Goal: Task Accomplishment & Management: Complete application form

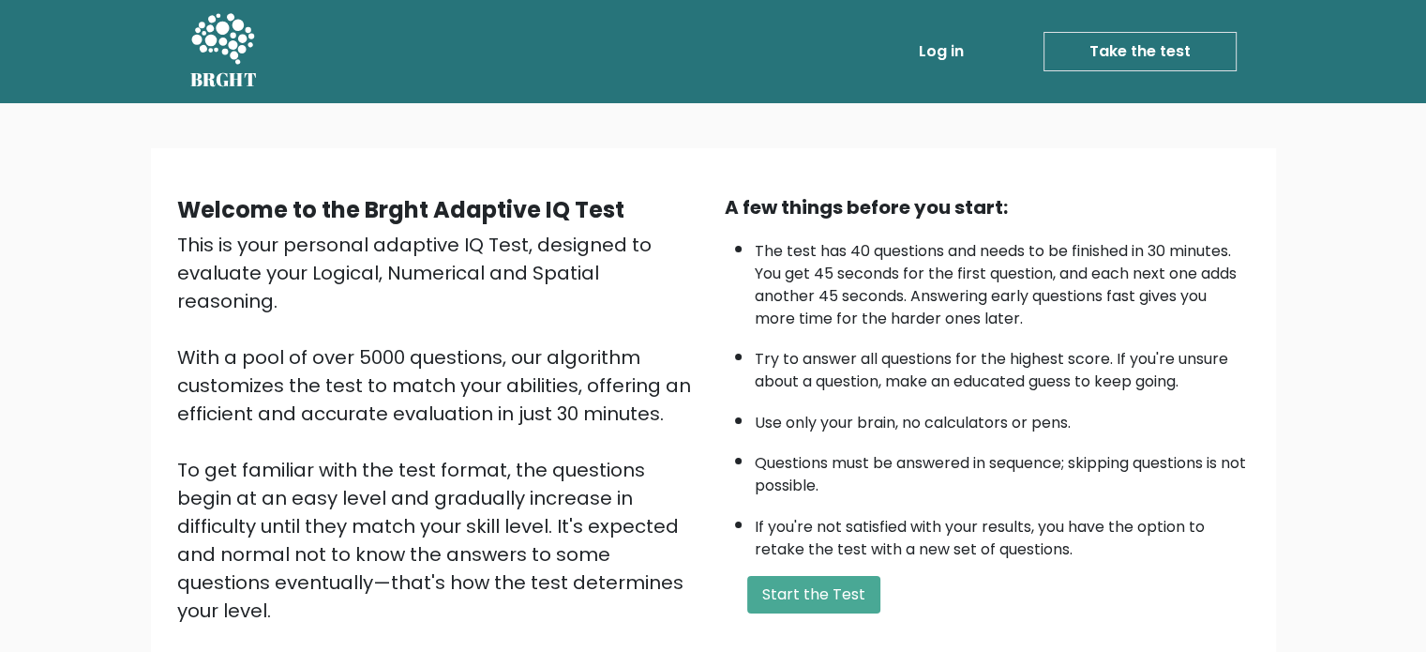
click at [601, 419] on div "This is your personal adaptive IQ Test, designed to evaluate your Logical, Nume…" at bounding box center [439, 456] width 525 height 450
click at [653, 419] on div "This is your personal adaptive IQ Test, designed to evaluate your Logical, Nume…" at bounding box center [439, 456] width 525 height 450
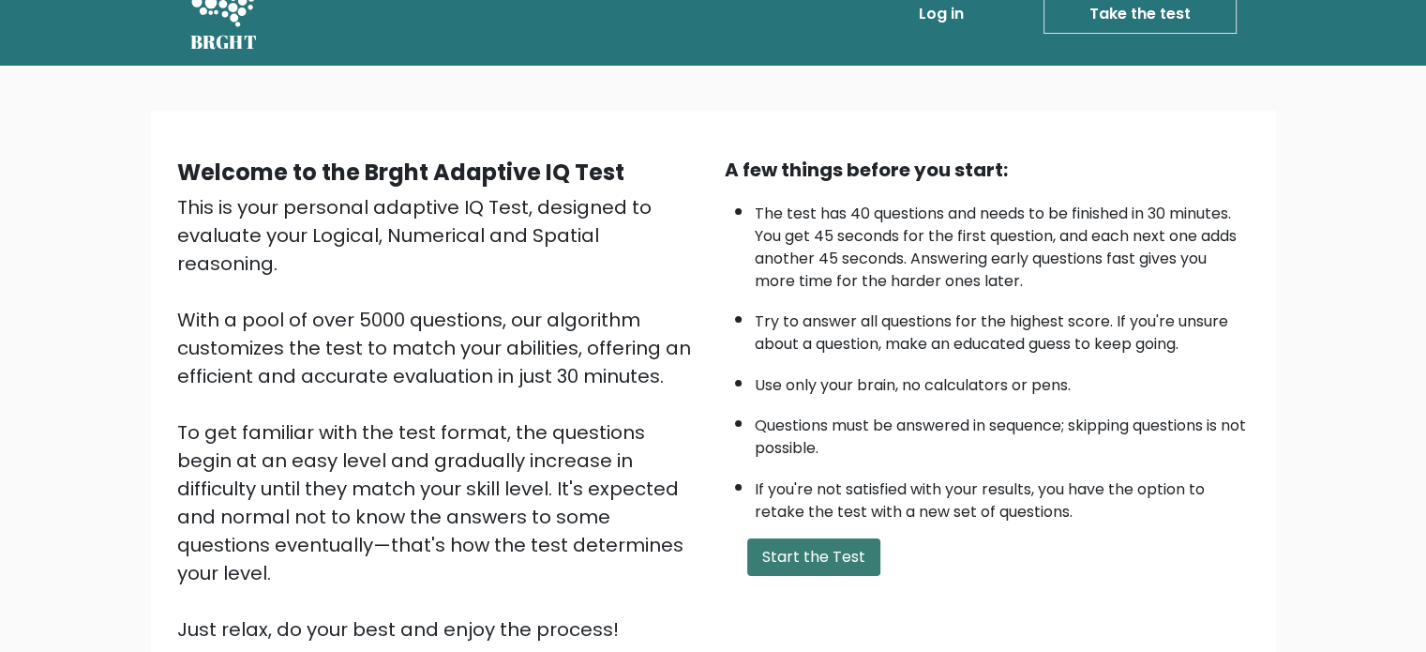
click at [780, 560] on button "Start the Test" at bounding box center [813, 556] width 133 height 37
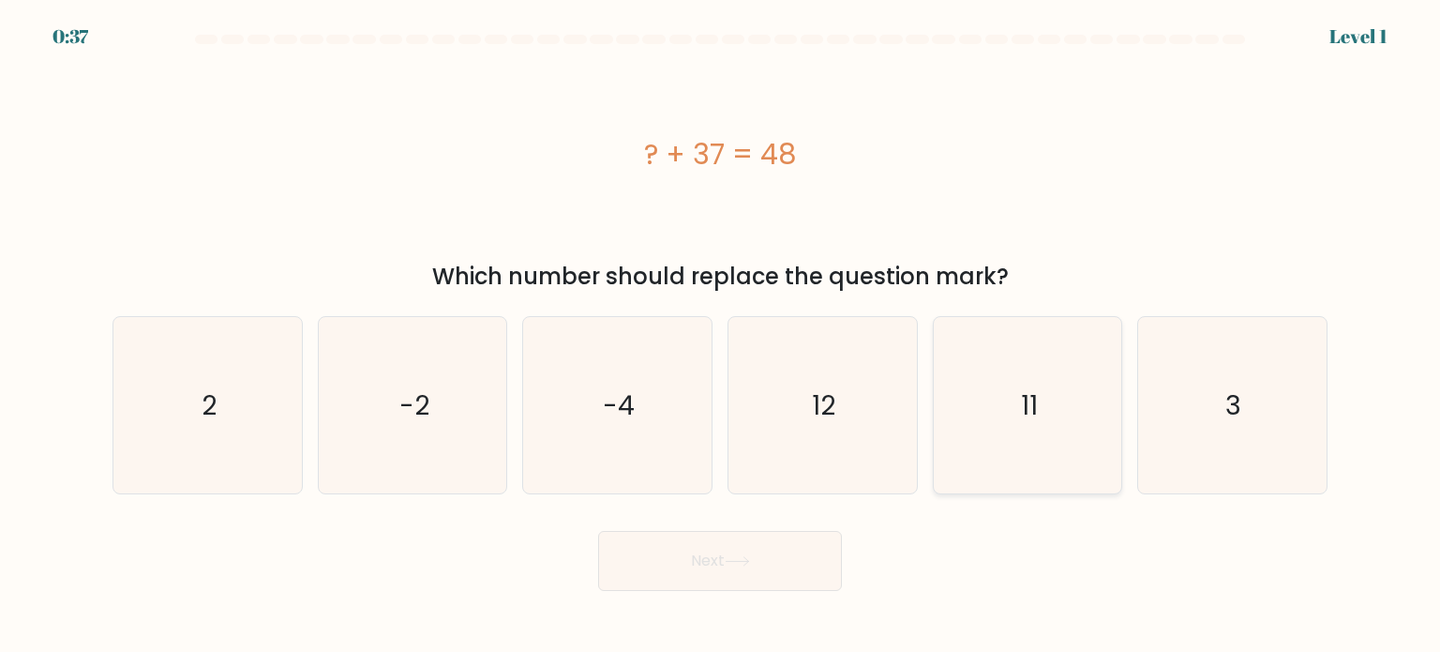
click at [1072, 430] on icon "11" at bounding box center [1027, 405] width 176 height 176
click at [721, 336] on input "e. 11" at bounding box center [720, 330] width 1 height 9
radio input "true"
click at [690, 580] on button "Next" at bounding box center [720, 561] width 244 height 60
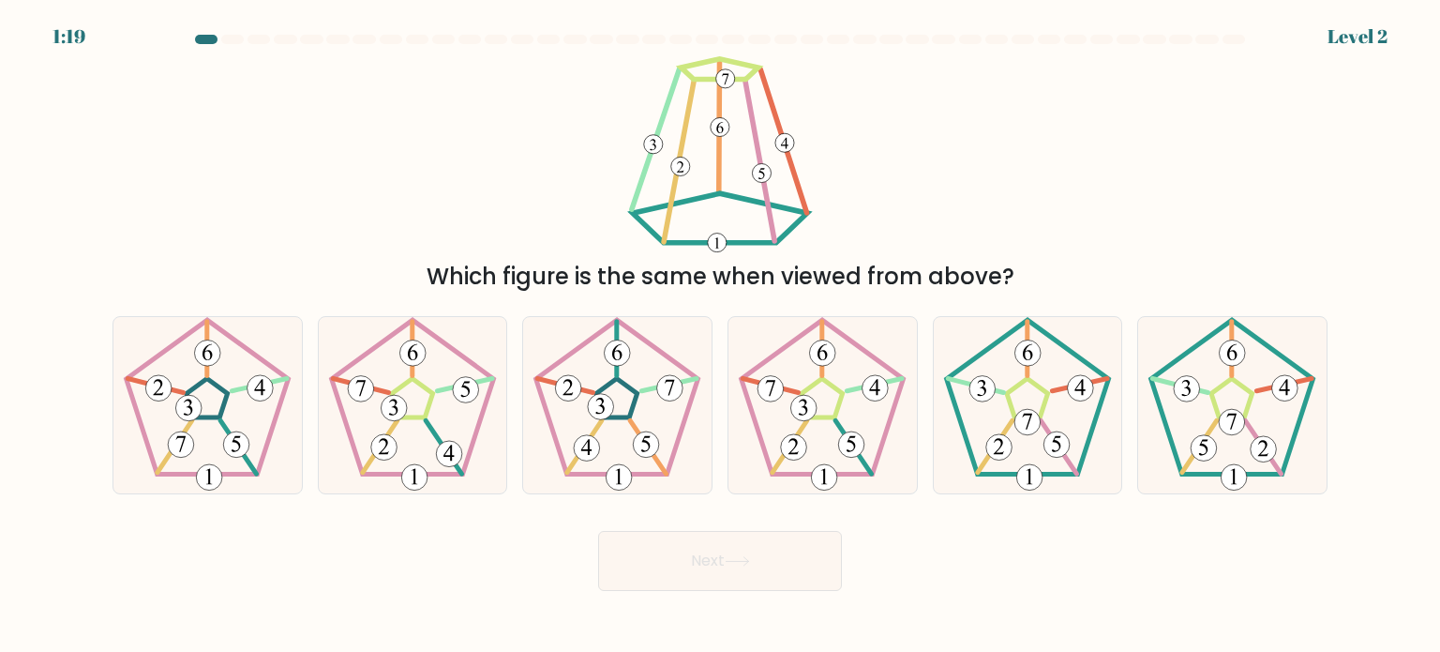
click at [874, 197] on div "Which figure is the same when viewed from above?" at bounding box center [719, 174] width 1237 height 237
click at [969, 386] on 176 at bounding box center [982, 388] width 26 height 26
click at [721, 336] on input "e." at bounding box center [720, 330] width 1 height 9
radio input "true"
click at [775, 554] on button "Next" at bounding box center [720, 561] width 244 height 60
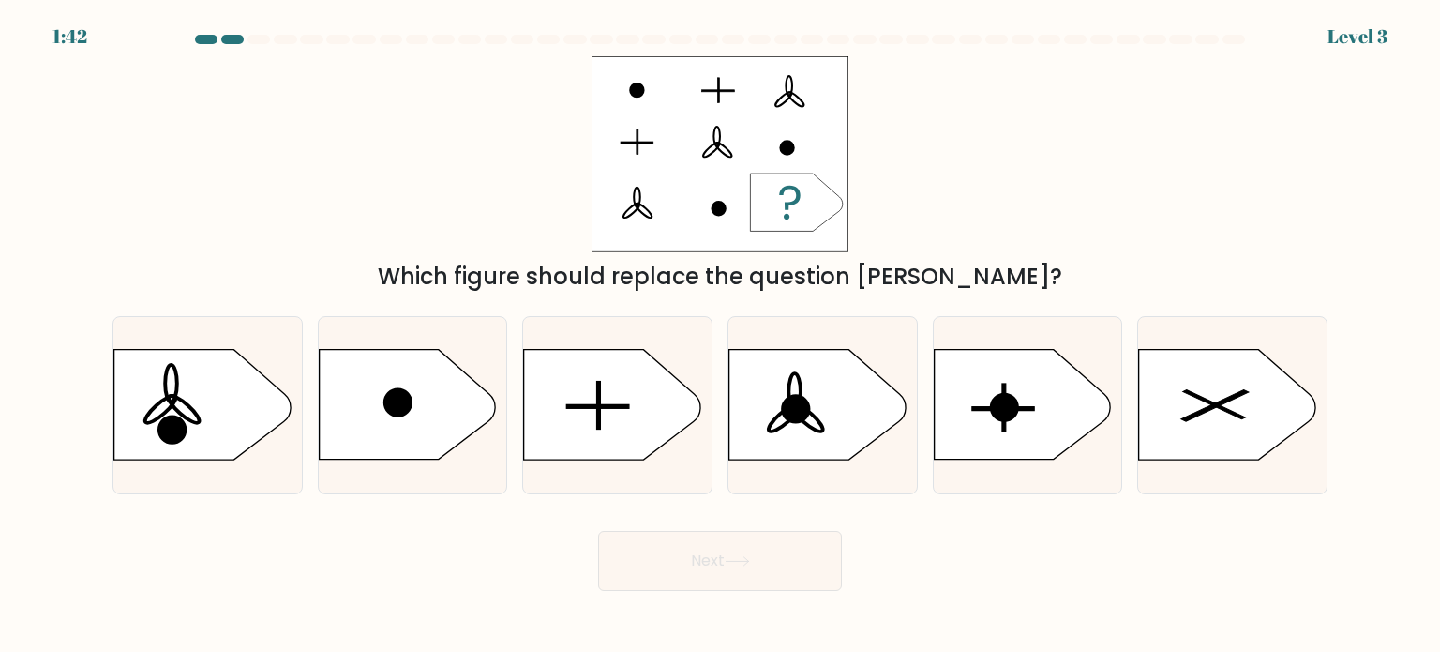
click at [1063, 196] on div "Which figure should replace the question [PERSON_NAME]?" at bounding box center [719, 174] width 1237 height 237
click at [662, 367] on icon at bounding box center [612, 405] width 176 height 110
click at [720, 336] on input "c." at bounding box center [720, 330] width 1 height 9
radio input "true"
click at [832, 578] on button "Next" at bounding box center [720, 561] width 244 height 60
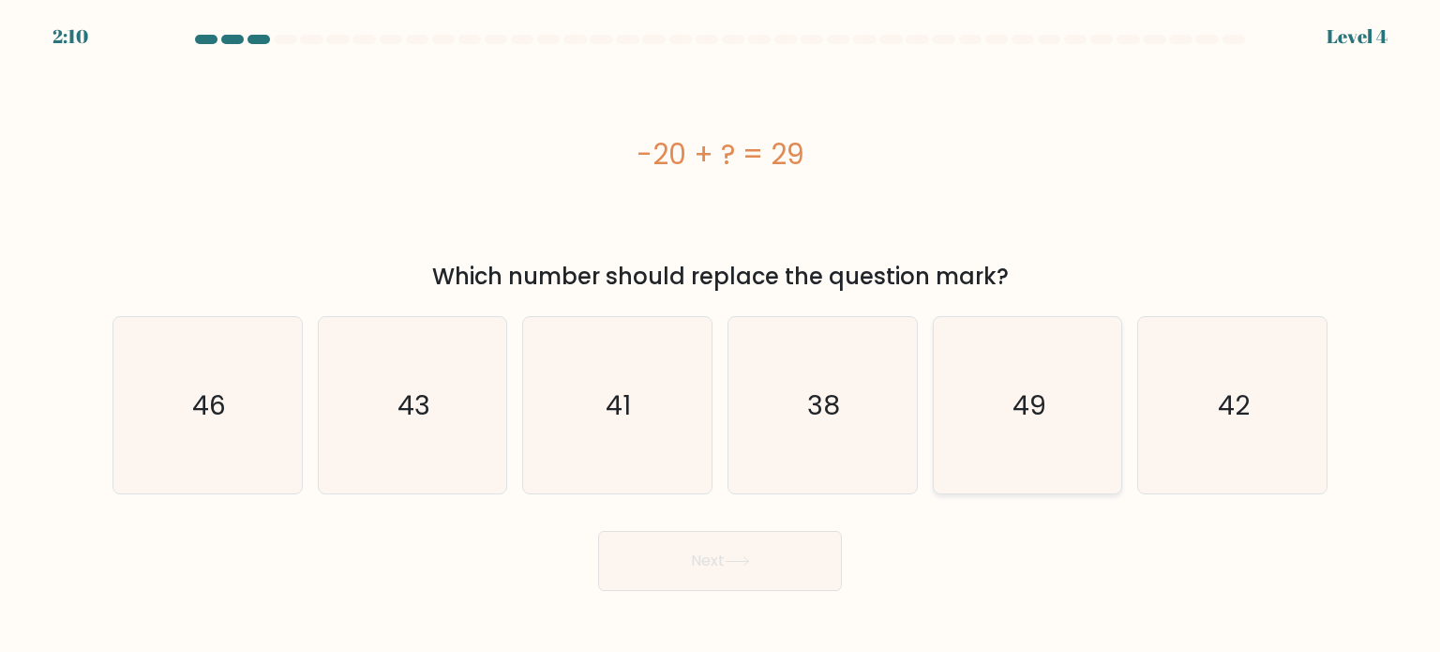
click at [1023, 421] on text "49" at bounding box center [1029, 403] width 34 height 37
click at [721, 336] on input "e. 49" at bounding box center [720, 330] width 1 height 9
radio input "true"
click at [739, 569] on button "Next" at bounding box center [720, 561] width 244 height 60
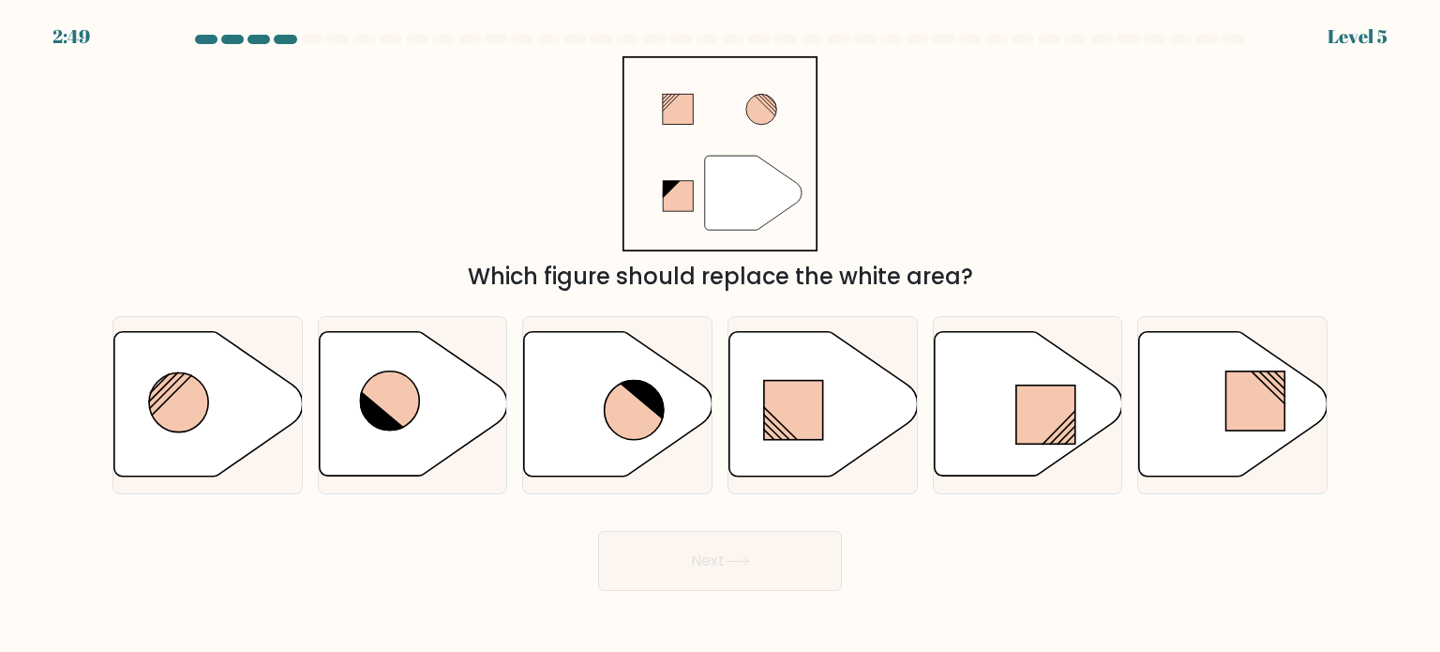
click at [913, 97] on div "" Which figure should replace the white area?" at bounding box center [719, 174] width 1237 height 237
click at [580, 445] on icon at bounding box center [618, 404] width 188 height 144
click at [720, 336] on input "c." at bounding box center [720, 330] width 1 height 9
radio input "true"
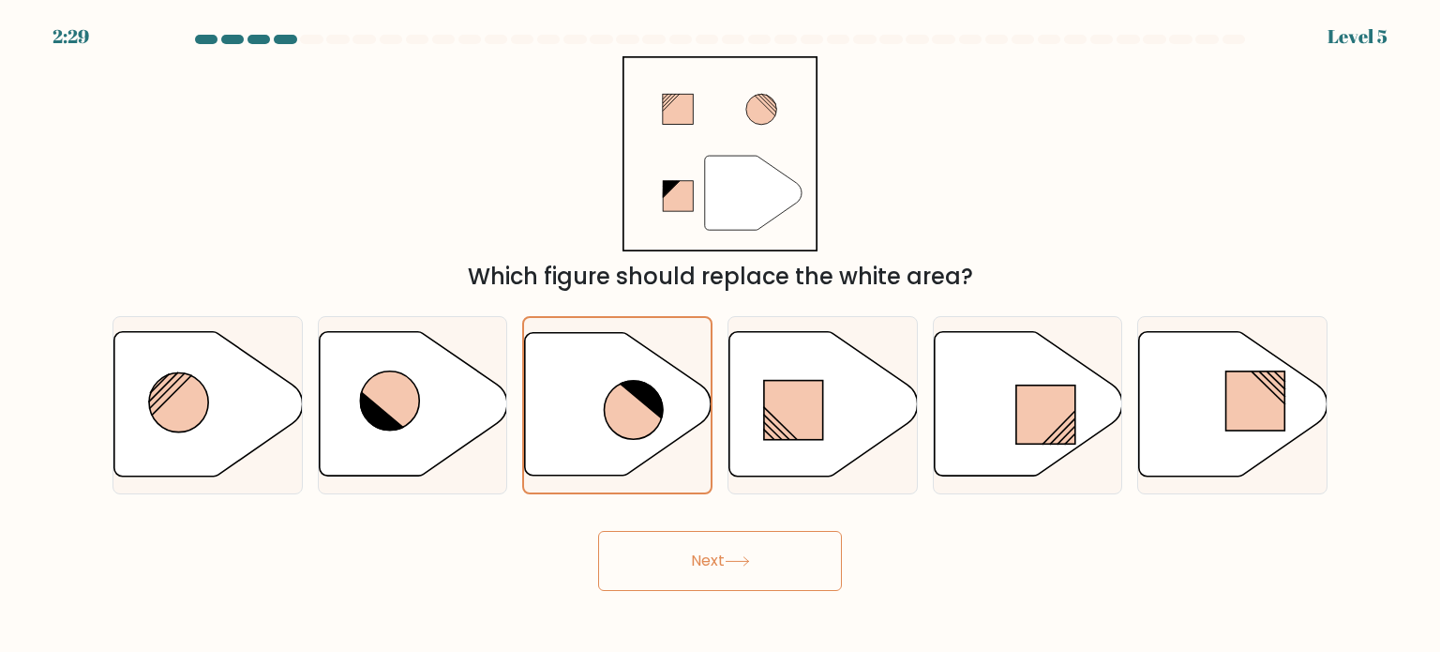
click at [803, 577] on button "Next" at bounding box center [720, 561] width 244 height 60
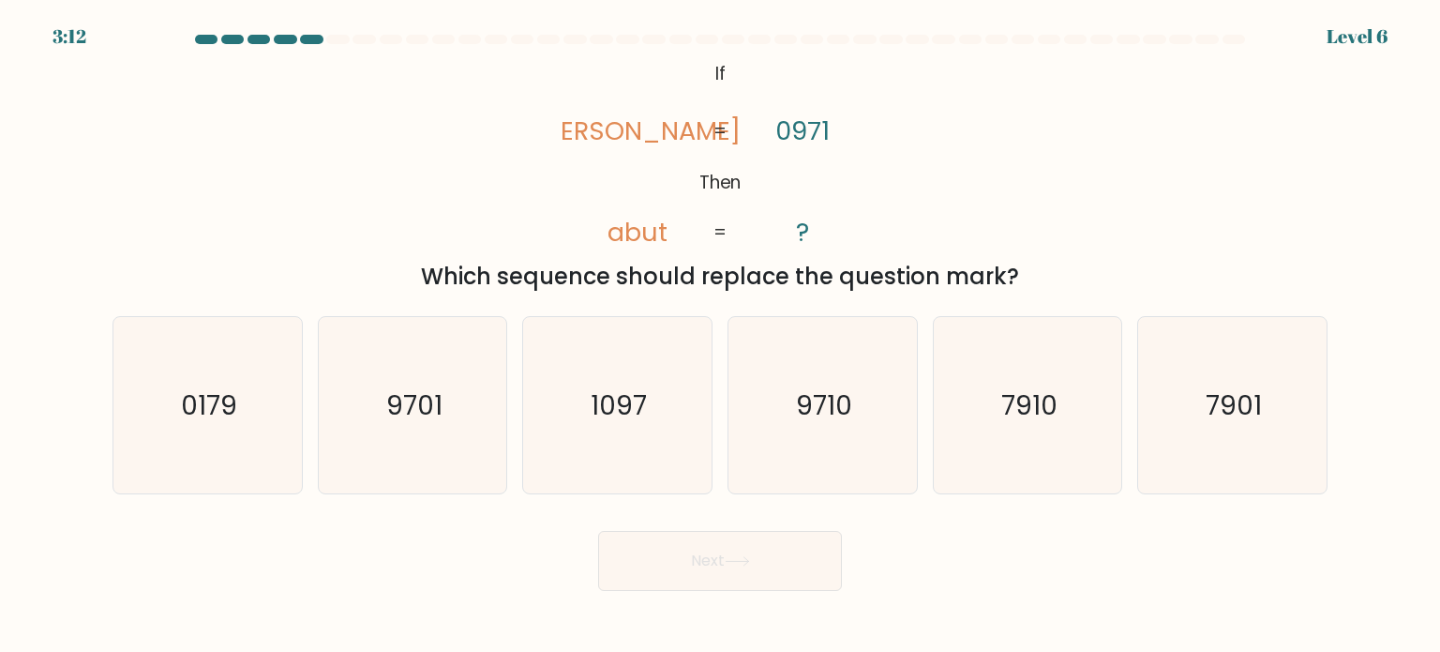
click at [923, 269] on div "Which sequence should replace the question mark?" at bounding box center [720, 277] width 1192 height 34
click at [907, 451] on icon "9710" at bounding box center [822, 405] width 176 height 176
click at [721, 336] on input "d. 9710" at bounding box center [720, 330] width 1 height 9
radio input "true"
click at [739, 577] on button "Next" at bounding box center [720, 561] width 244 height 60
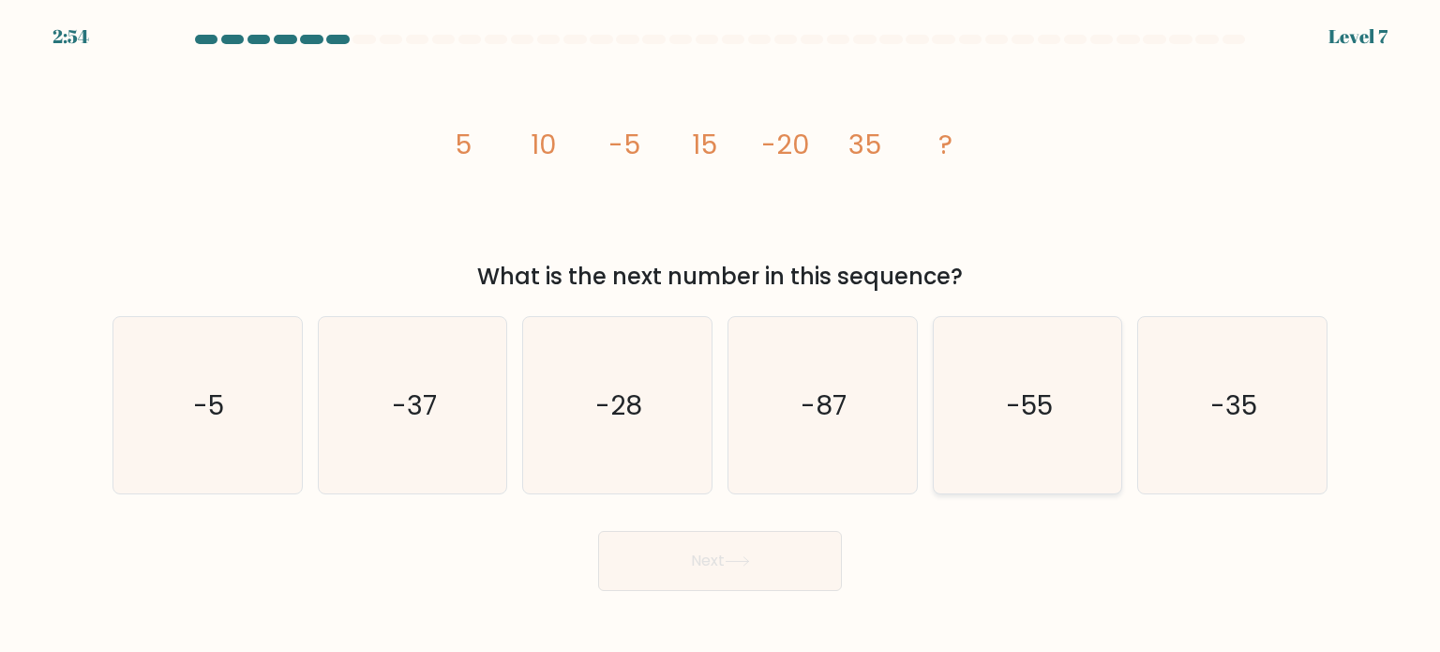
click at [1021, 469] on icon "-55" at bounding box center [1027, 405] width 176 height 176
click at [721, 336] on input "e. -55" at bounding box center [720, 330] width 1 height 9
radio input "true"
click at [784, 543] on button "Next" at bounding box center [720, 561] width 244 height 60
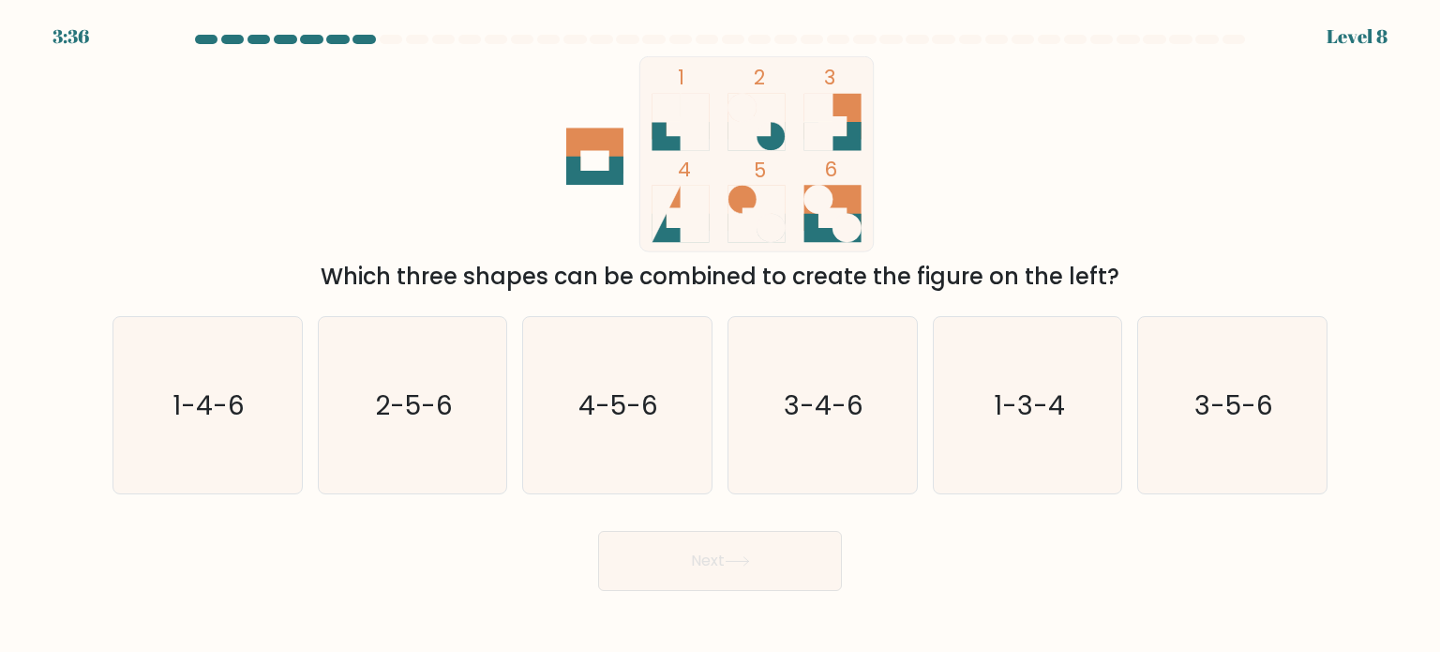
click at [977, 197] on div "1 2 3 4 5 6 Which three shapes can be combined to create the figure on the left?" at bounding box center [719, 174] width 1237 height 237
click at [427, 473] on icon "2-5-6" at bounding box center [412, 405] width 176 height 176
click at [720, 336] on input "b. 2-5-6" at bounding box center [720, 330] width 1 height 9
radio input "true"
click at [740, 558] on icon at bounding box center [737, 561] width 25 height 10
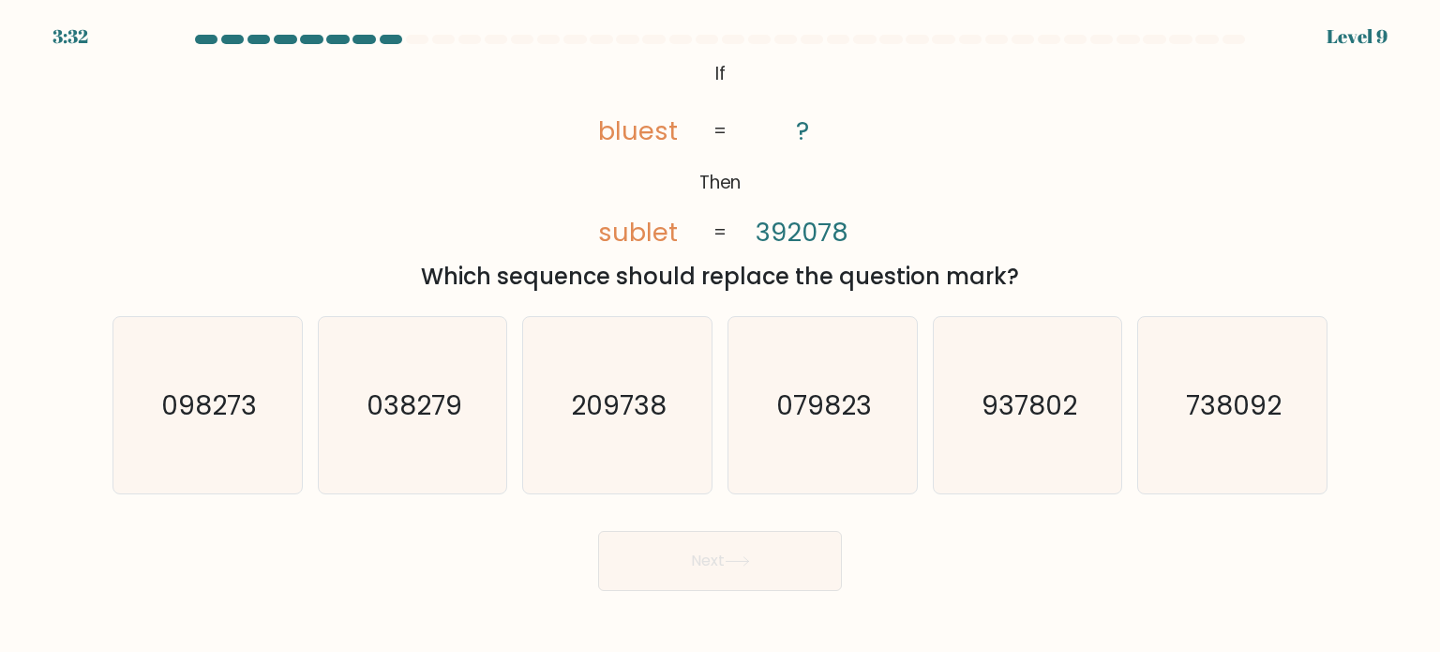
click at [1161, 202] on div "@import url('https://fonts.googleapis.com/css?family=Abril+Fatface:400,100,100i…" at bounding box center [719, 174] width 1237 height 237
click at [662, 425] on icon "209738" at bounding box center [617, 405] width 176 height 176
click at [720, 336] on input "c. 209738" at bounding box center [720, 330] width 1 height 9
radio input "true"
click at [1226, 164] on div "@import url('https://fonts.googleapis.com/css?family=Abril+Fatface:400,100,100i…" at bounding box center [719, 174] width 1237 height 237
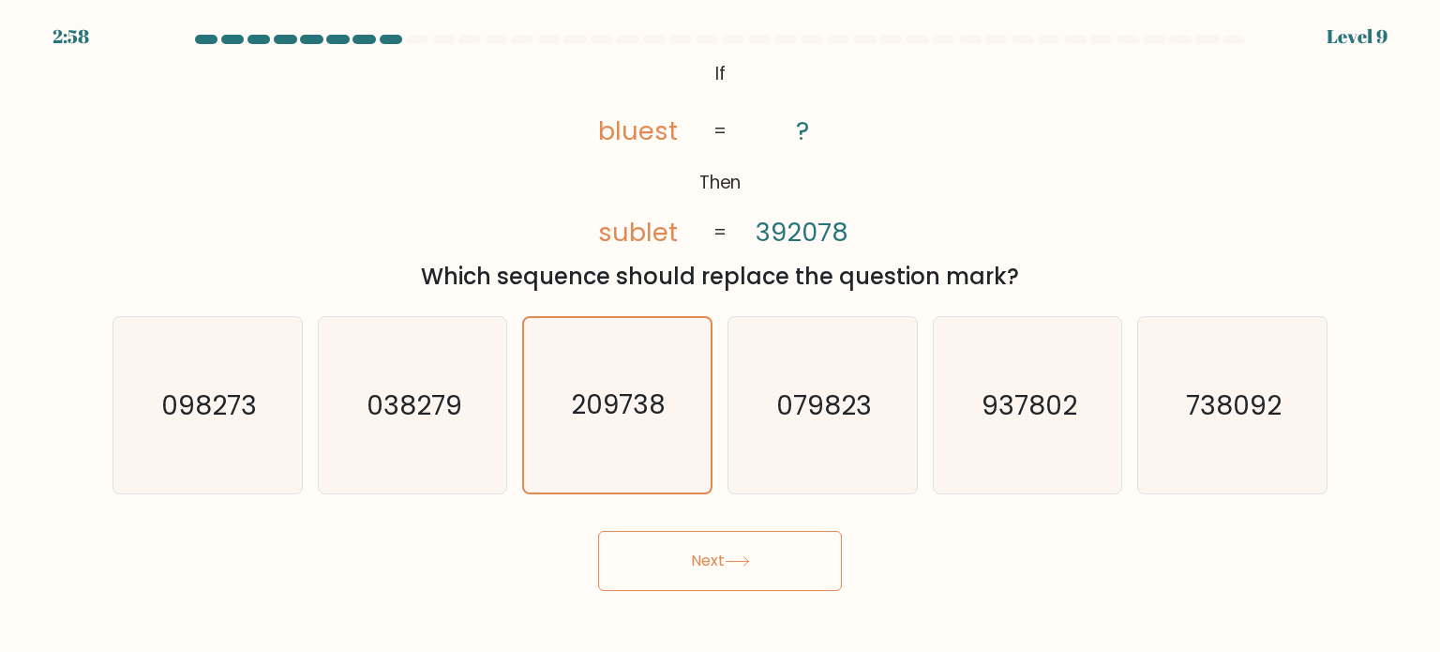
click at [755, 562] on button "Next" at bounding box center [720, 561] width 244 height 60
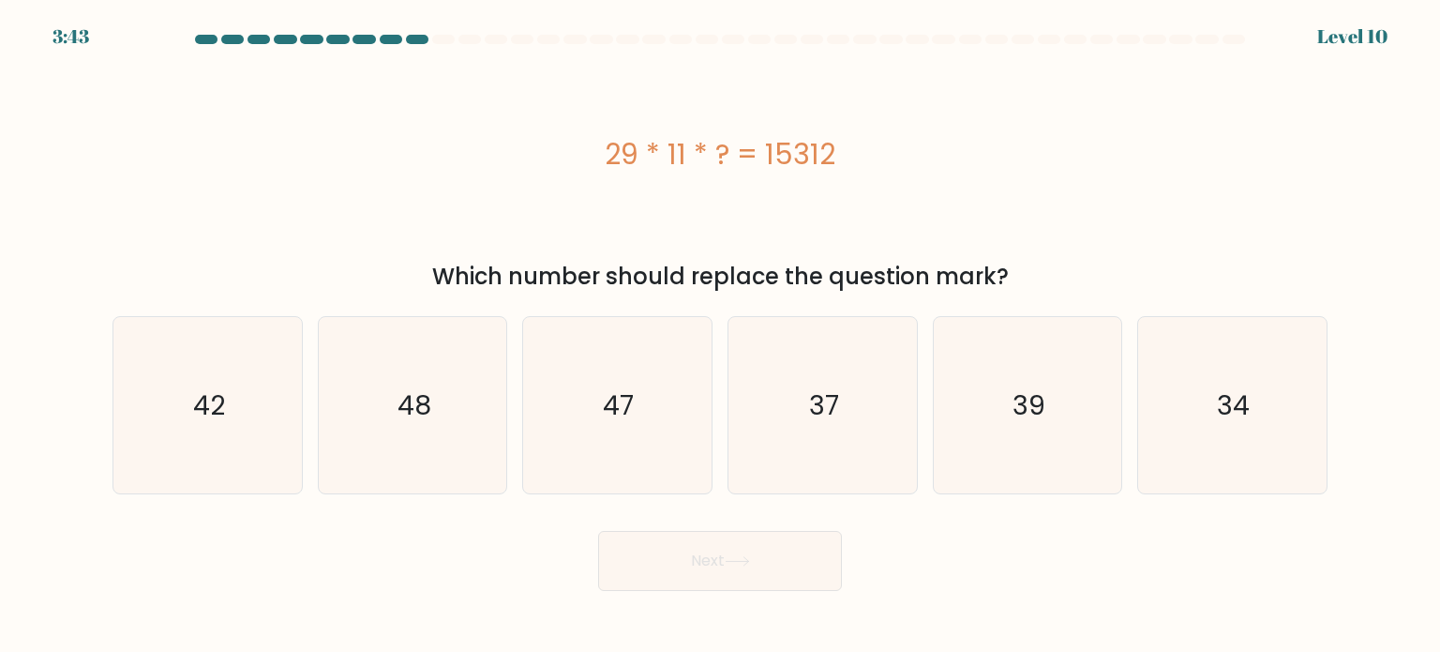
click at [1080, 261] on div "Which number should replace the question mark?" at bounding box center [720, 277] width 1192 height 34
click at [382, 403] on icon "48" at bounding box center [412, 405] width 176 height 176
click at [720, 336] on input "b. 48" at bounding box center [720, 330] width 1 height 9
radio input "true"
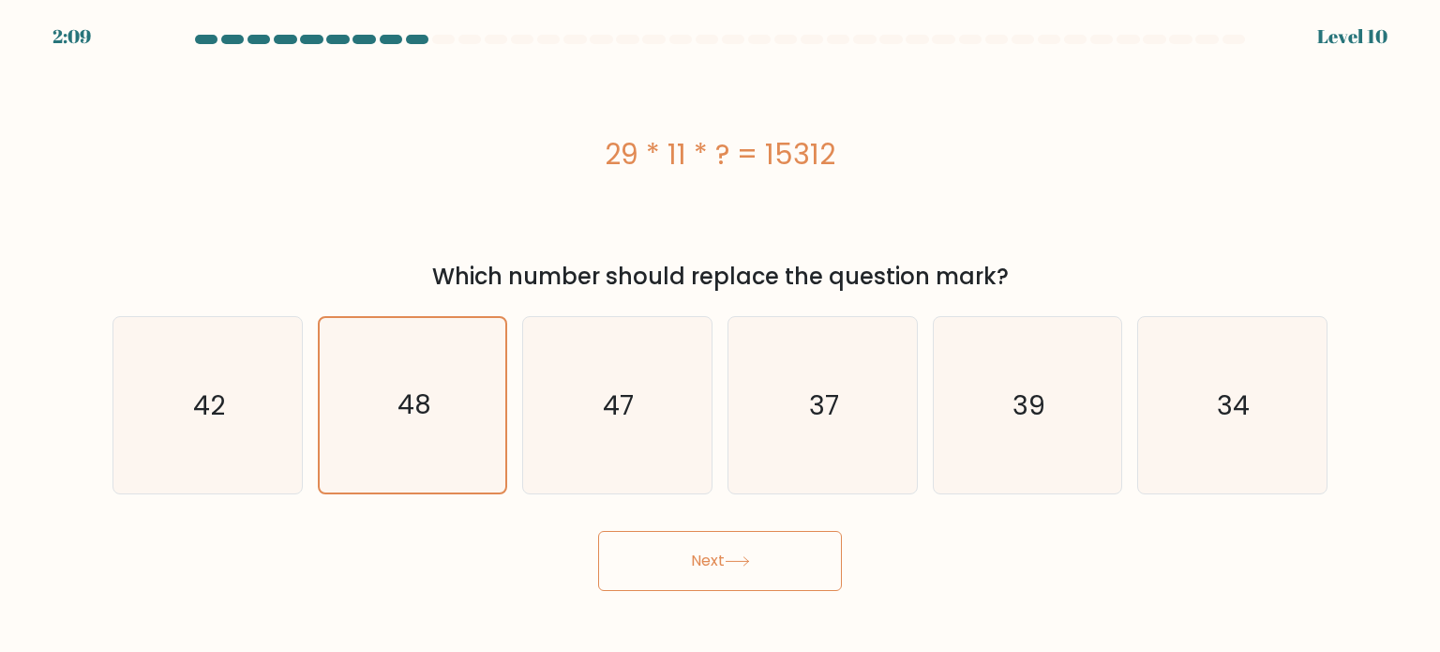
click at [748, 562] on icon at bounding box center [737, 561] width 22 height 8
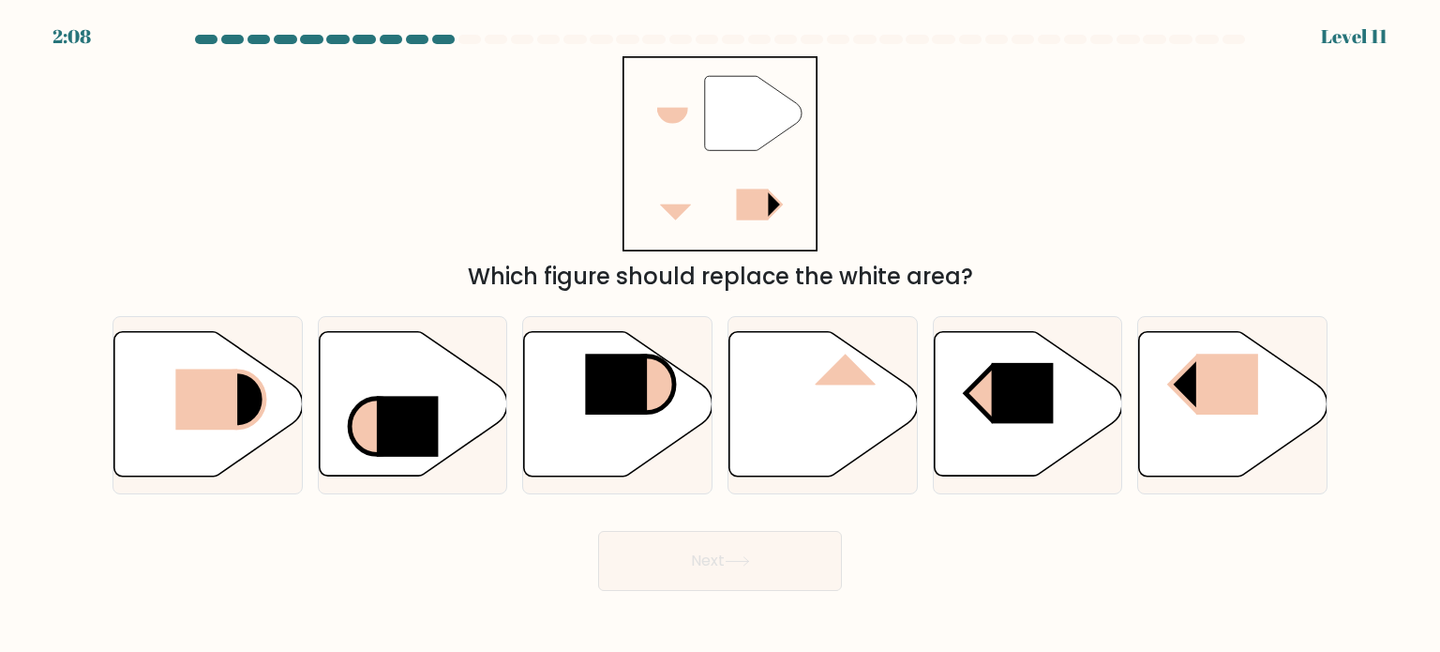
click at [1018, 240] on div "" Which figure should replace the white area?" at bounding box center [719, 174] width 1237 height 237
click at [225, 453] on icon at bounding box center [208, 404] width 188 height 144
click at [720, 336] on input "a." at bounding box center [720, 330] width 1 height 9
radio input "true"
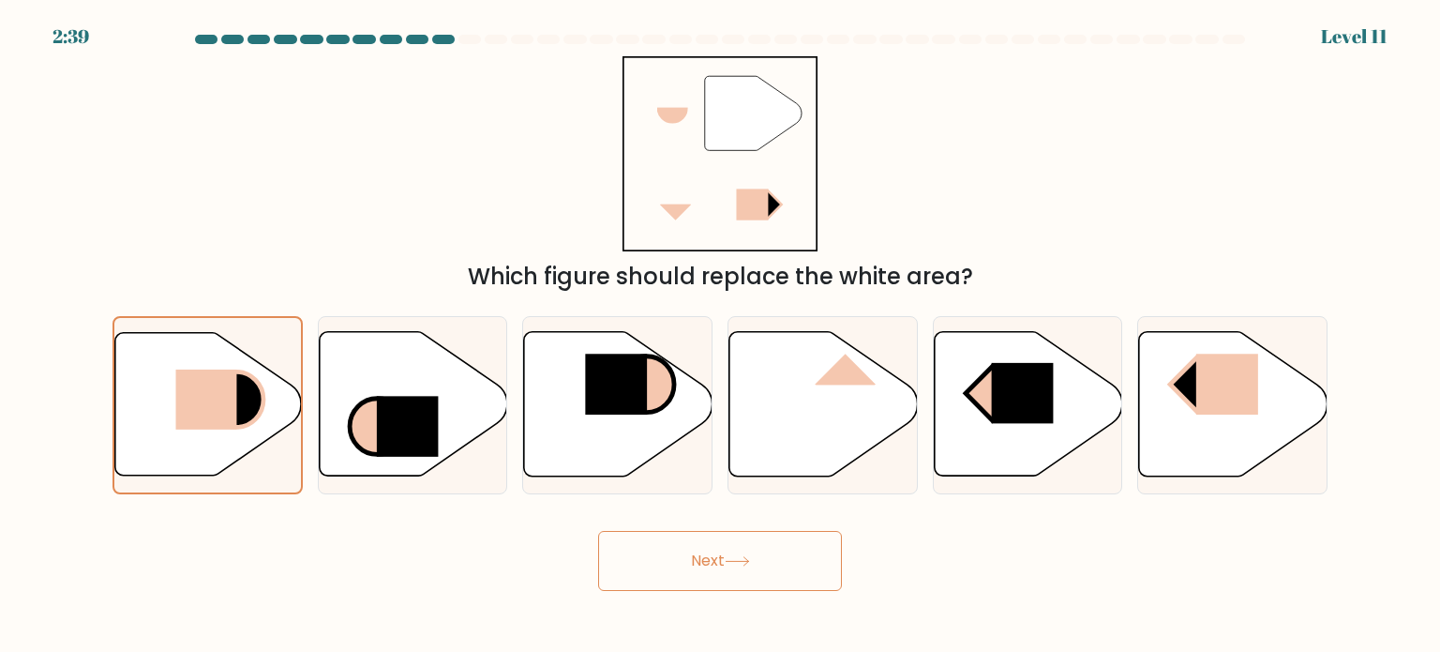
click at [778, 550] on button "Next" at bounding box center [720, 561] width 244 height 60
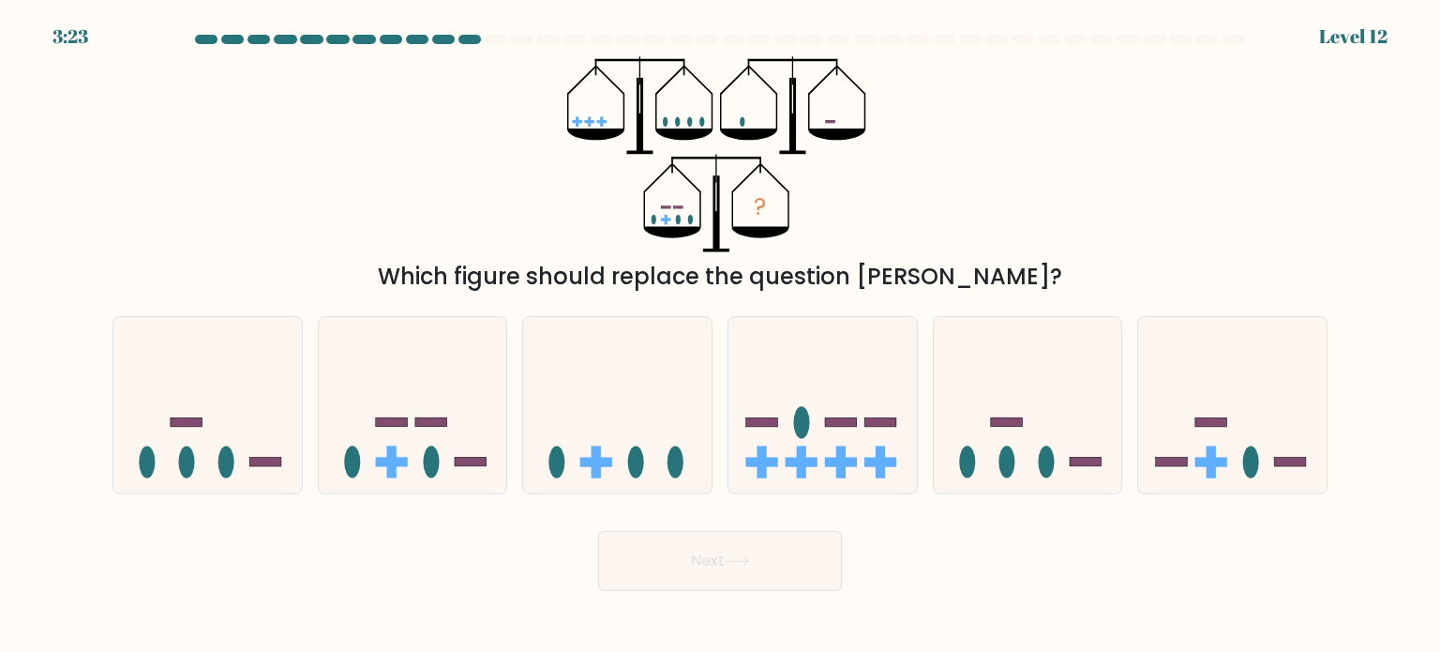
click at [983, 181] on div "? Which figure should replace the question mark?" at bounding box center [719, 174] width 1237 height 237
click at [358, 389] on icon at bounding box center [413, 405] width 188 height 156
click at [720, 336] on input "b." at bounding box center [720, 330] width 1 height 9
radio input "true"
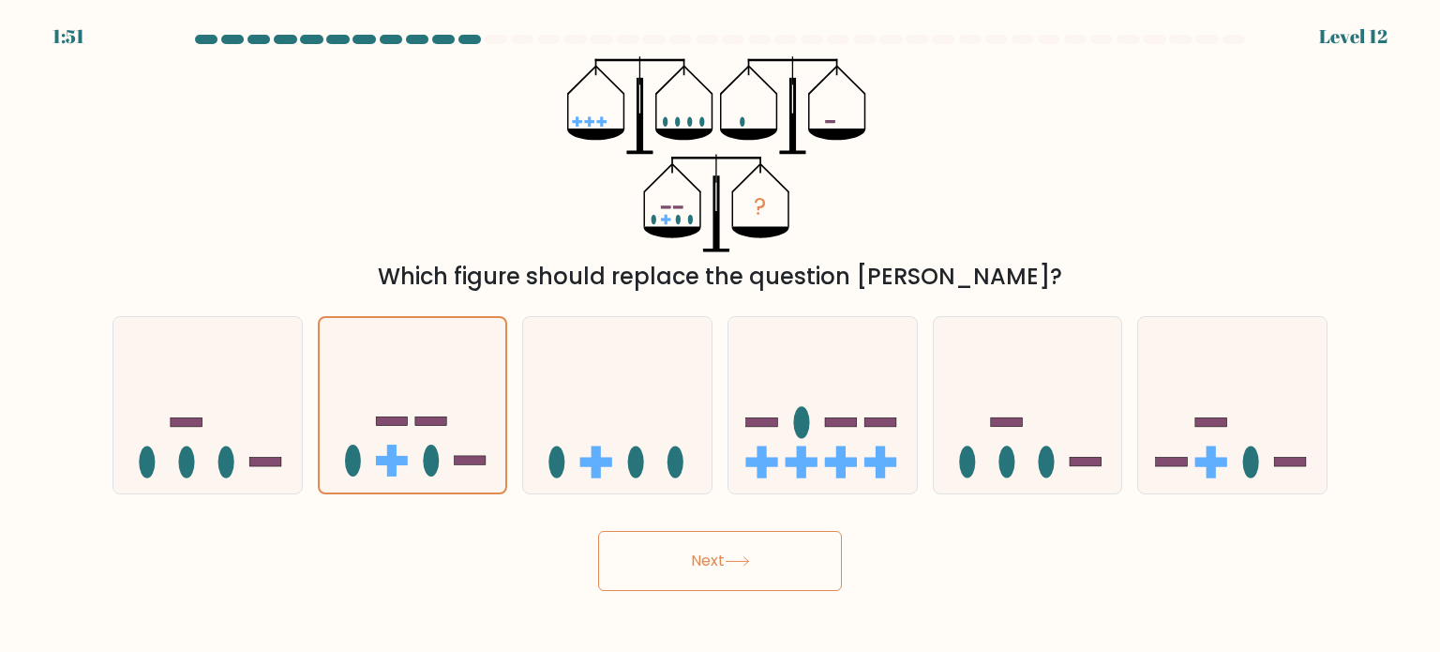
click at [789, 565] on button "Next" at bounding box center [720, 561] width 244 height 60
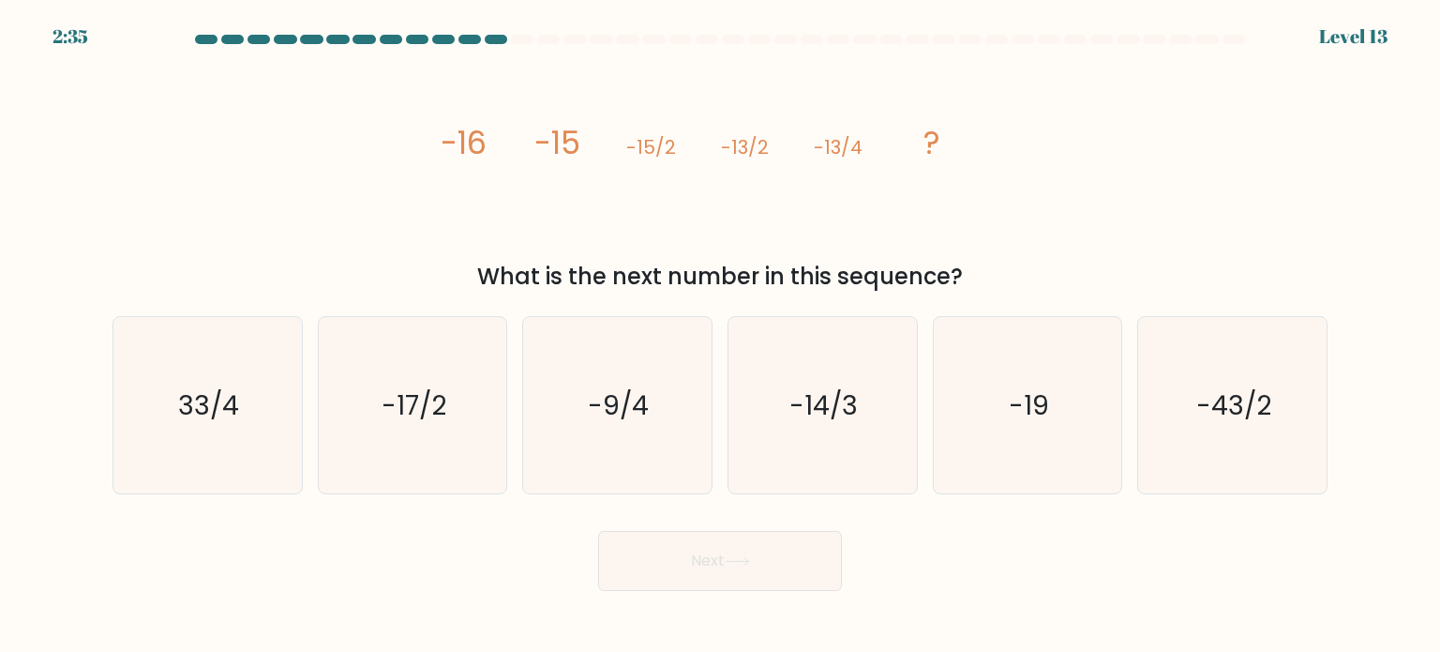
click at [896, 272] on div "What is the next number in this sequence?" at bounding box center [720, 277] width 1192 height 34
click at [840, 258] on div "image/svg+xml -16 -15 -15/2 -13/2 -13/4 ? What is the next number in this seque…" at bounding box center [719, 174] width 1237 height 237
click at [510, 220] on icon "image/svg+xml -16 -15 -15/2 -13/2 -13/4 ?" at bounding box center [720, 154] width 562 height 196
click at [568, 367] on icon "-9/4" at bounding box center [617, 405] width 176 height 176
click at [720, 336] on input "c. -9/4" at bounding box center [720, 330] width 1 height 9
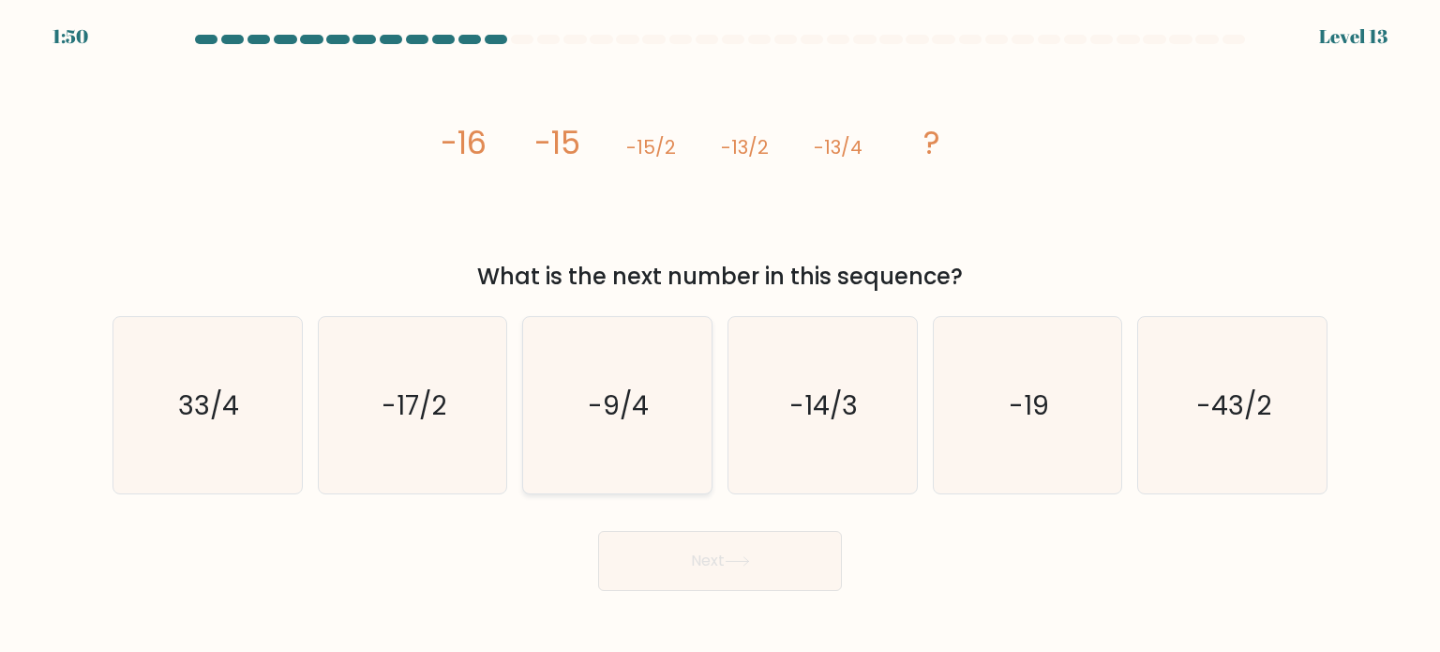
radio input "true"
click at [547, 263] on div "What is the next number in this sequence?" at bounding box center [720, 277] width 1192 height 34
click at [762, 558] on button "Next" at bounding box center [720, 561] width 244 height 60
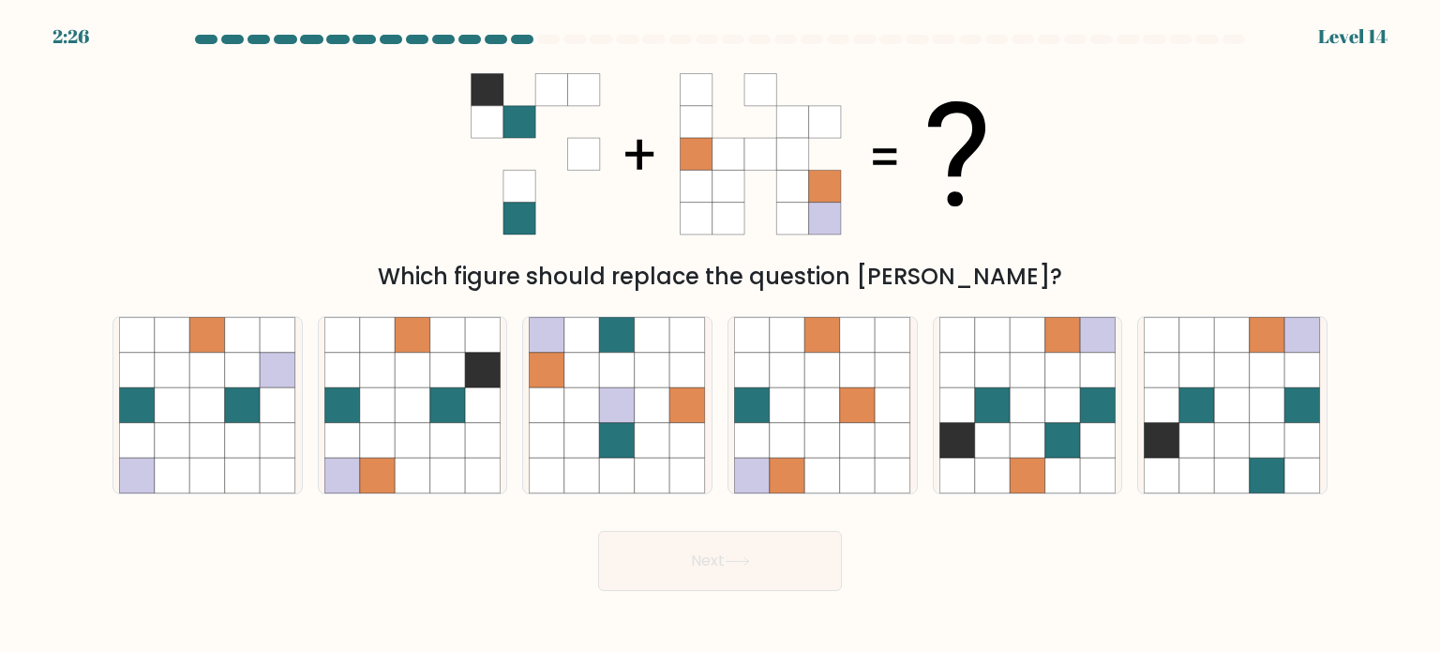
click at [819, 262] on div "Which figure should replace the question mark?" at bounding box center [720, 277] width 1192 height 34
click at [390, 423] on icon at bounding box center [378, 440] width 36 height 36
click at [720, 336] on input "b." at bounding box center [720, 330] width 1 height 9
radio input "true"
click at [1063, 436] on icon at bounding box center [1063, 440] width 36 height 36
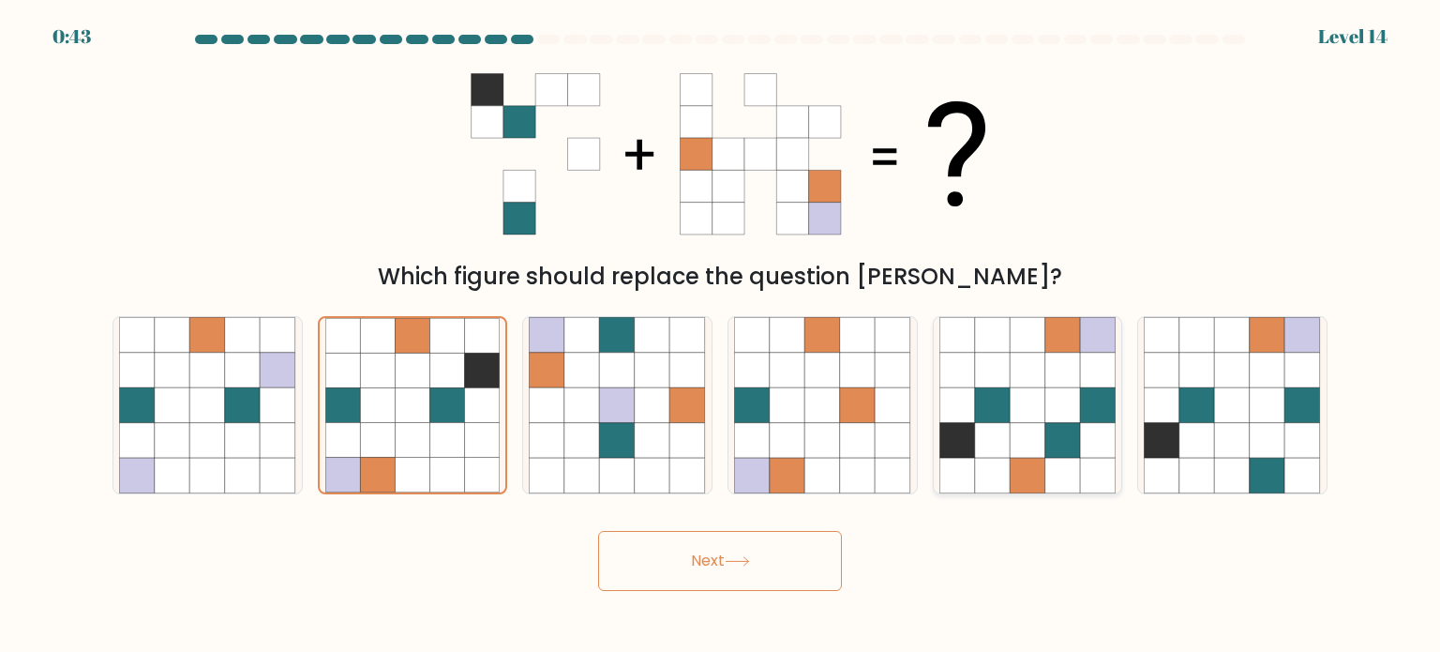
click at [721, 336] on input "e." at bounding box center [720, 330] width 1 height 9
radio input "true"
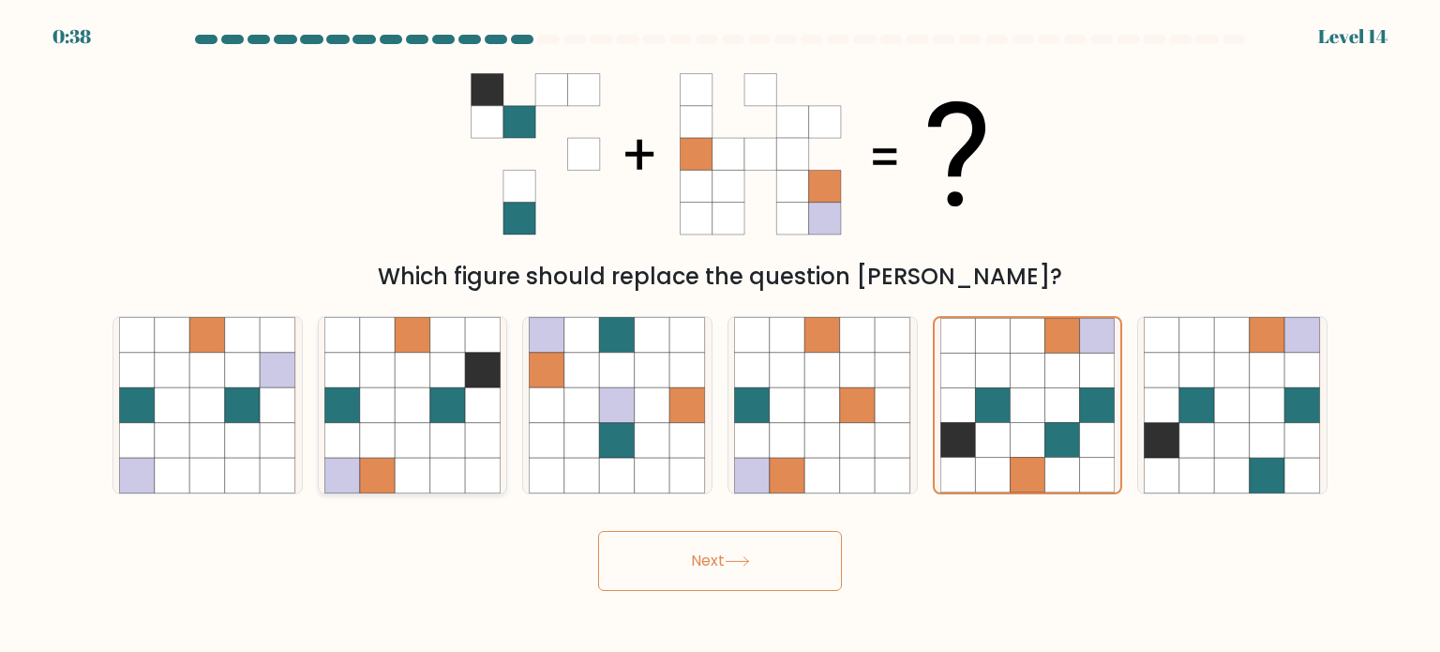
click at [371, 445] on icon at bounding box center [378, 440] width 36 height 36
click at [720, 336] on input "b." at bounding box center [720, 330] width 1 height 9
radio input "true"
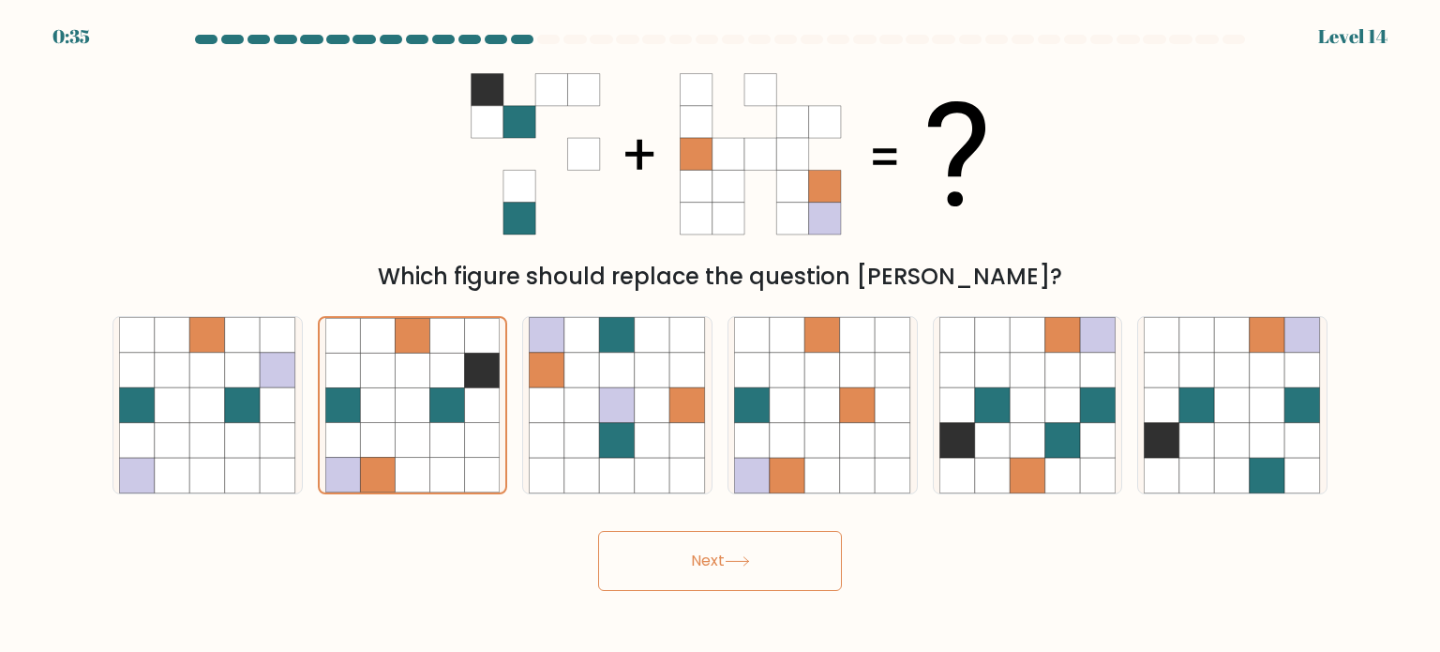
click at [680, 549] on button "Next" at bounding box center [720, 561] width 244 height 60
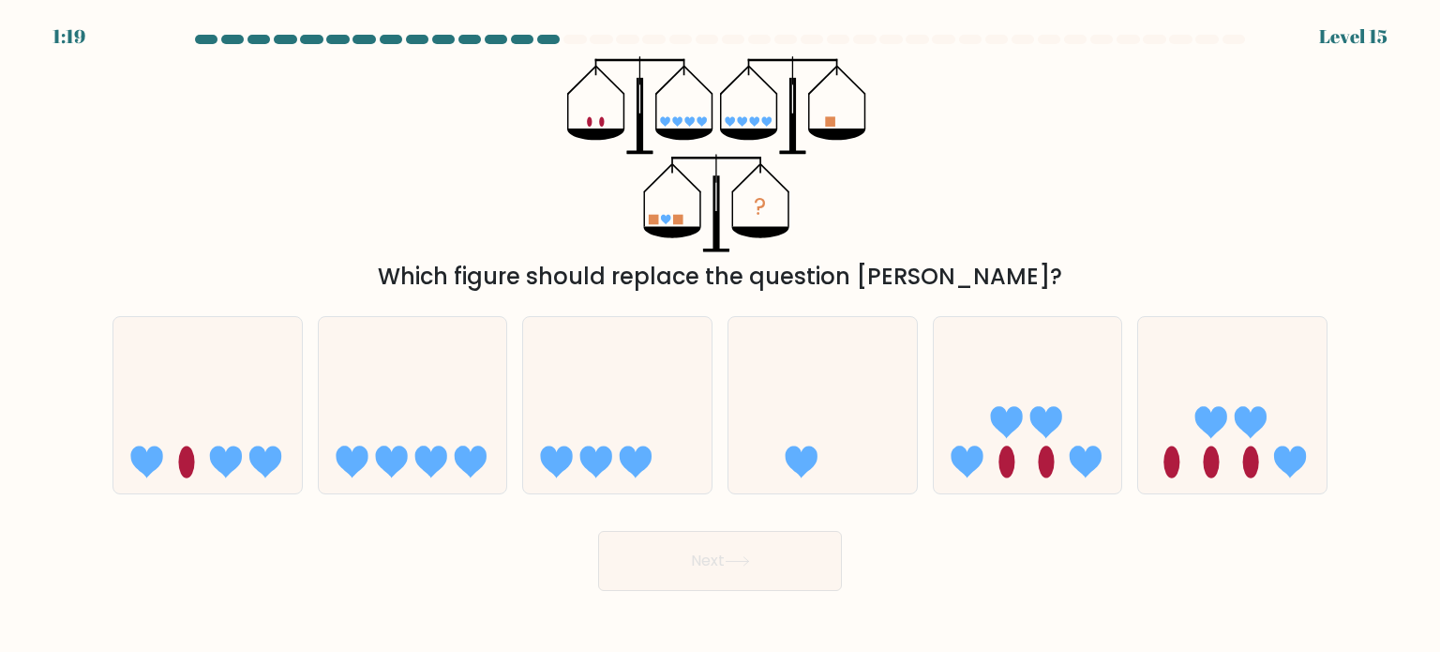
click at [862, 265] on div "Which figure should replace the question mark?" at bounding box center [720, 277] width 1192 height 34
click at [1061, 400] on icon at bounding box center [1028, 405] width 188 height 156
click at [721, 336] on input "e." at bounding box center [720, 330] width 1 height 9
radio input "true"
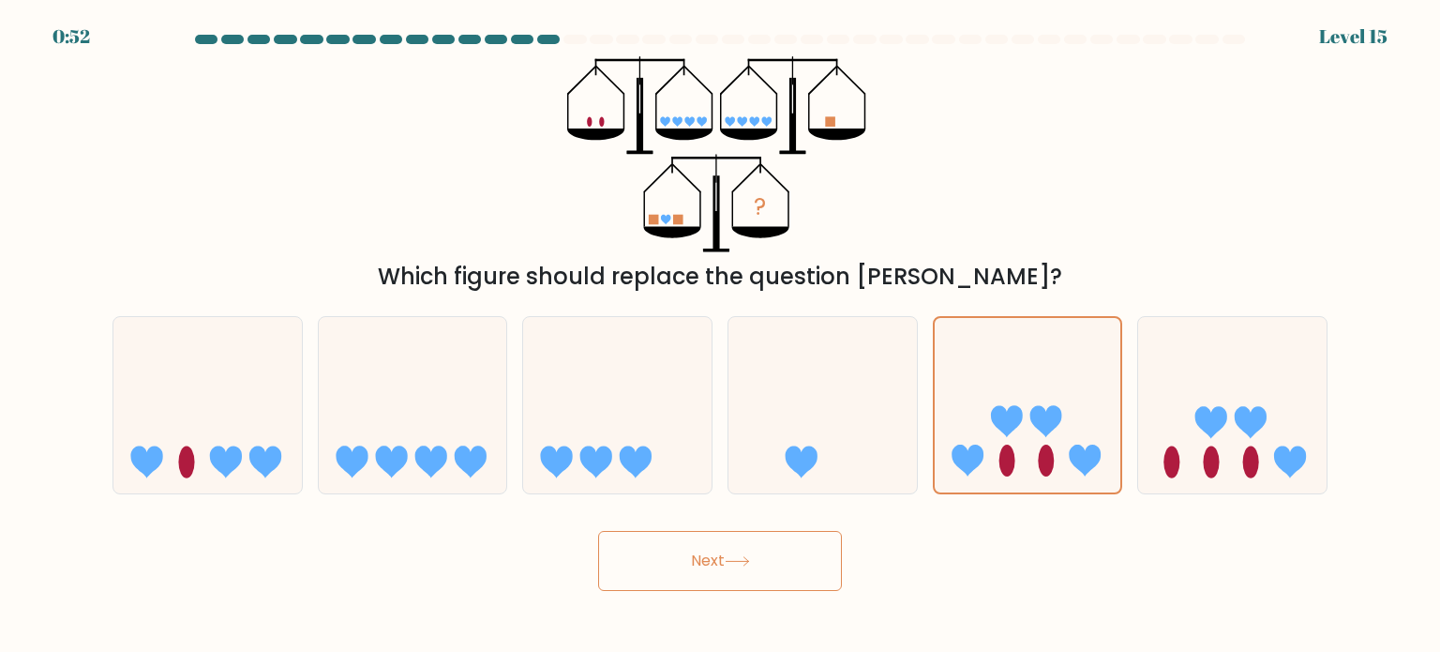
click at [996, 277] on div "Which figure should replace the question mark?" at bounding box center [720, 277] width 1192 height 34
click at [1016, 228] on div "? Which figure should replace the question mark?" at bounding box center [719, 174] width 1237 height 237
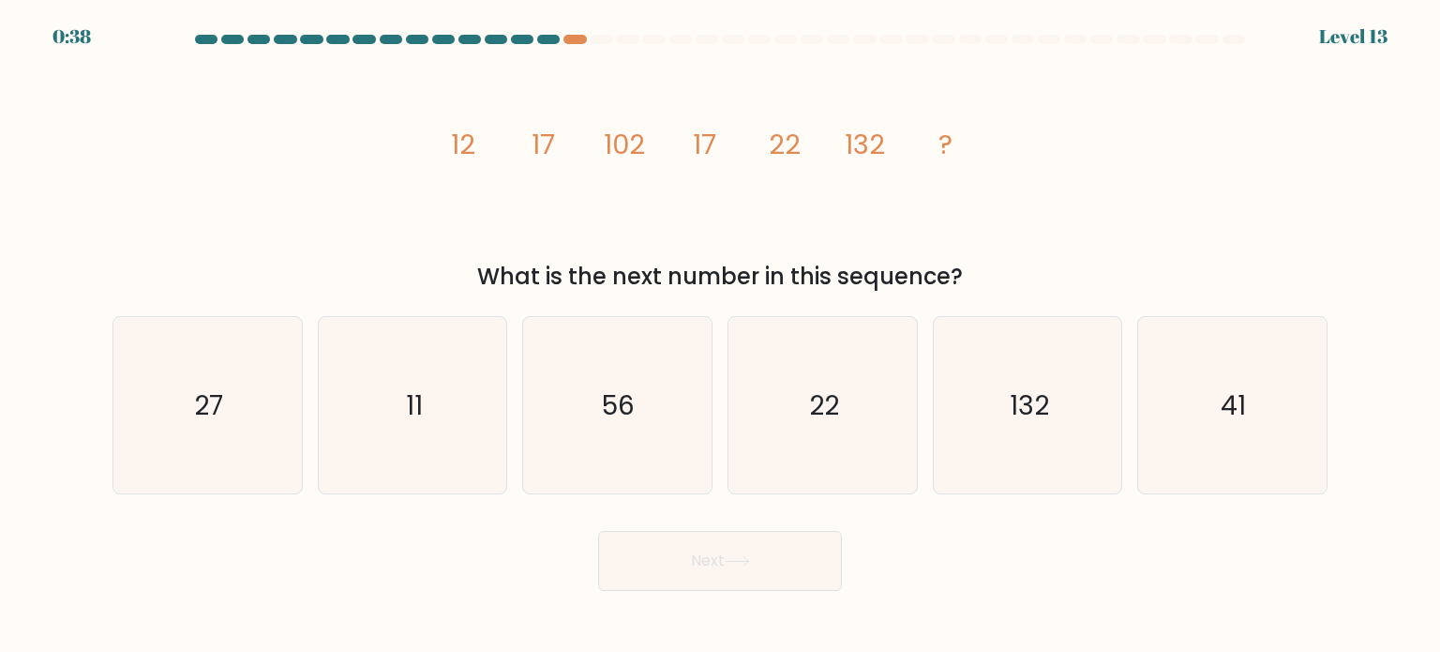
click at [699, 204] on icon "image/svg+xml 12 17 102 17 22 132 ?" at bounding box center [720, 154] width 562 height 196
click at [537, 307] on div "a. 27 b. 11 c." at bounding box center [720, 397] width 1230 height 193
click at [554, 260] on div "What is the next number in this sequence?" at bounding box center [720, 277] width 1192 height 34
click at [1256, 420] on icon "41" at bounding box center [1232, 405] width 176 height 176
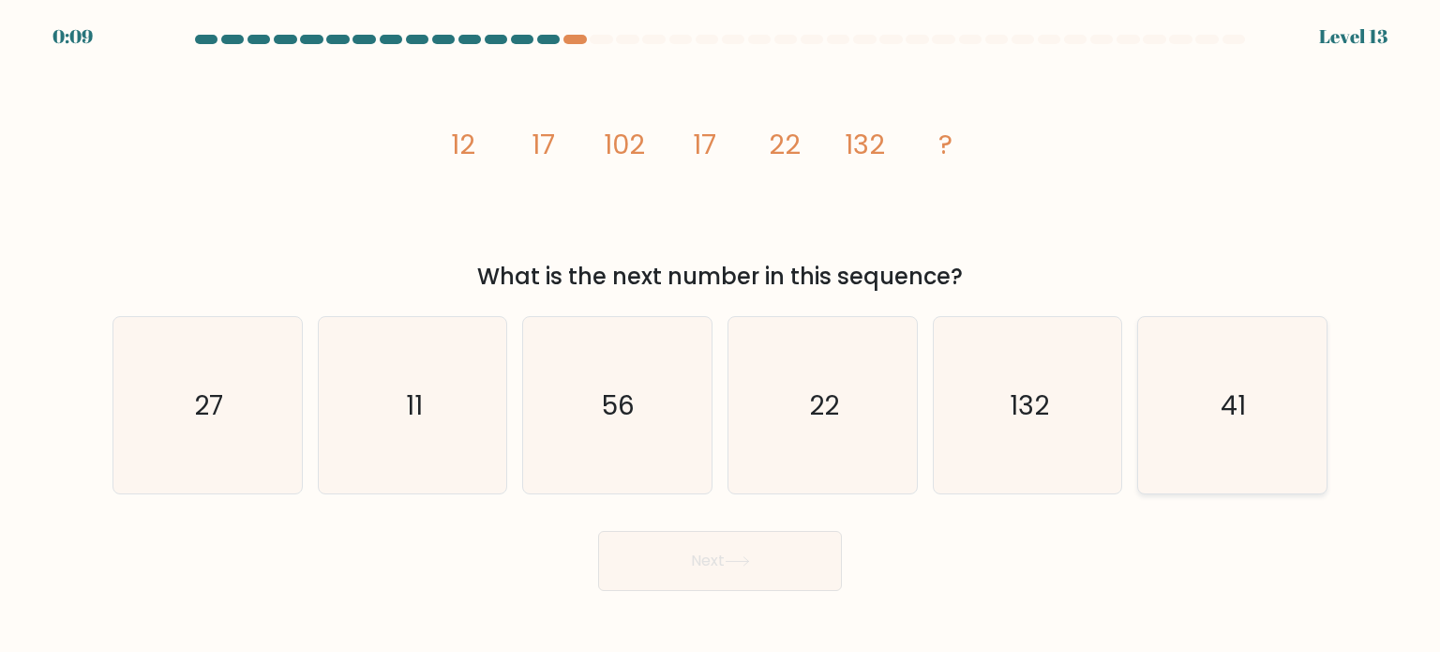
click at [721, 336] on input "f. 41" at bounding box center [720, 330] width 1 height 9
radio input "true"
click at [229, 397] on icon "27" at bounding box center [207, 405] width 176 height 176
click at [720, 336] on input "a. 27" at bounding box center [720, 330] width 1 height 9
radio input "true"
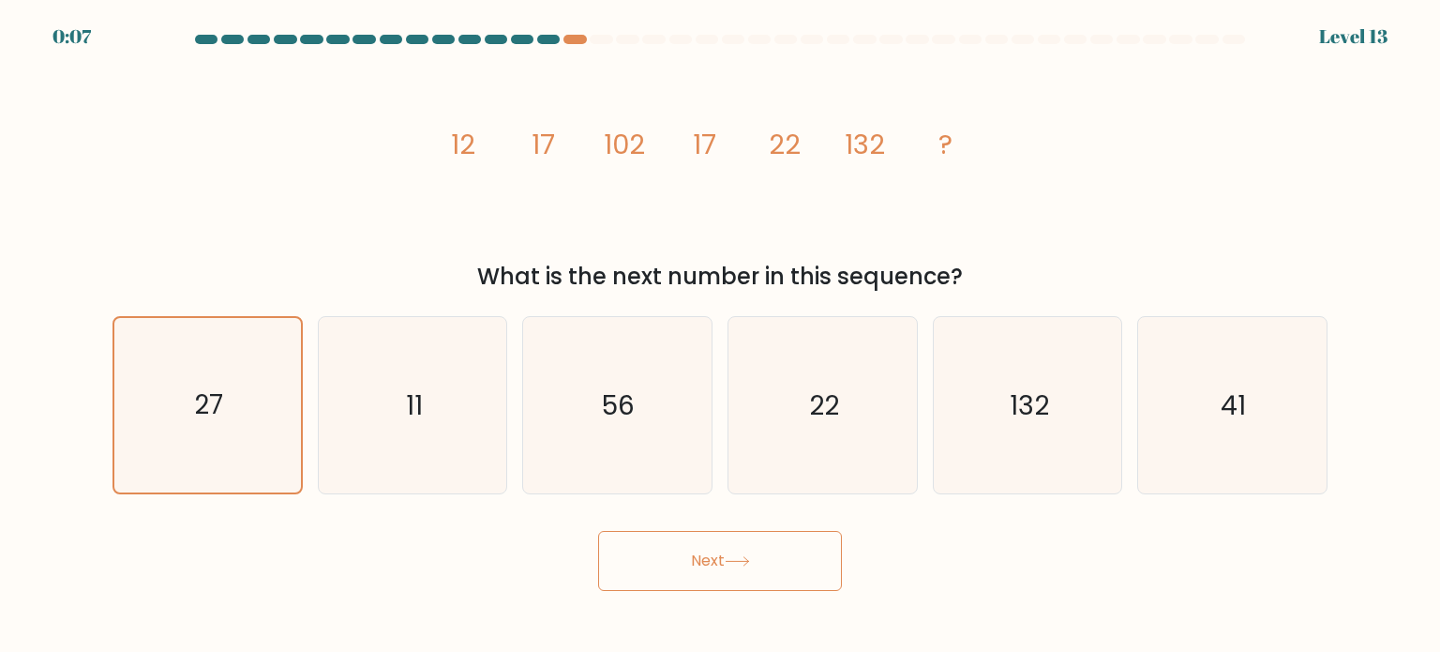
click at [1128, 440] on div "e. 132" at bounding box center [1027, 405] width 205 height 178
click at [1146, 446] on icon "41" at bounding box center [1232, 405] width 176 height 176
click at [721, 336] on input "f. 41" at bounding box center [720, 330] width 1 height 9
radio input "true"
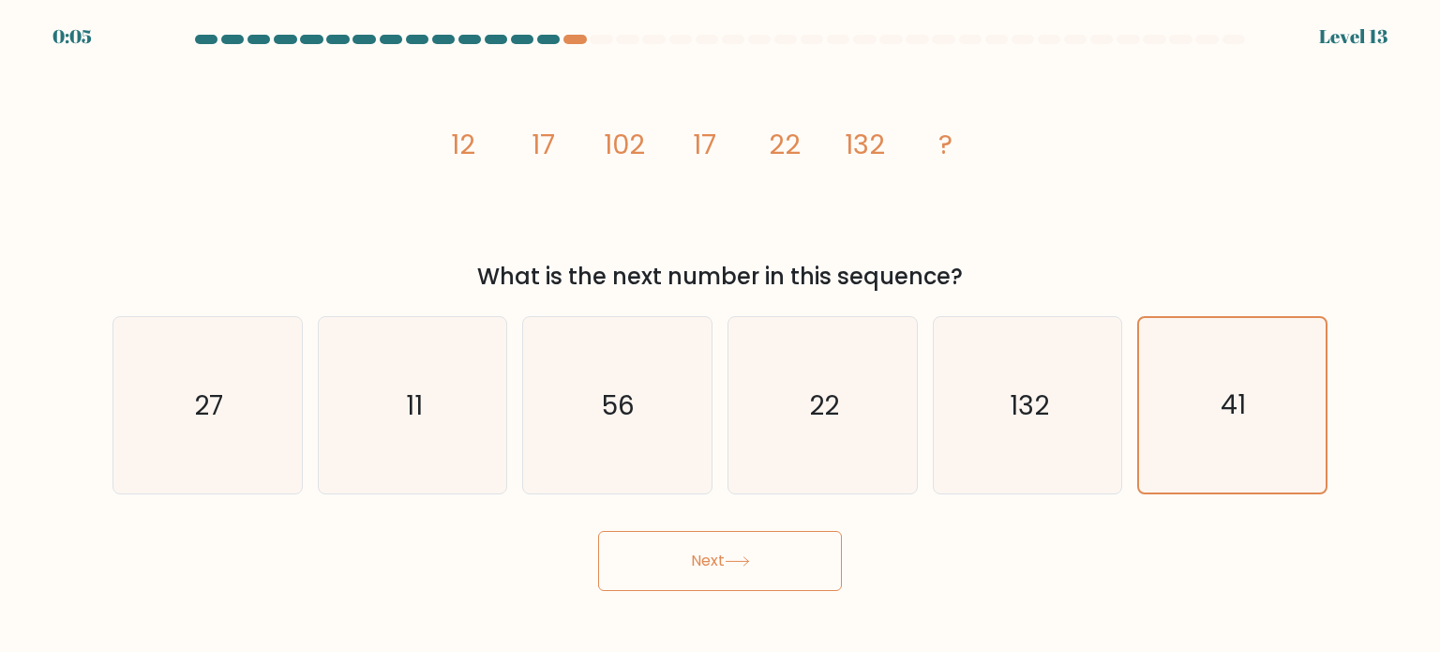
click at [732, 570] on button "Next" at bounding box center [720, 561] width 244 height 60
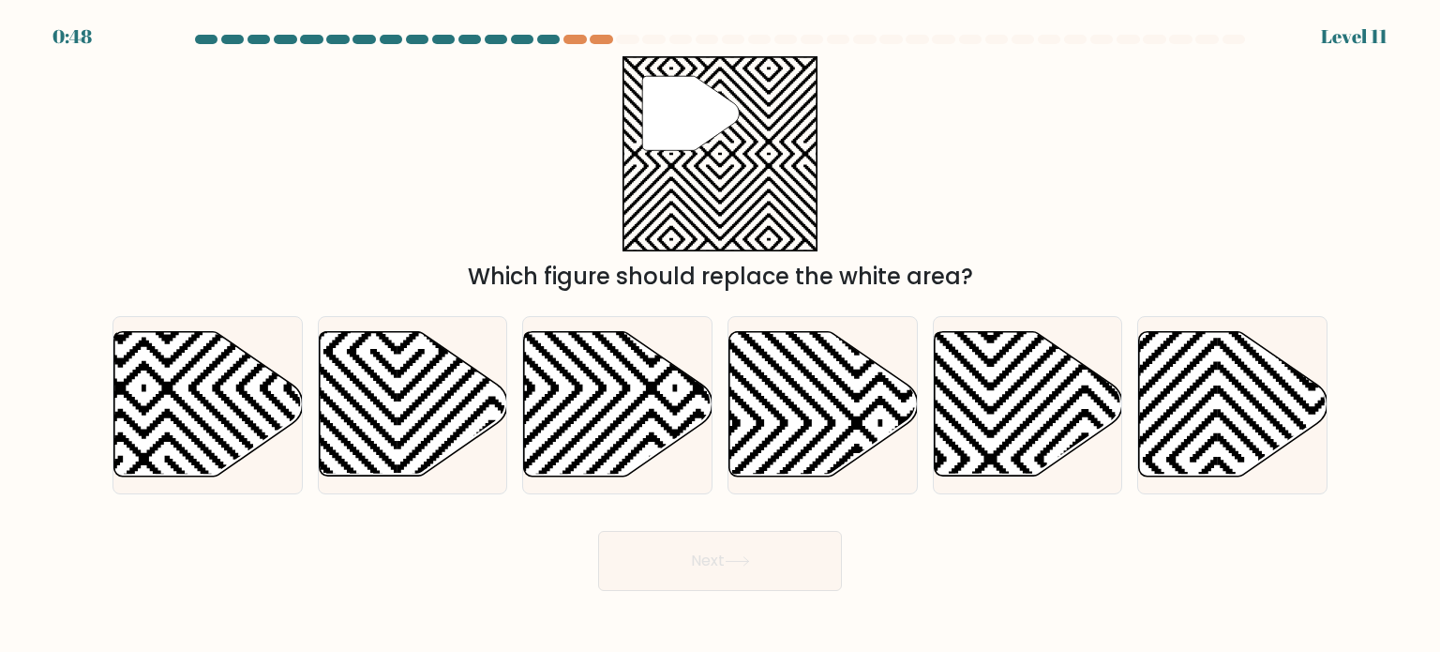
click at [931, 227] on div "" Which figure should replace the white area?" at bounding box center [719, 174] width 1237 height 237
click at [1022, 457] on icon at bounding box center [1028, 404] width 188 height 144
click at [721, 336] on input "e." at bounding box center [720, 330] width 1 height 9
radio input "true"
click at [720, 564] on button "Next" at bounding box center [720, 561] width 244 height 60
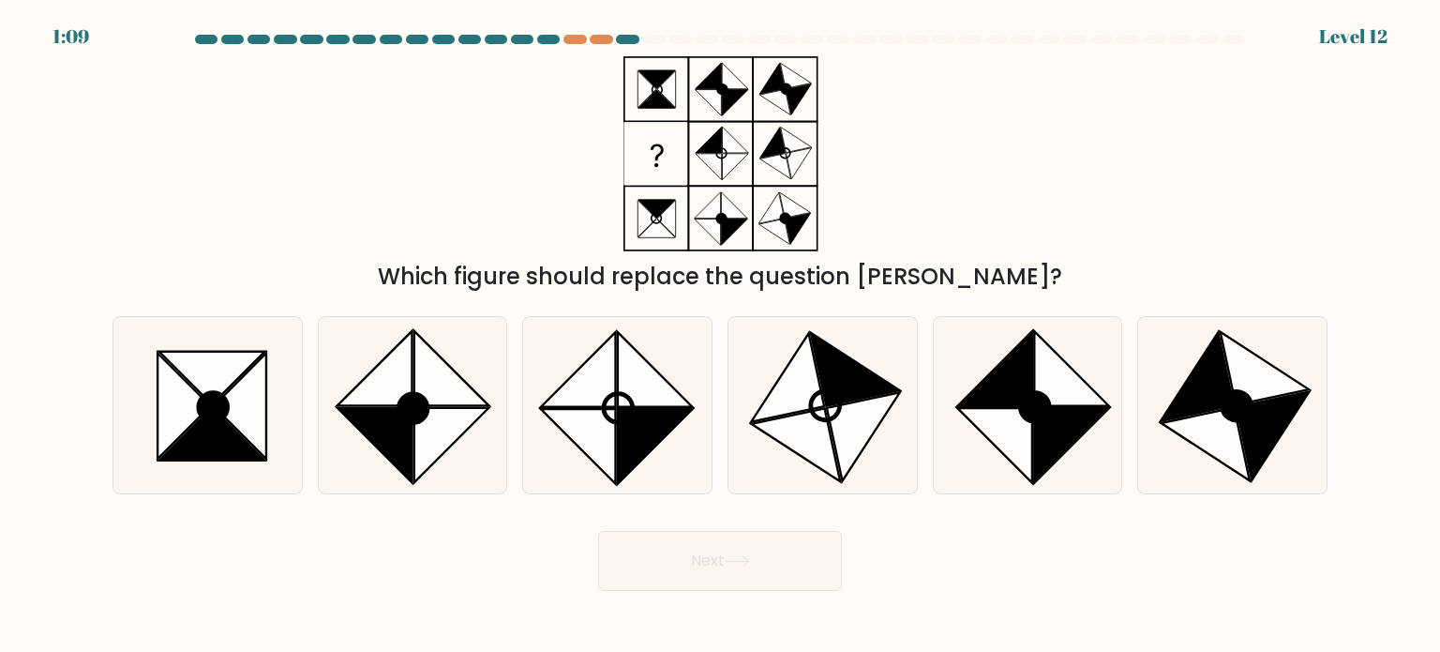
click at [1001, 167] on div "Which figure should replace the question [PERSON_NAME]?" at bounding box center [719, 174] width 1237 height 237
click at [178, 435] on icon at bounding box center [183, 405] width 52 height 106
click at [720, 336] on input "a." at bounding box center [720, 330] width 1 height 9
radio input "true"
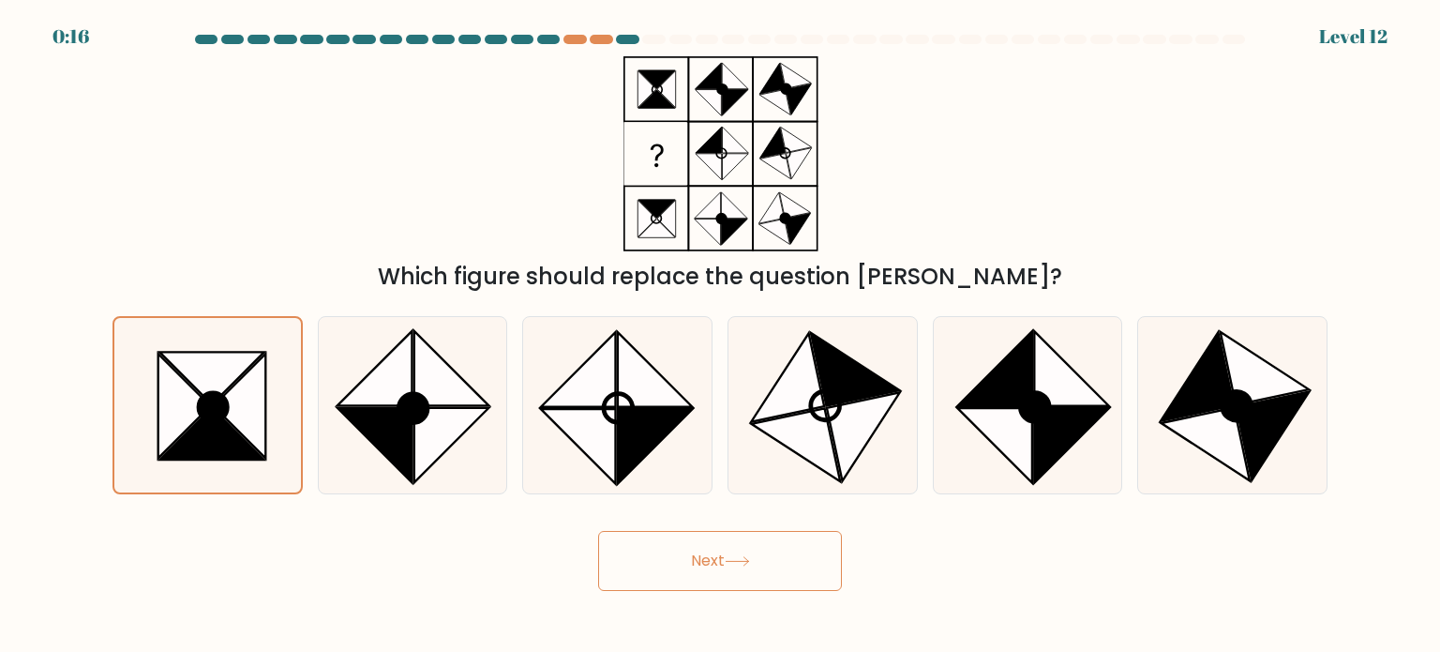
click at [787, 547] on button "Next" at bounding box center [720, 561] width 244 height 60
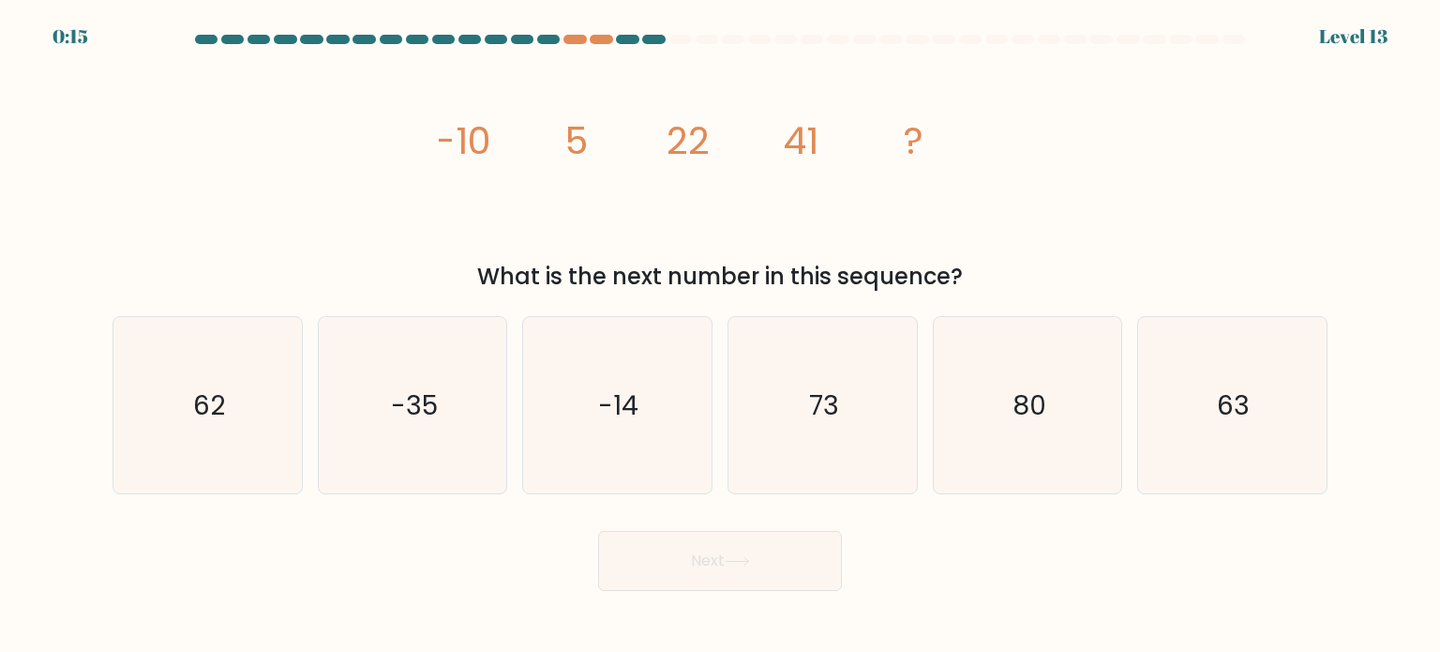
click at [835, 207] on icon "image/svg+xml -10 5 22 41 ?" at bounding box center [720, 154] width 562 height 196
click at [1164, 457] on icon "63" at bounding box center [1232, 405] width 176 height 176
click at [721, 336] on input "f. 63" at bounding box center [720, 330] width 1 height 9
radio input "true"
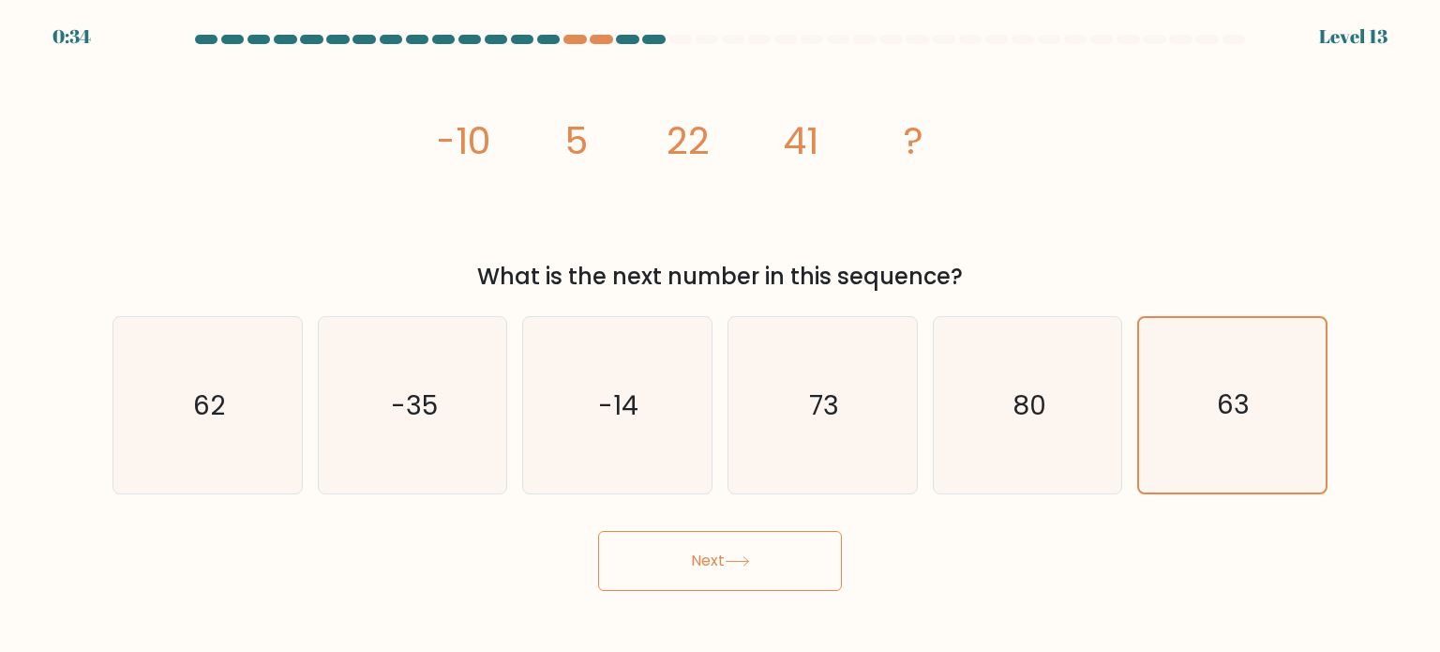
click at [303, 367] on div "a. 62" at bounding box center [207, 405] width 205 height 178
click at [252, 367] on icon "62" at bounding box center [207, 405] width 176 height 176
click at [720, 336] on input "a. 62" at bounding box center [720, 330] width 1 height 9
radio input "true"
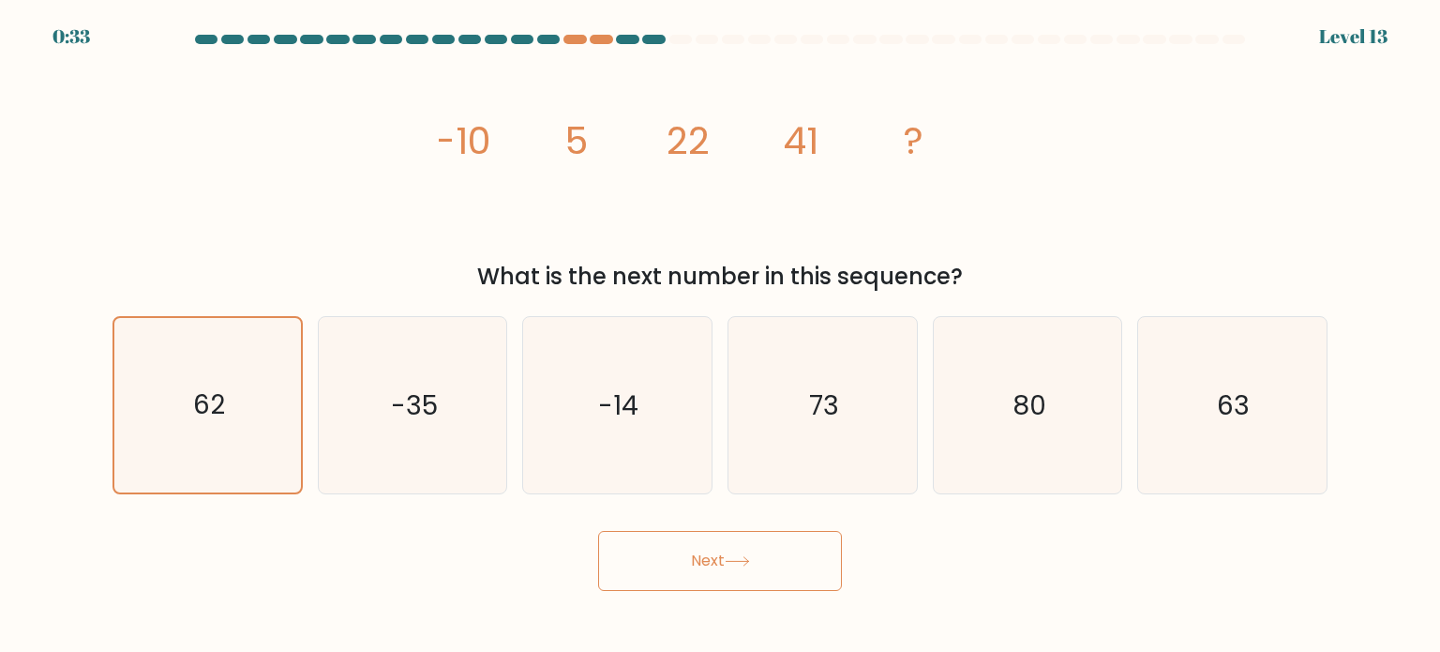
click at [394, 261] on div "What is the next number in this sequence?" at bounding box center [720, 277] width 1192 height 34
click at [795, 548] on button "Next" at bounding box center [720, 561] width 244 height 60
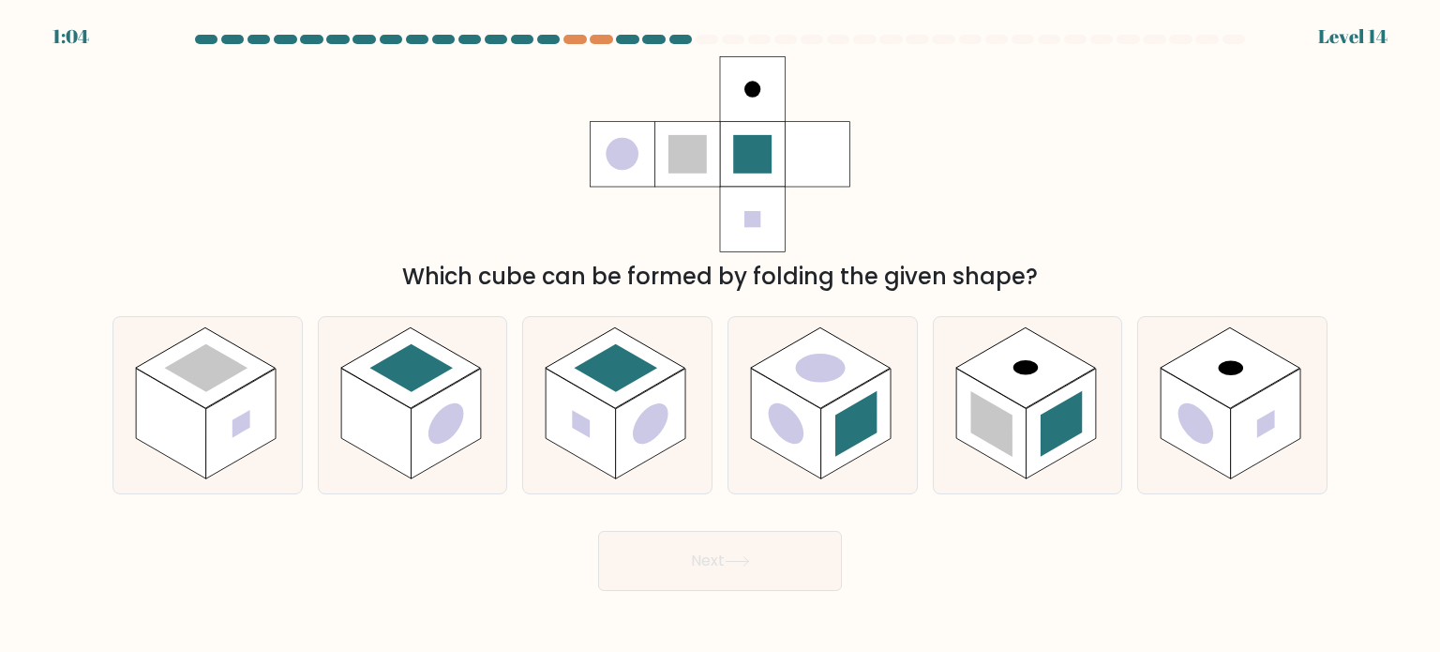
click at [520, 202] on div "Which cube can be formed by folding the given shape?" at bounding box center [719, 174] width 1237 height 237
click at [998, 389] on rect at bounding box center [1025, 367] width 140 height 81
click at [721, 336] on input "e." at bounding box center [720, 330] width 1 height 9
radio input "true"
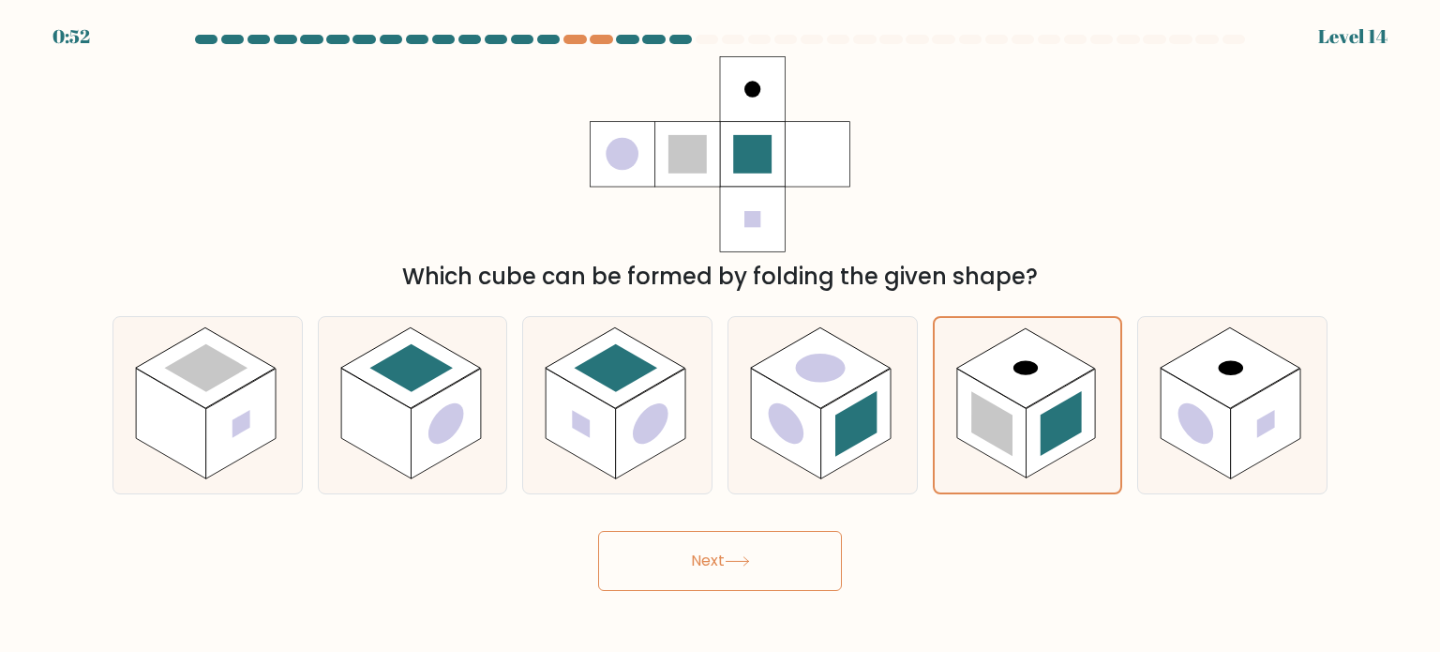
click at [726, 579] on button "Next" at bounding box center [720, 561] width 244 height 60
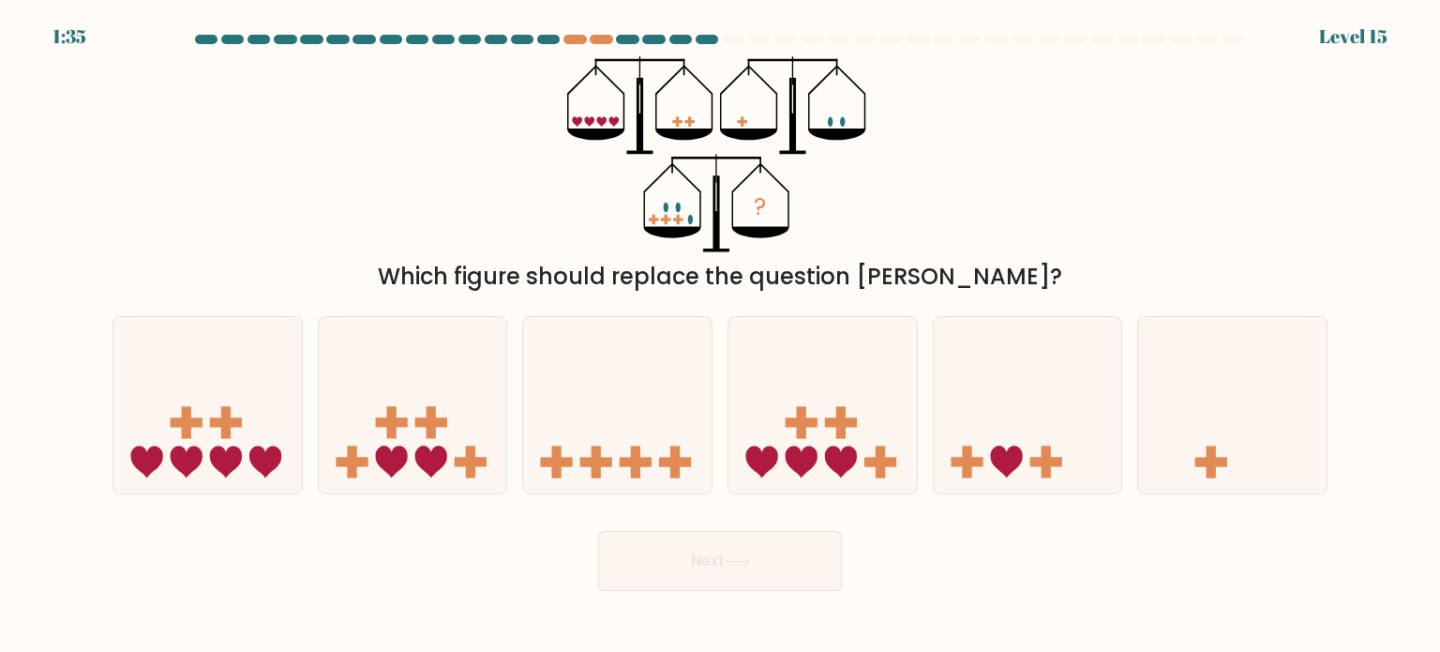
click at [517, 268] on div "Which figure should replace the question mark?" at bounding box center [720, 277] width 1192 height 34
click at [697, 573] on button "Next" at bounding box center [720, 561] width 244 height 60
click at [882, 276] on div "Which figure should replace the question mark?" at bounding box center [720, 277] width 1192 height 34
click at [482, 410] on icon at bounding box center [413, 405] width 188 height 156
click at [720, 336] on input "b." at bounding box center [720, 330] width 1 height 9
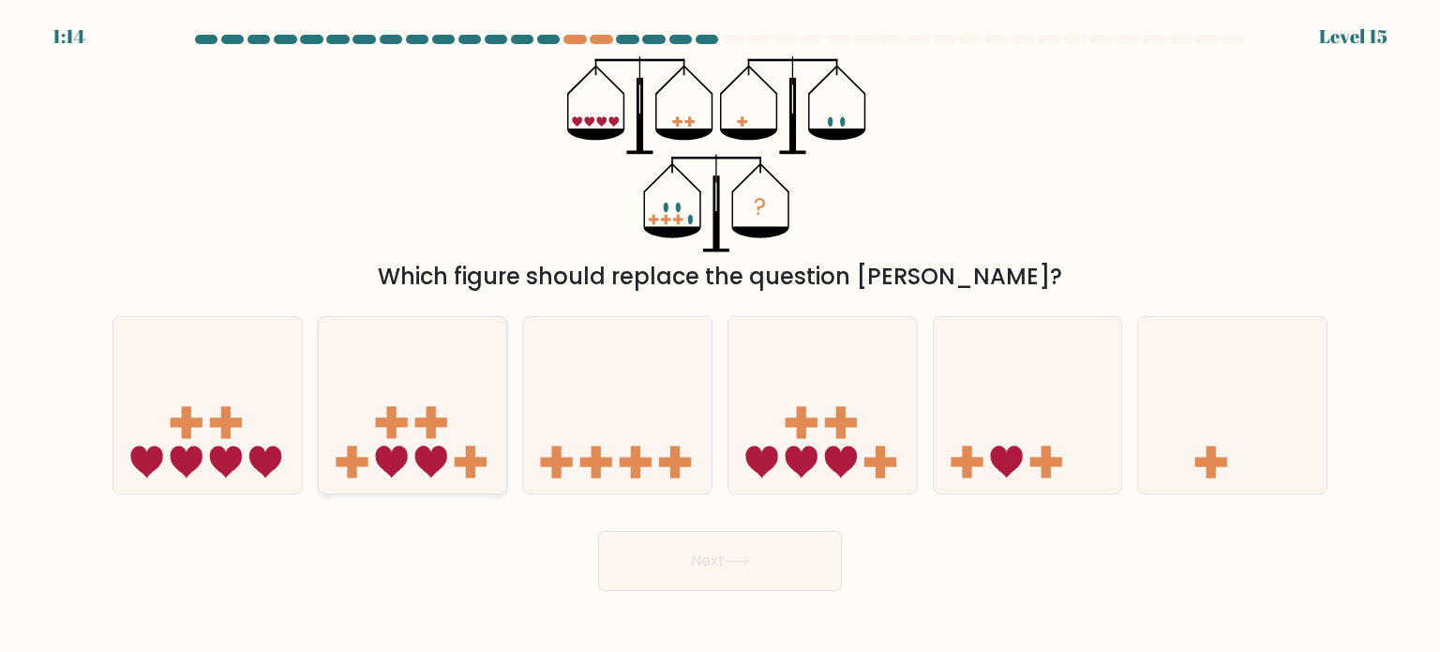
radio input "true"
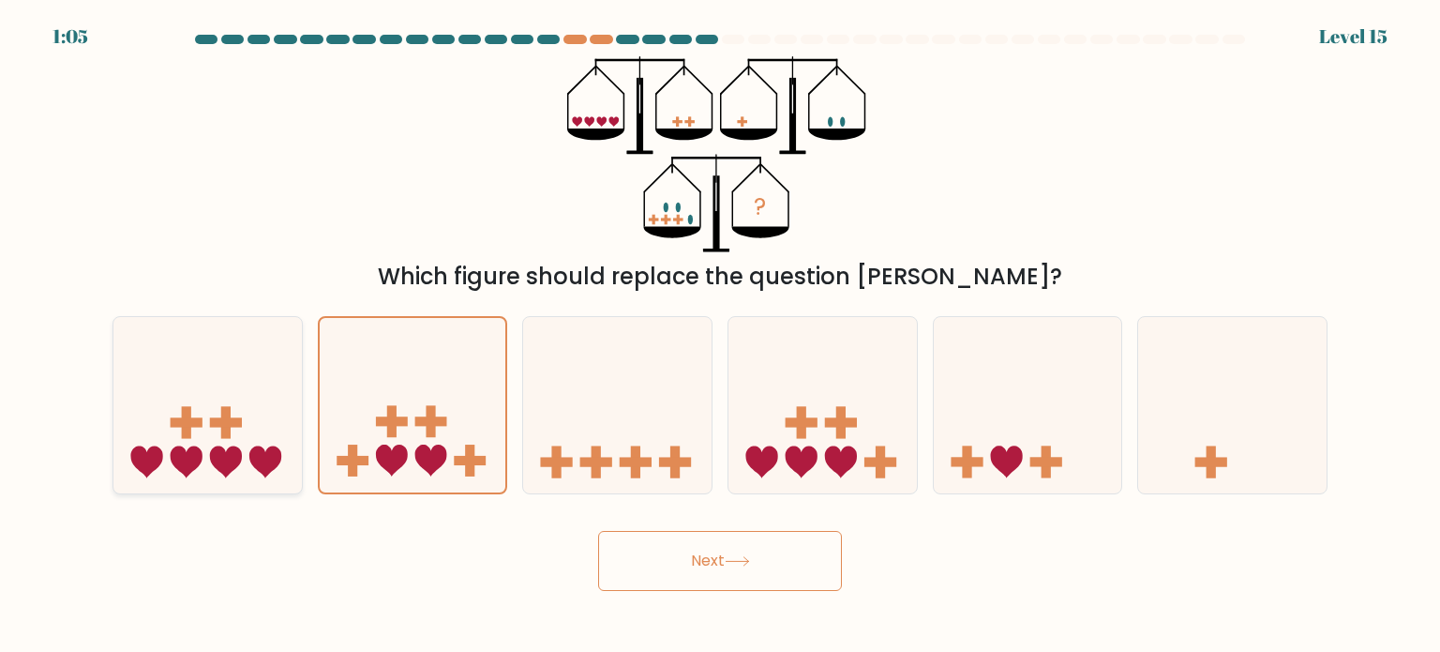
click at [292, 430] on icon at bounding box center [207, 405] width 188 height 156
click at [720, 336] on input "a." at bounding box center [720, 330] width 1 height 9
radio input "true"
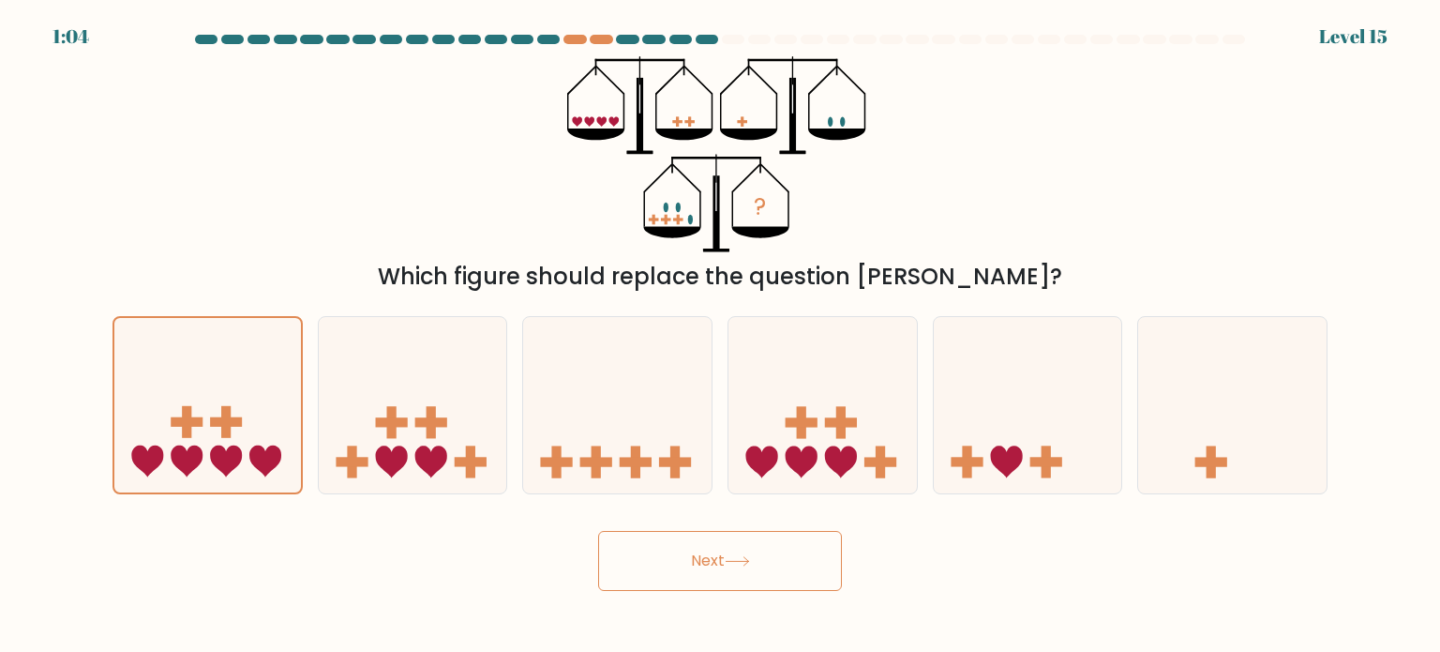
click at [426, 188] on div "? Which figure should replace the question mark?" at bounding box center [719, 174] width 1237 height 237
click at [870, 353] on icon at bounding box center [822, 405] width 188 height 156
click at [721, 336] on input "d." at bounding box center [720, 330] width 1 height 9
radio input "true"
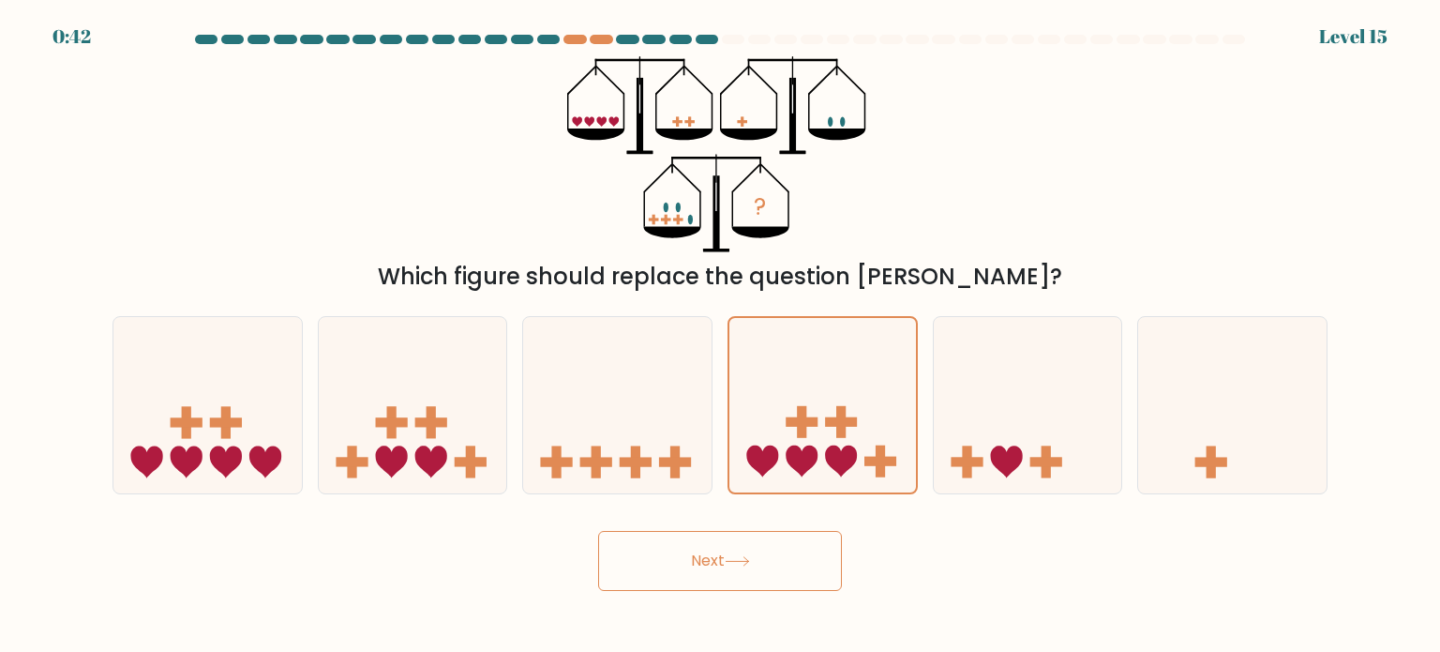
click at [811, 547] on button "Next" at bounding box center [720, 561] width 244 height 60
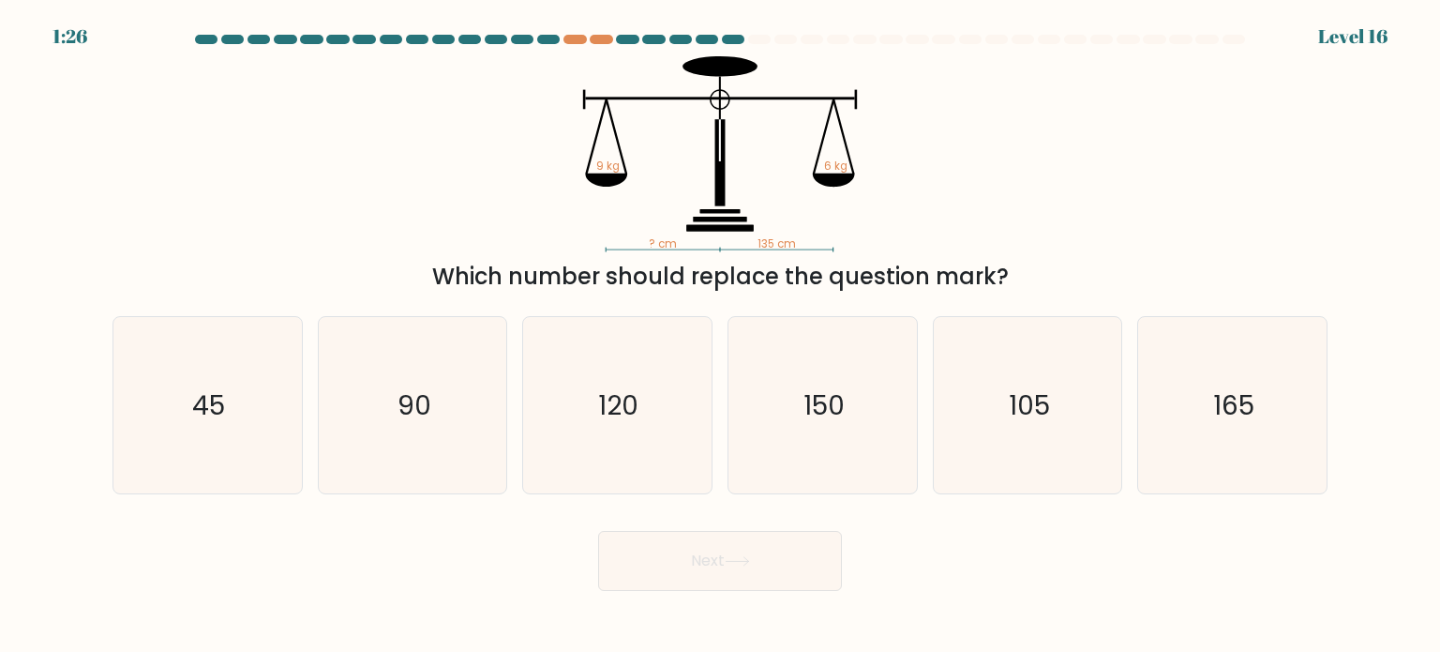
click at [979, 182] on icon "? cm 135 cm 9 kg 6 kg" at bounding box center [720, 154] width 562 height 196
click at [384, 438] on icon "90" at bounding box center [412, 405] width 176 height 176
click at [720, 336] on input "b. 90" at bounding box center [720, 330] width 1 height 9
radio input "true"
click at [733, 569] on button "Next" at bounding box center [720, 561] width 244 height 60
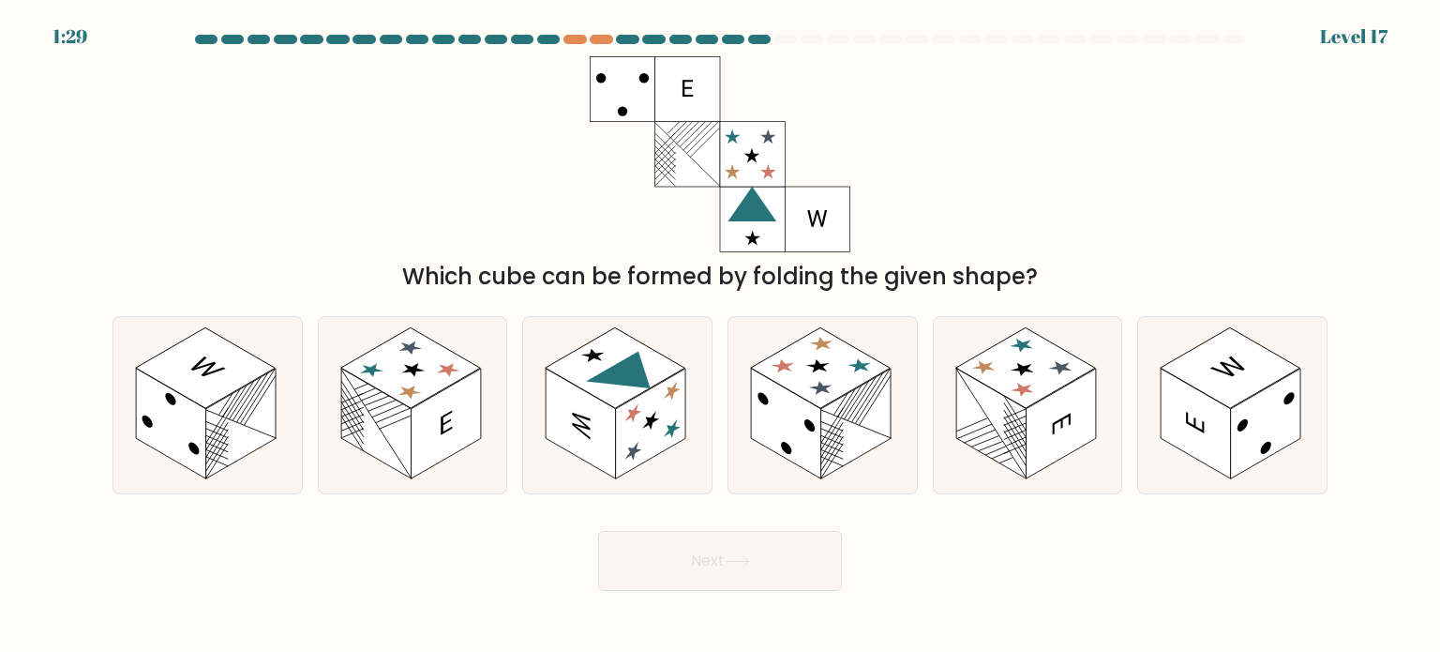
click at [847, 243] on rect at bounding box center [817, 219] width 65 height 65
click at [1078, 471] on icon at bounding box center [1028, 405] width 188 height 176
click at [721, 336] on input "e." at bounding box center [720, 330] width 1 height 9
radio input "true"
click at [712, 548] on button "Next" at bounding box center [720, 561] width 244 height 60
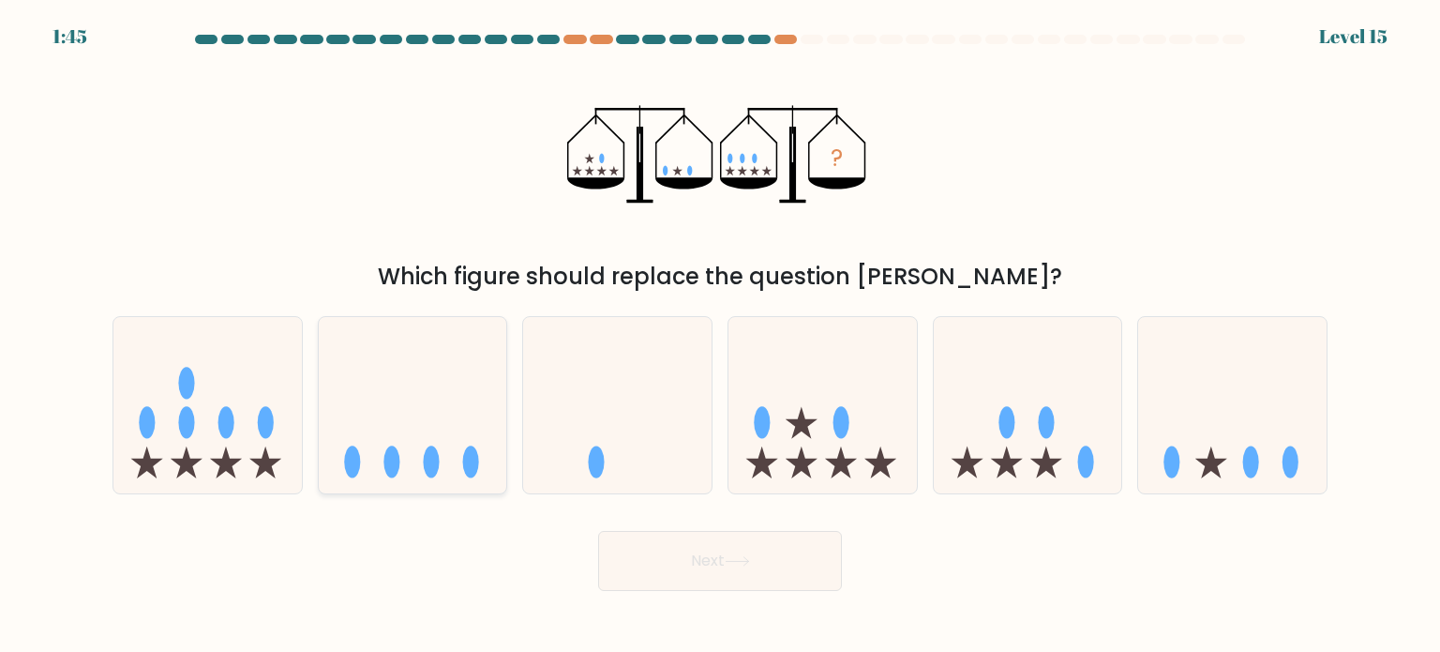
click at [416, 377] on icon at bounding box center [413, 405] width 188 height 156
click at [720, 336] on input "b." at bounding box center [720, 330] width 1 height 9
radio input "true"
click at [717, 550] on button "Next" at bounding box center [720, 561] width 244 height 60
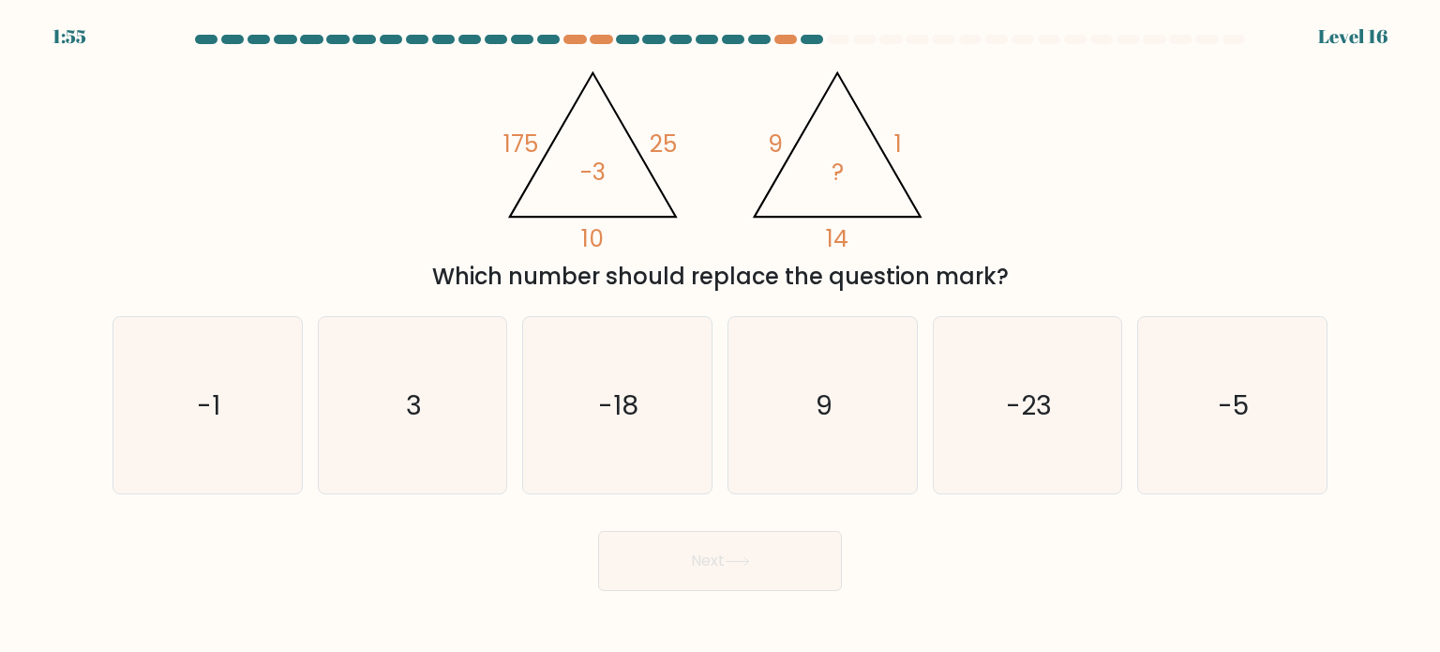
click at [1133, 391] on div "f. -5" at bounding box center [1232, 405] width 205 height 178
click at [1160, 411] on icon "-5" at bounding box center [1232, 405] width 176 height 176
click at [721, 336] on input "f. -5" at bounding box center [720, 330] width 1 height 9
radio input "true"
click at [649, 556] on button "Next" at bounding box center [720, 561] width 244 height 60
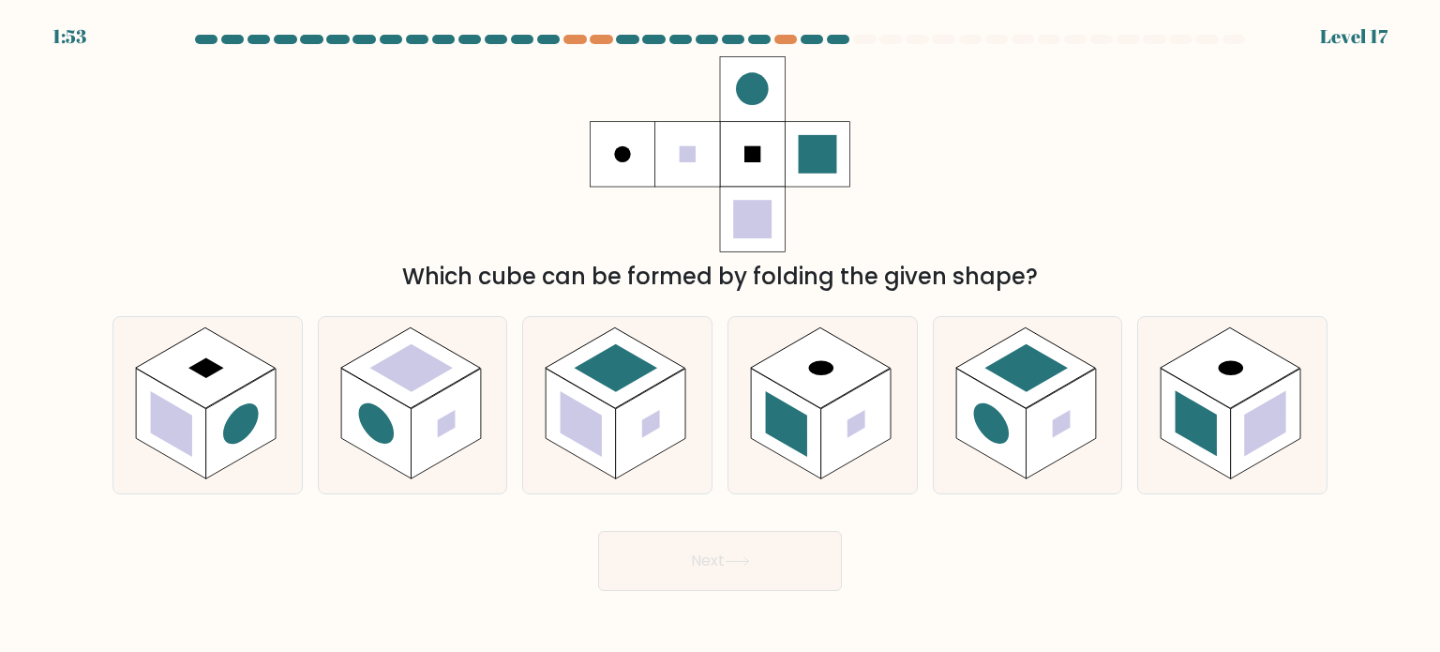
click at [890, 220] on div "Which cube can be formed by folding the given shape?" at bounding box center [719, 174] width 1237 height 237
click at [1239, 427] on rect at bounding box center [1266, 423] width 70 height 111
click at [721, 336] on input "f." at bounding box center [720, 330] width 1 height 9
radio input "true"
click at [731, 557] on icon at bounding box center [737, 561] width 25 height 10
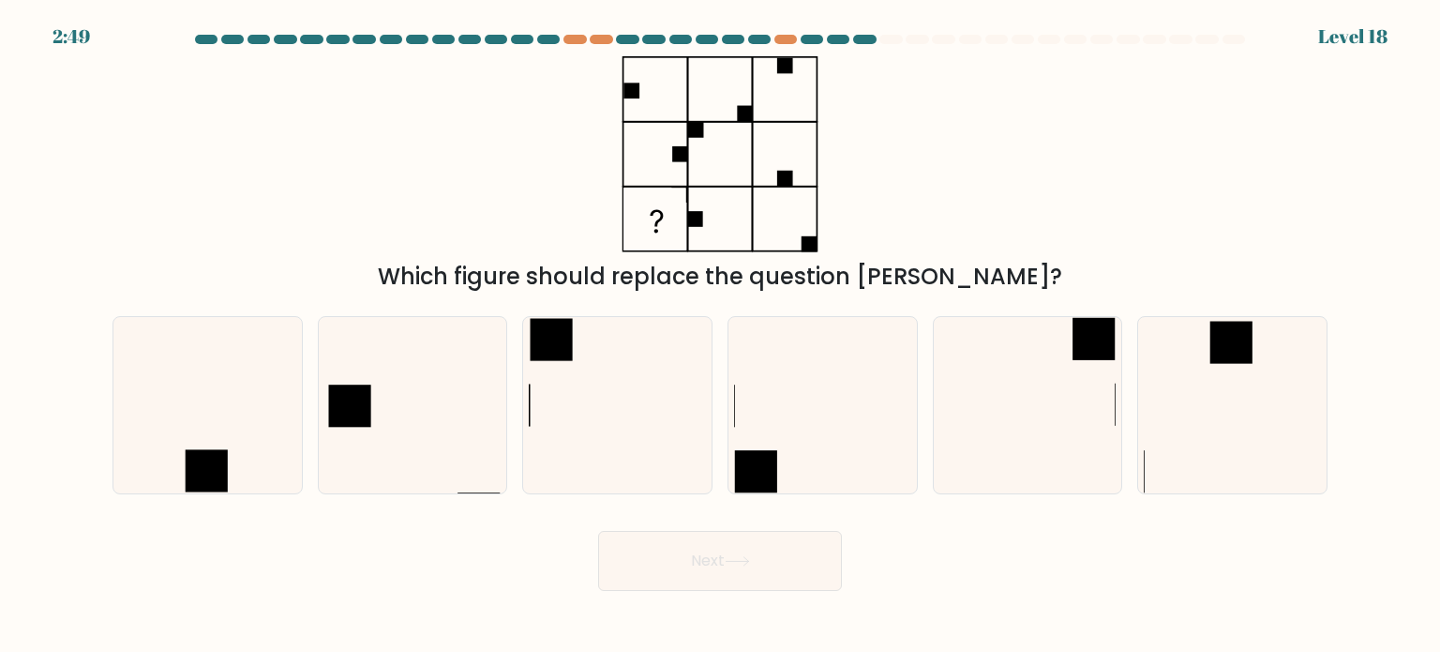
click at [955, 143] on div "Which figure should replace the question mark?" at bounding box center [719, 174] width 1237 height 237
click at [1005, 363] on icon at bounding box center [1027, 405] width 176 height 176
click at [721, 336] on input "e." at bounding box center [720, 330] width 1 height 9
radio input "true"
click at [756, 539] on button "Next" at bounding box center [720, 561] width 244 height 60
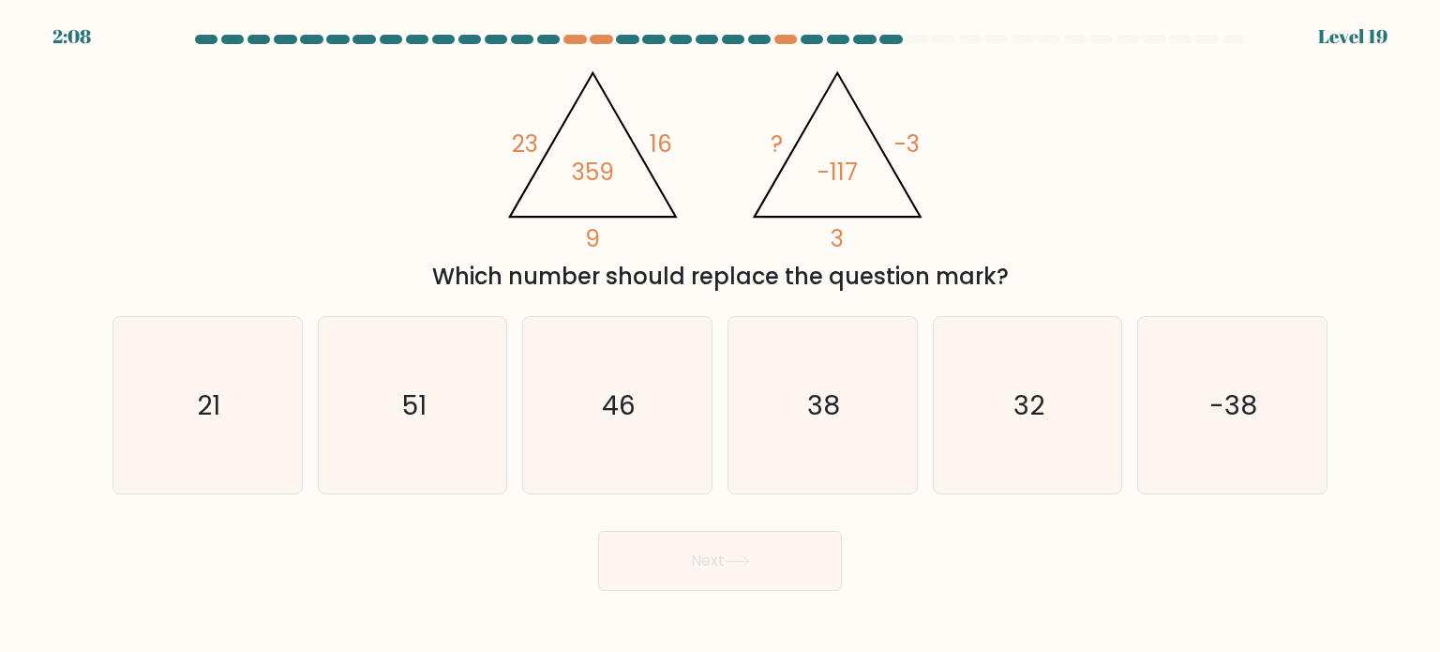
click at [971, 280] on div "Which number should replace the question mark?" at bounding box center [720, 277] width 1192 height 34
click at [862, 265] on div "Which number should replace the question mark?" at bounding box center [720, 277] width 1192 height 34
click at [1076, 269] on div "Which number should replace the question mark?" at bounding box center [720, 277] width 1192 height 34
click at [822, 421] on text "38" at bounding box center [824, 403] width 33 height 37
click at [721, 336] on input "d. 38" at bounding box center [720, 330] width 1 height 9
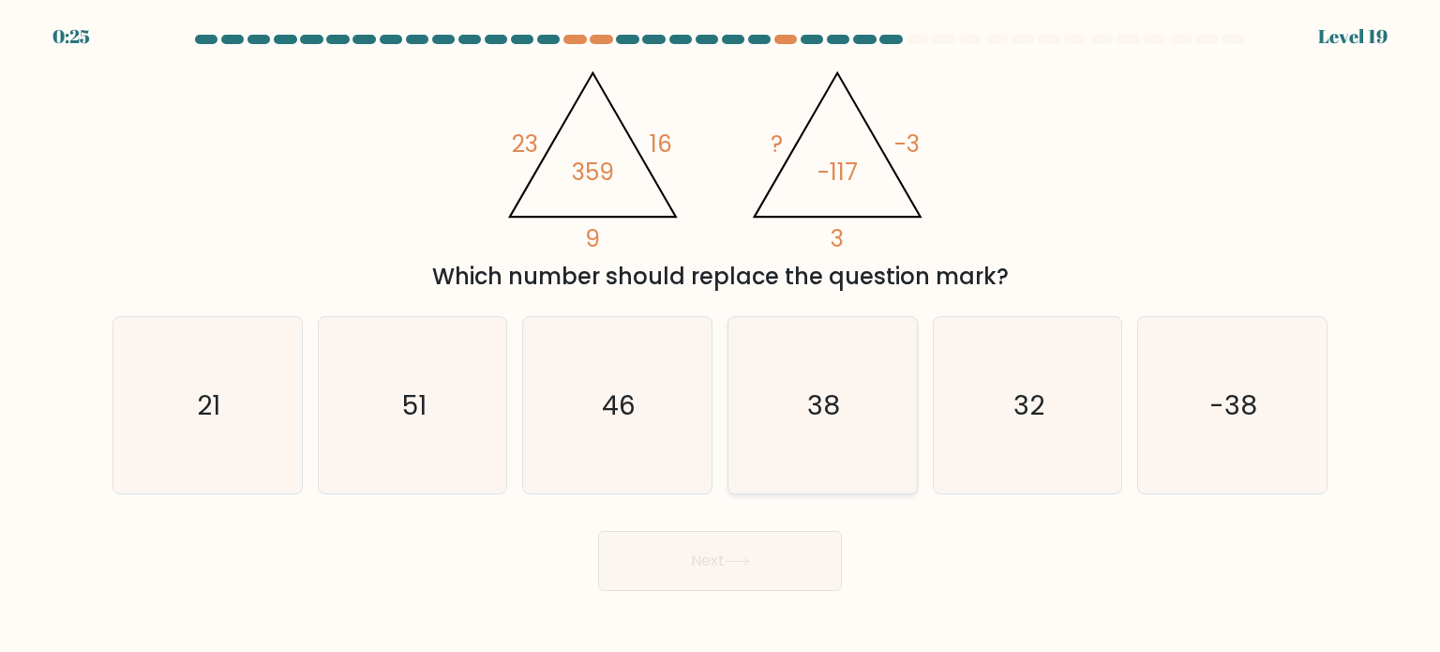
radio input "true"
click at [784, 581] on button "Next" at bounding box center [720, 561] width 244 height 60
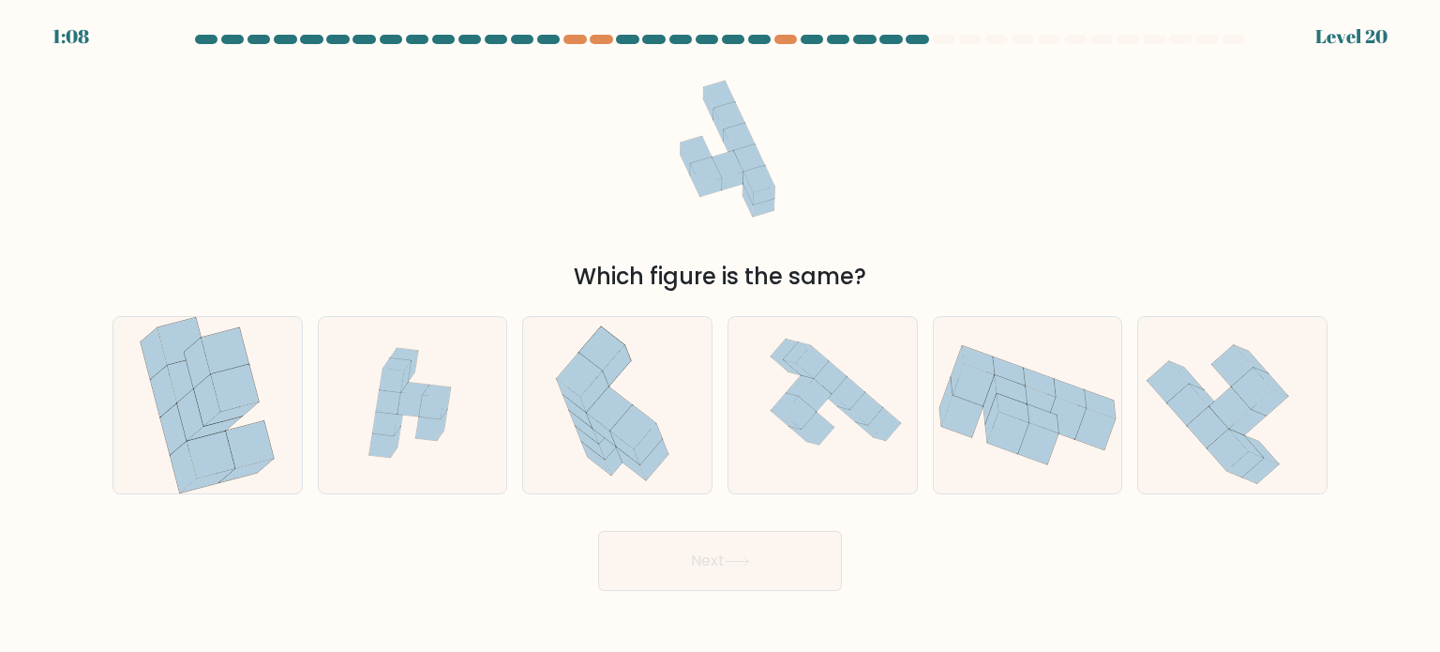
click at [955, 277] on div "Which figure is the same?" at bounding box center [720, 277] width 1192 height 34
click at [381, 412] on icon at bounding box center [388, 402] width 24 height 24
click at [720, 336] on input "b." at bounding box center [720, 330] width 1 height 9
radio input "true"
click at [712, 588] on button "Next" at bounding box center [720, 561] width 244 height 60
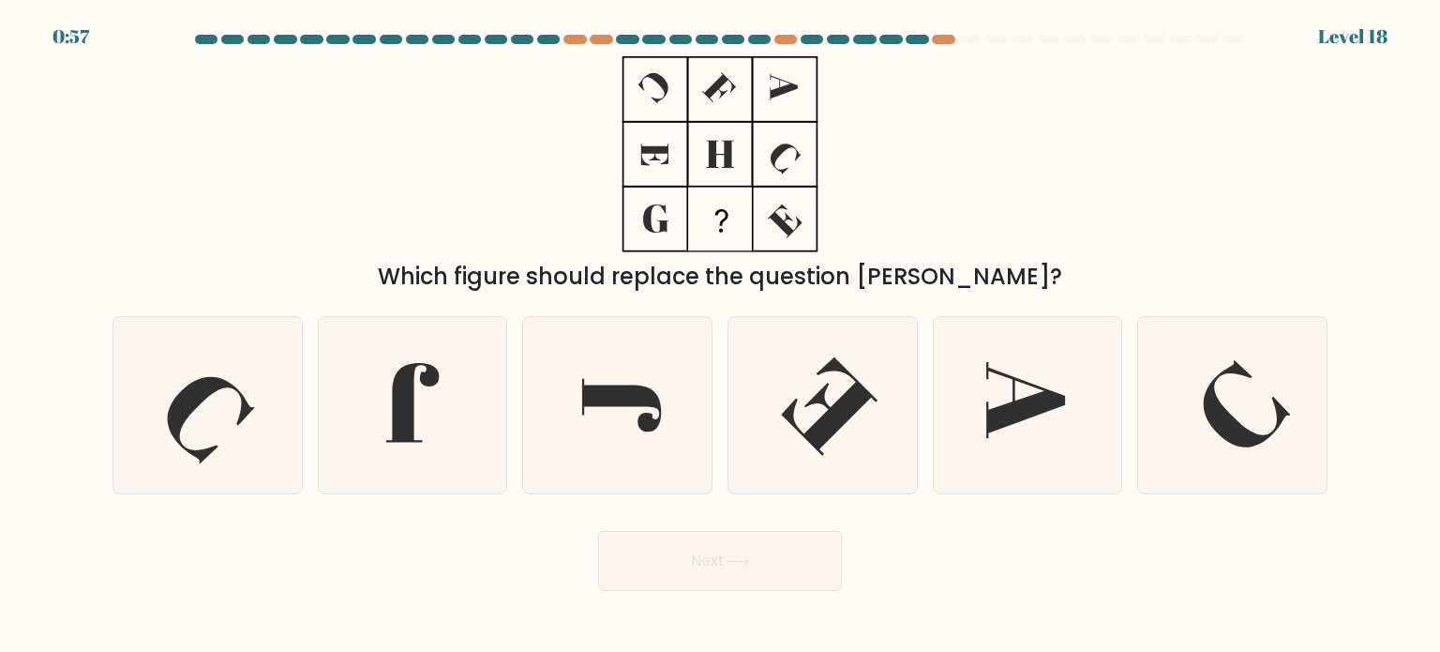
click at [984, 248] on div "Which figure should replace the question mark?" at bounding box center [719, 174] width 1237 height 237
click at [469, 428] on icon at bounding box center [412, 405] width 176 height 176
click at [720, 336] on input "b." at bounding box center [720, 330] width 1 height 9
radio input "true"
click at [794, 577] on button "Next" at bounding box center [720, 561] width 244 height 60
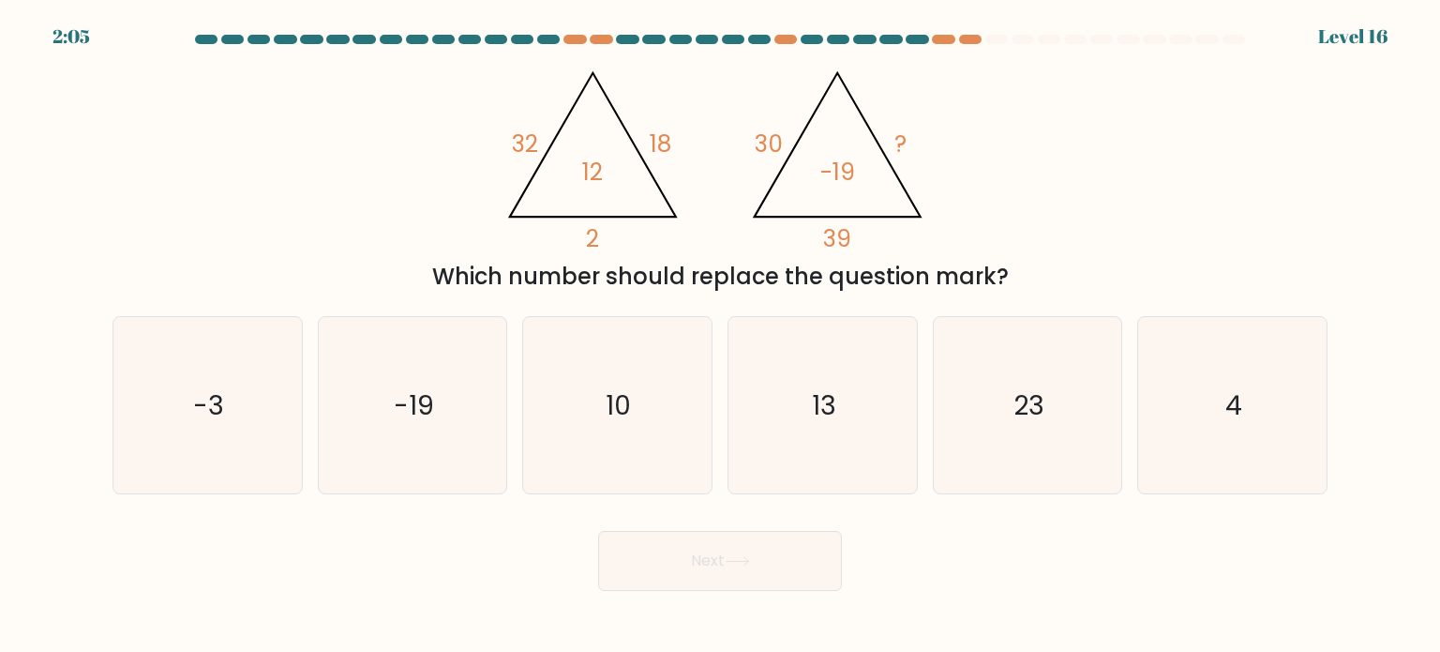
click at [937, 271] on div "Which number should replace the question mark?" at bounding box center [720, 277] width 1192 height 34
click at [784, 38] on div at bounding box center [785, 39] width 22 height 9
click at [593, 43] on div at bounding box center [601, 39] width 22 height 9
click at [986, 153] on div "@import url('https://fonts.googleapis.com/css?family=Abril+Fatface:400,100,100i…" at bounding box center [719, 174] width 1237 height 237
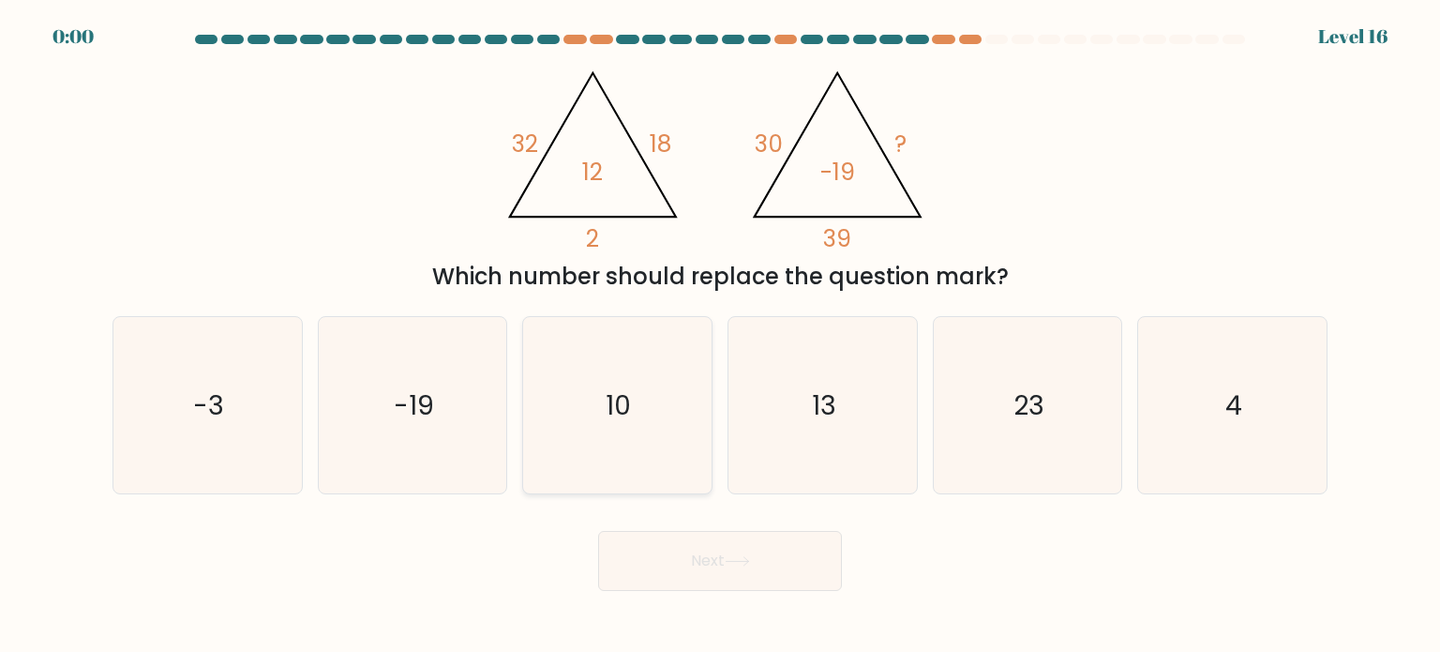
click at [601, 352] on icon "10" at bounding box center [617, 405] width 176 height 176
click at [720, 336] on input "c. 10" at bounding box center [720, 330] width 1 height 9
radio input "true"
click at [1132, 220] on div "@import url('https://fonts.googleapis.com/css?family=Abril+Fatface:400,100,100i…" at bounding box center [719, 174] width 1237 height 237
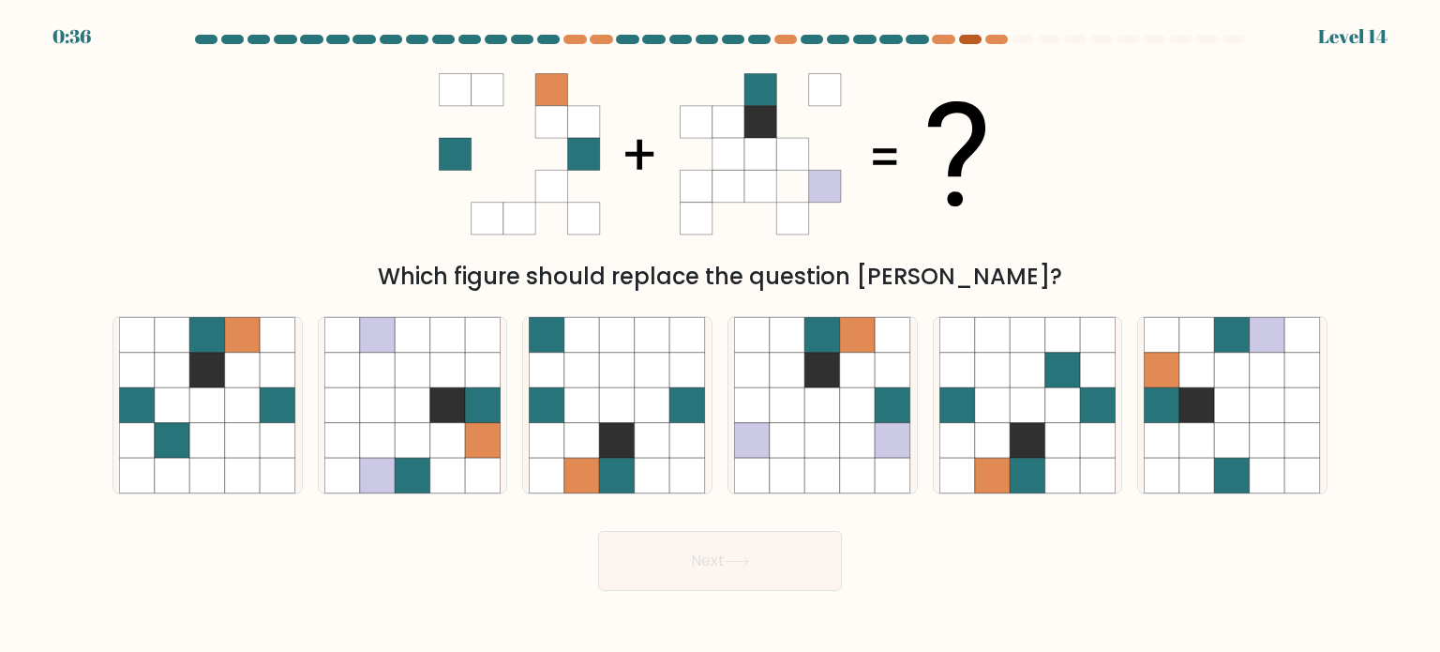
click at [971, 40] on div at bounding box center [970, 39] width 22 height 9
click at [1021, 39] on div at bounding box center [1022, 39] width 22 height 9
click at [1027, 123] on div "Which figure should replace the question [PERSON_NAME]?" at bounding box center [719, 174] width 1237 height 237
click at [1255, 445] on icon at bounding box center [1268, 440] width 36 height 36
click at [721, 336] on input "f." at bounding box center [720, 330] width 1 height 9
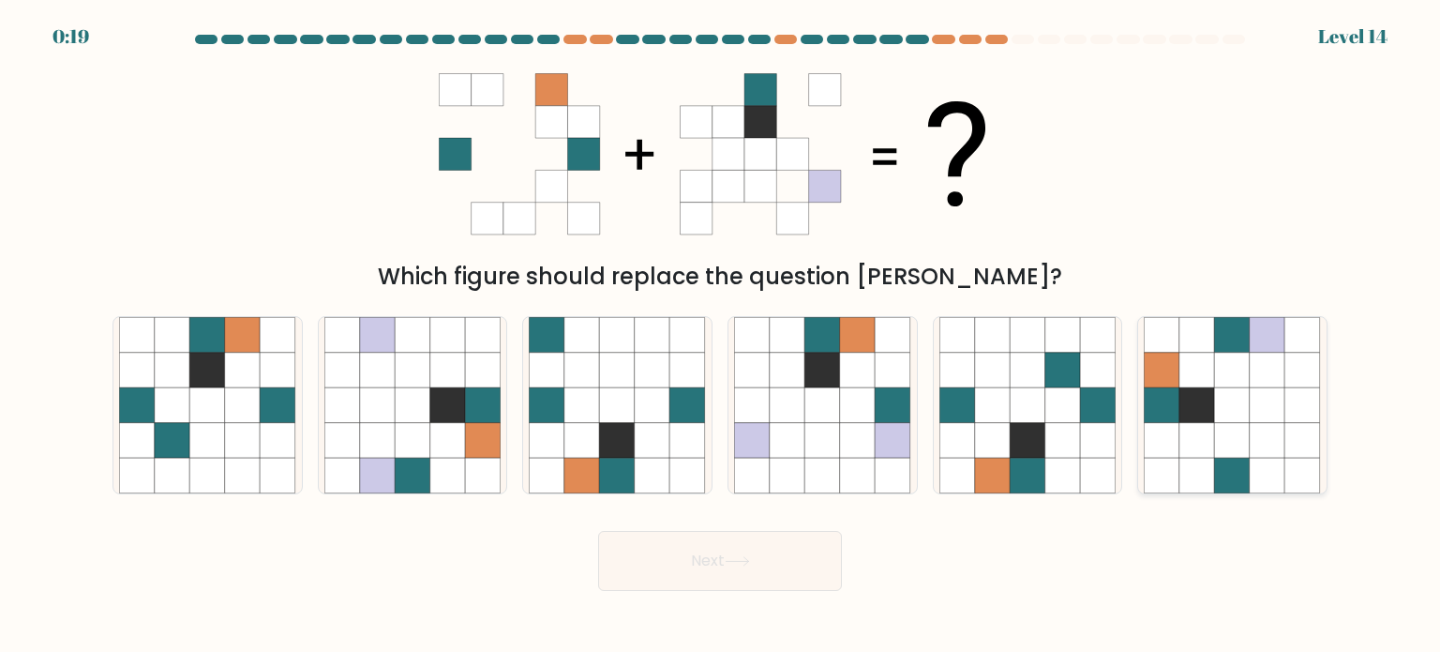
radio input "true"
click at [669, 572] on button "Next" at bounding box center [720, 561] width 244 height 60
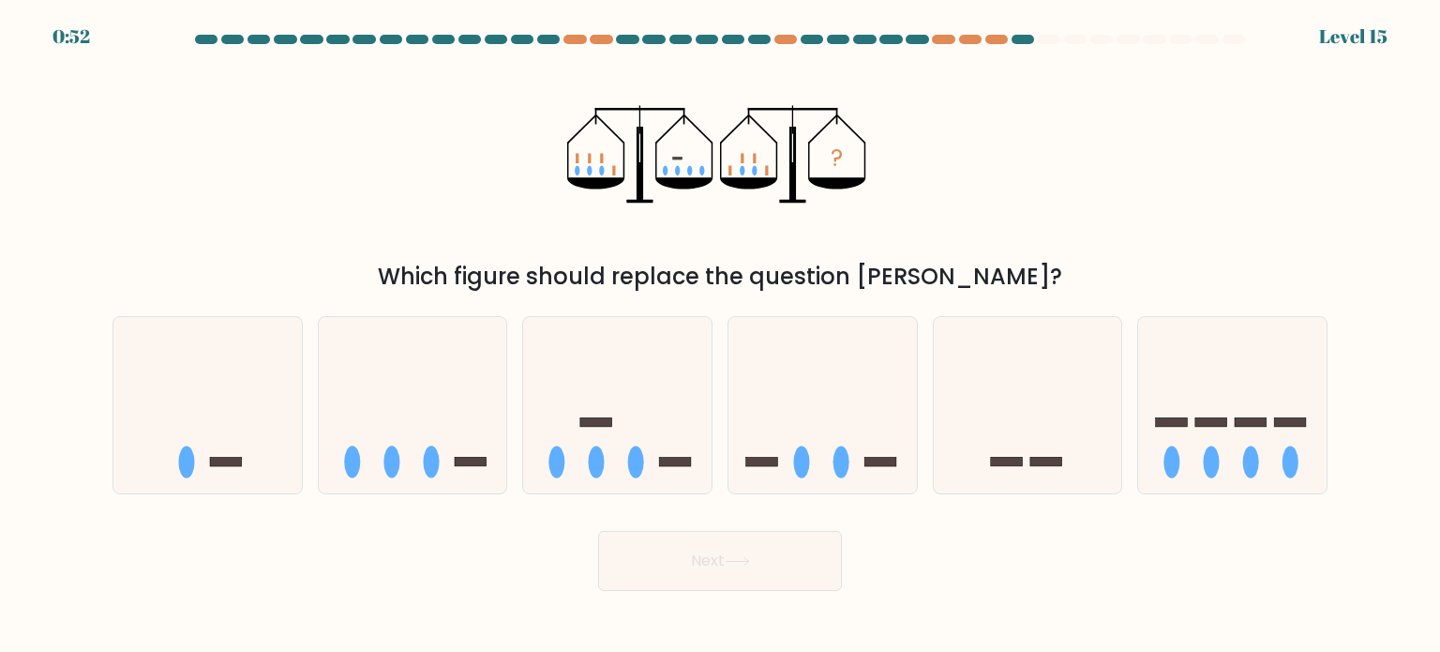
click at [922, 268] on div "Which figure should replace the question [PERSON_NAME]?" at bounding box center [720, 277] width 1192 height 34
click at [757, 445] on icon at bounding box center [822, 405] width 188 height 156
click at [721, 336] on input "d." at bounding box center [720, 330] width 1 height 9
radio input "true"
click at [631, 467] on ellipse at bounding box center [636, 461] width 16 height 32
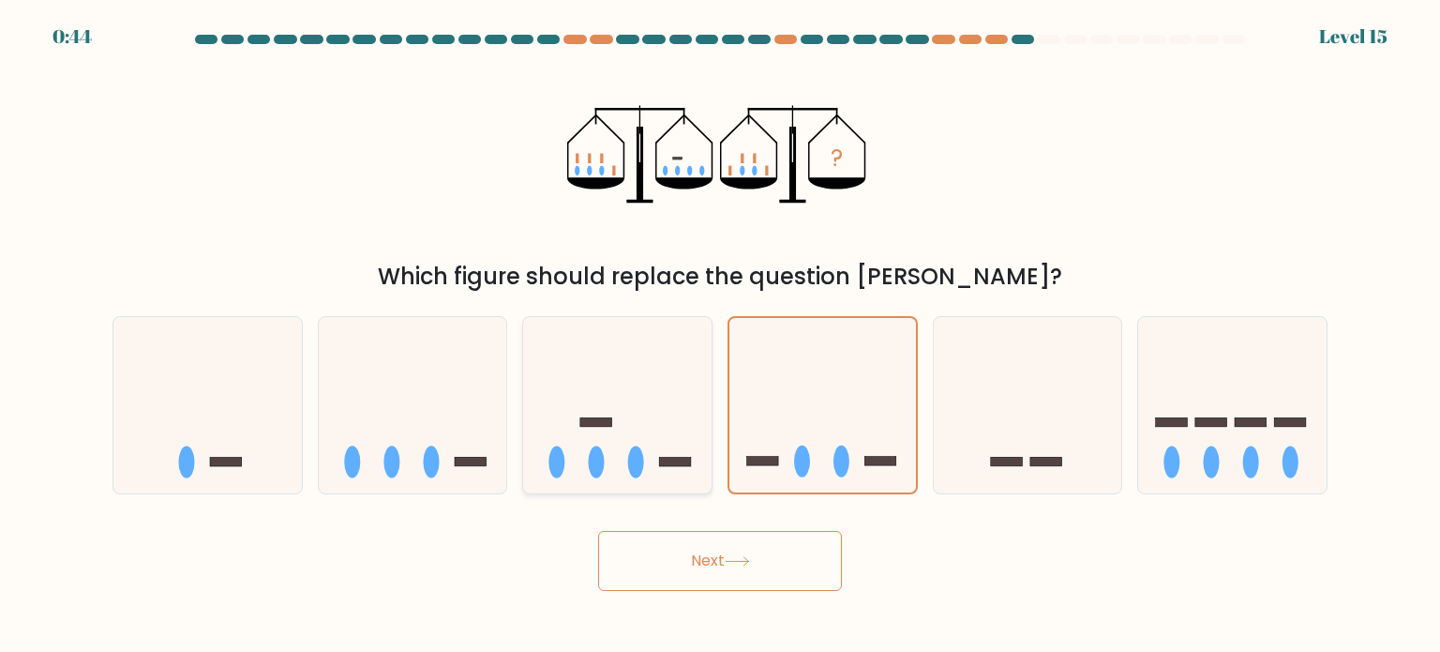
click at [720, 336] on input "c." at bounding box center [720, 330] width 1 height 9
radio input "true"
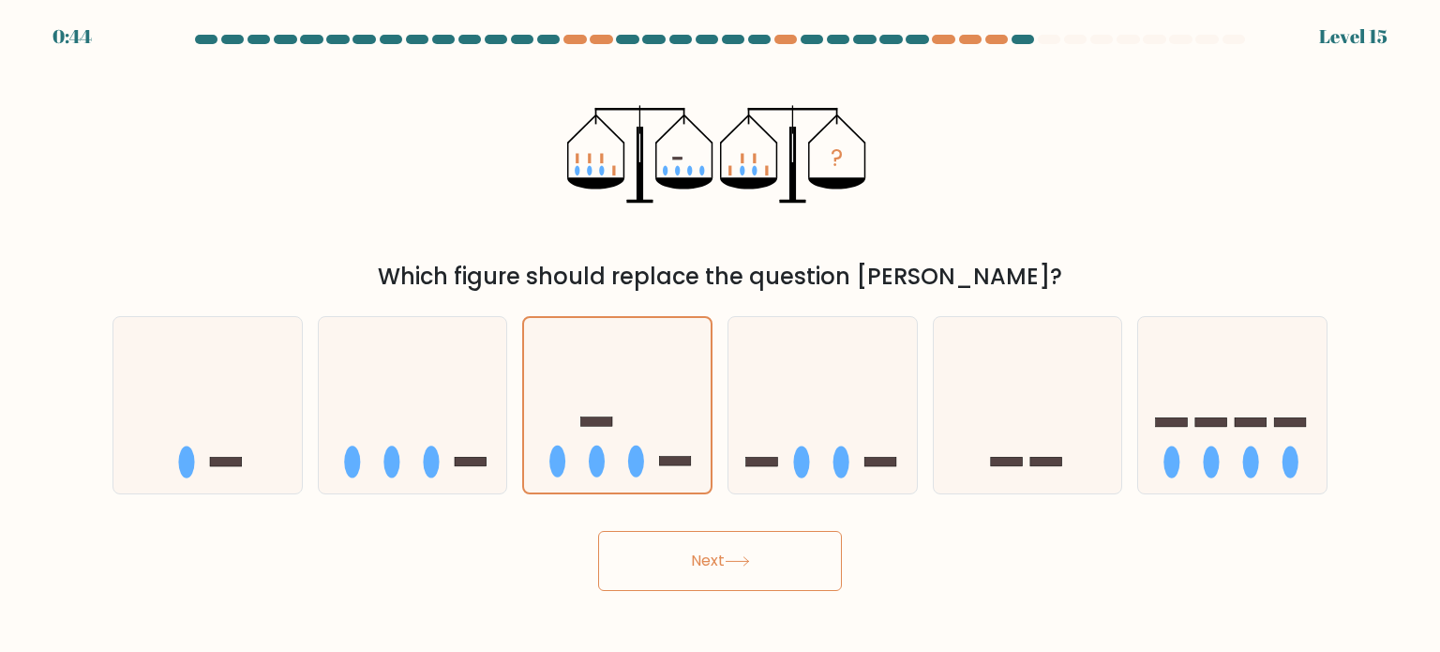
click at [669, 531] on button "Next" at bounding box center [720, 561] width 244 height 60
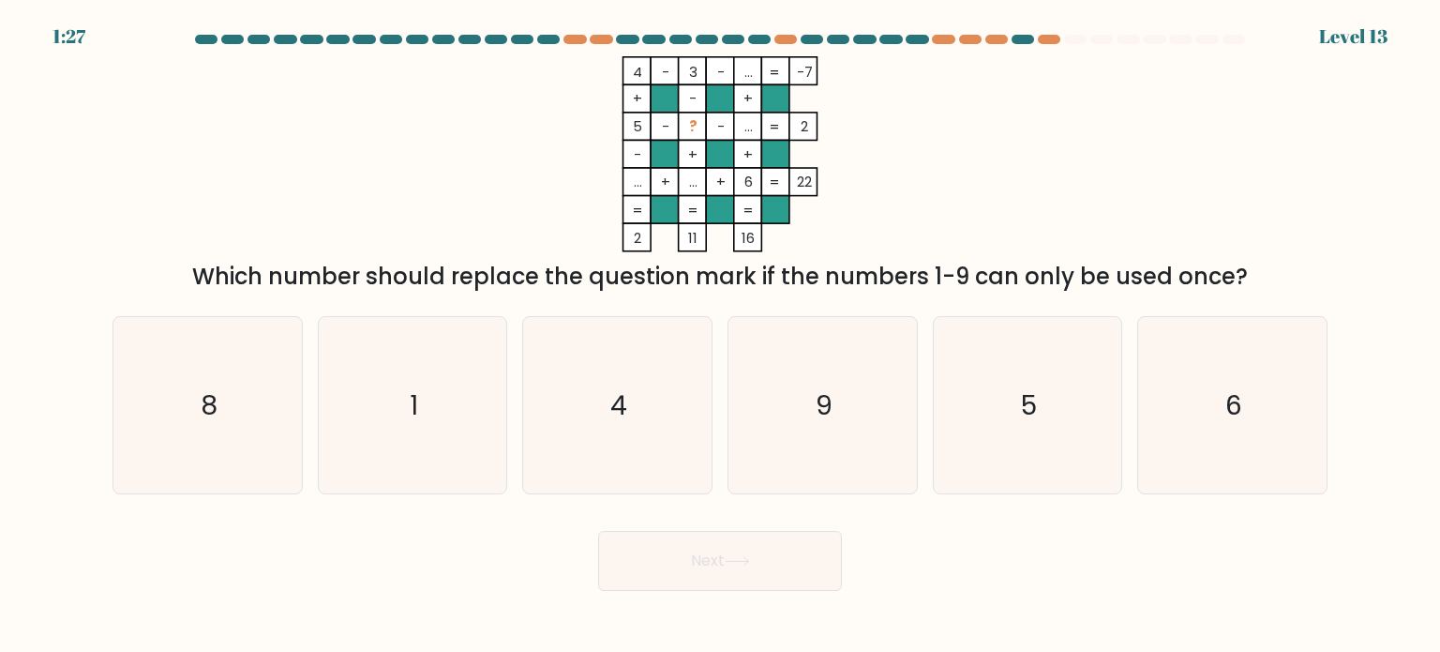
click at [855, 187] on icon "4 - 3 - ... -7 + - + 5 - ? - ... 2 - + + ... + ... + 6 = 22 = = = = 2 11 16 =" at bounding box center [720, 154] width 562 height 196
click at [979, 214] on icon "4 - 3 - ... -7 + - + 5 - ? - ... 2 - + + ... + ... + 6 = 22 = = = = 2 11 16 =" at bounding box center [720, 154] width 562 height 196
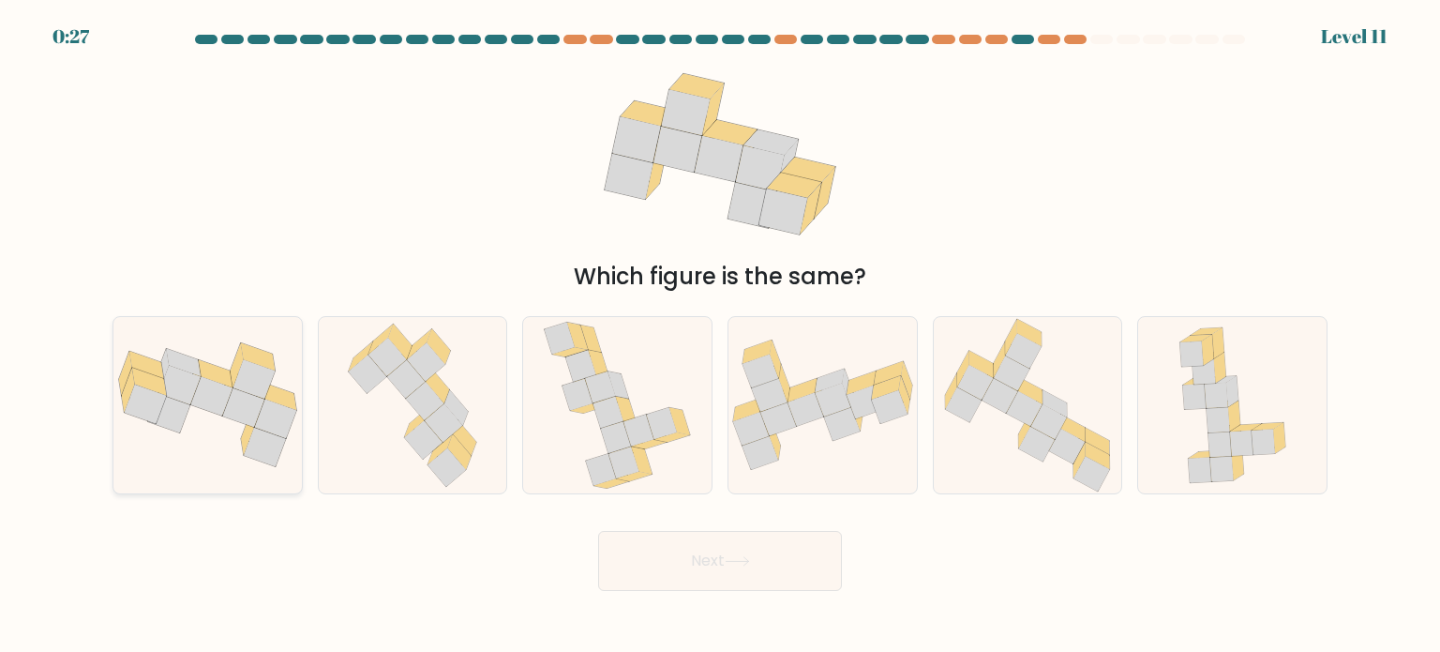
click at [232, 420] on icon at bounding box center [207, 404] width 188 height 125
click at [720, 336] on input "a." at bounding box center [720, 330] width 1 height 9
radio input "true"
click at [740, 557] on icon at bounding box center [737, 561] width 25 height 10
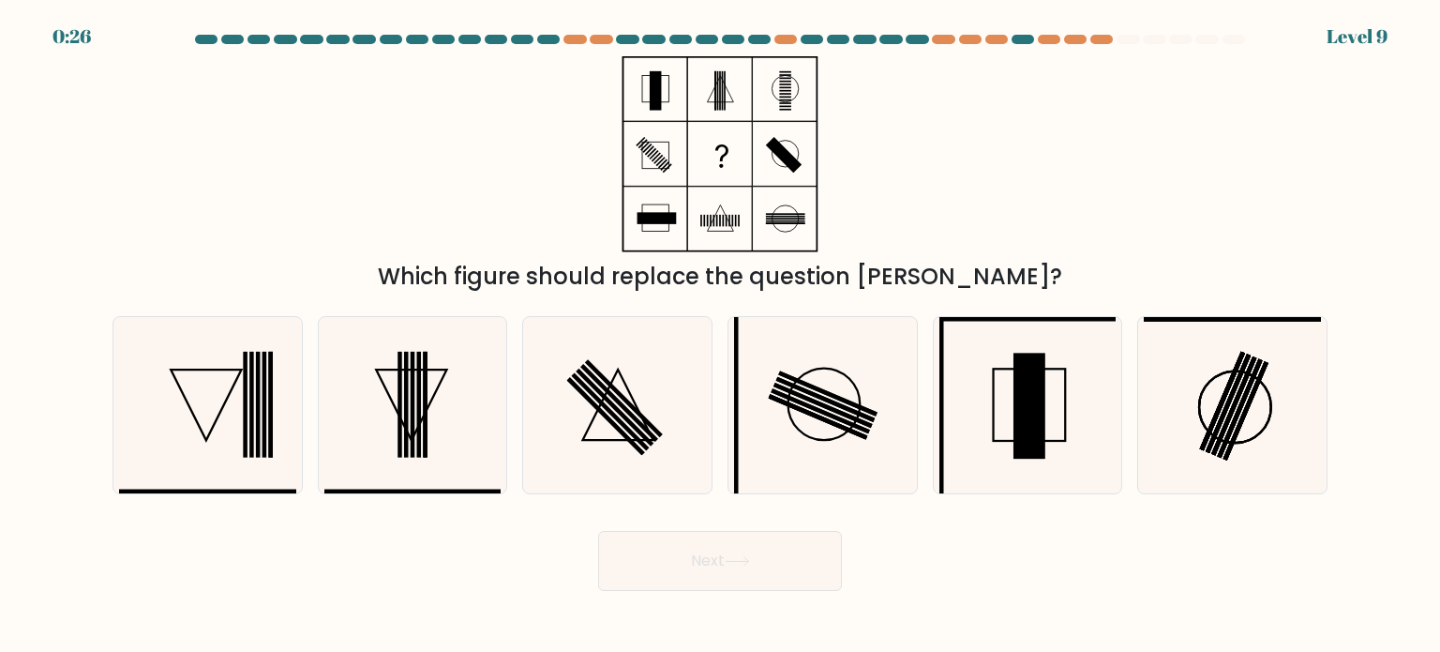
click at [954, 264] on div "Which figure should replace the question [PERSON_NAME]?" at bounding box center [720, 277] width 1192 height 34
click at [686, 396] on icon at bounding box center [617, 405] width 176 height 176
click at [720, 336] on input "c." at bounding box center [720, 330] width 1 height 9
radio input "true"
click at [985, 290] on div "Which figure should replace the question mark?" at bounding box center [720, 277] width 1192 height 34
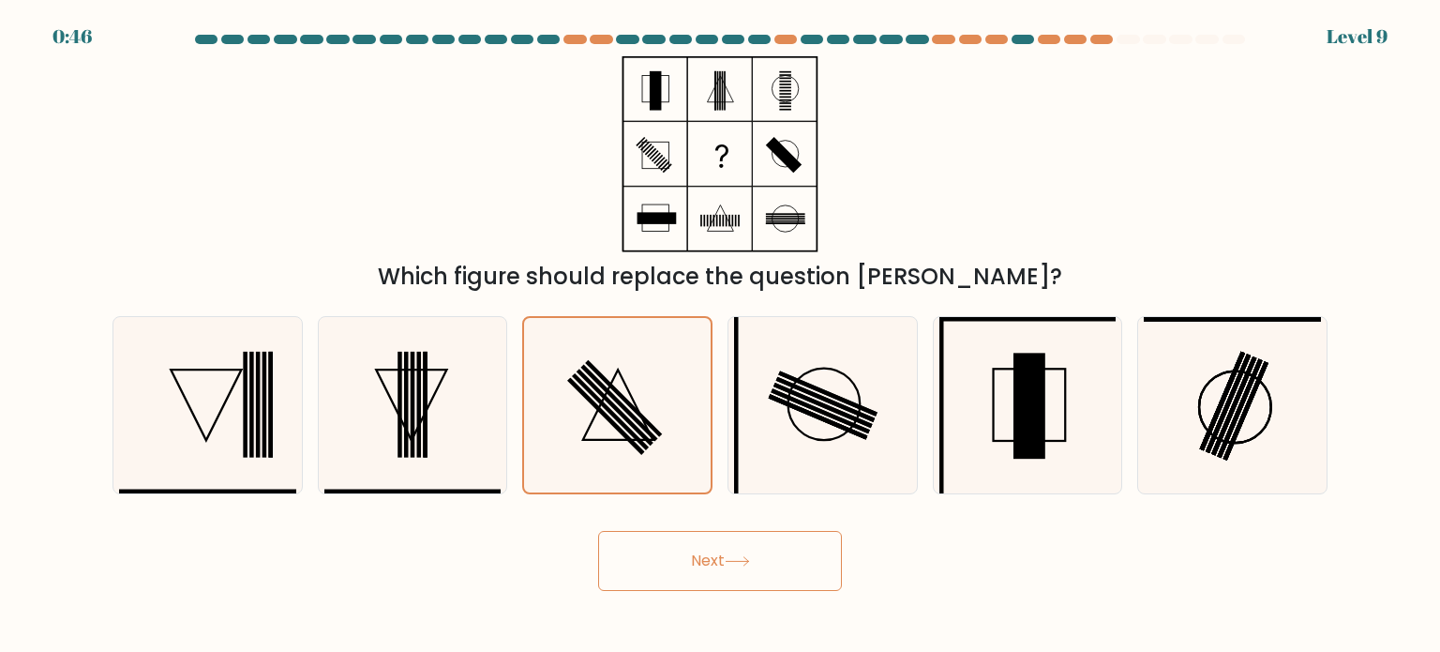
click at [1003, 265] on div "Which figure should replace the question mark?" at bounding box center [720, 277] width 1192 height 34
click at [412, 382] on rect at bounding box center [413, 404] width 5 height 106
click at [720, 336] on input "b." at bounding box center [720, 330] width 1 height 9
radio input "true"
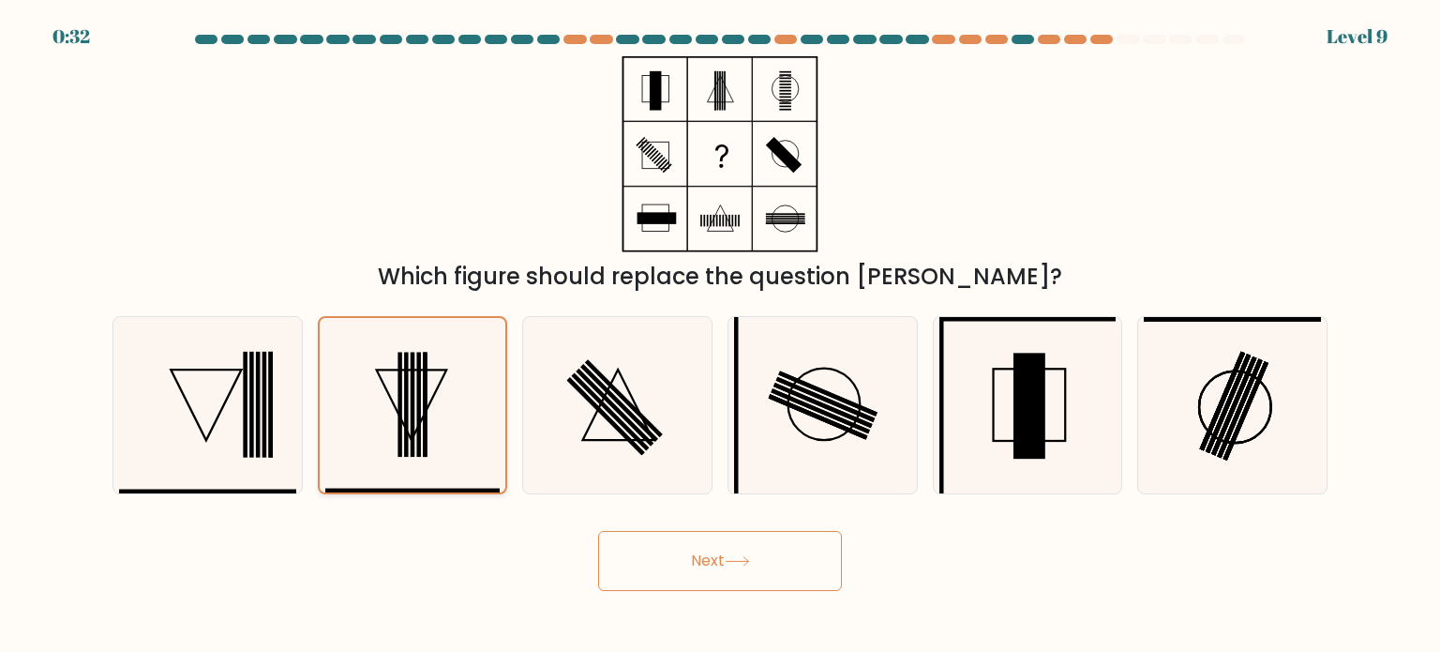
click at [456, 387] on icon at bounding box center [412, 405] width 174 height 174
click at [720, 336] on input "b." at bounding box center [720, 330] width 1 height 9
click at [536, 389] on icon at bounding box center [617, 405] width 176 height 176
click at [720, 336] on input "c." at bounding box center [720, 330] width 1 height 9
radio input "true"
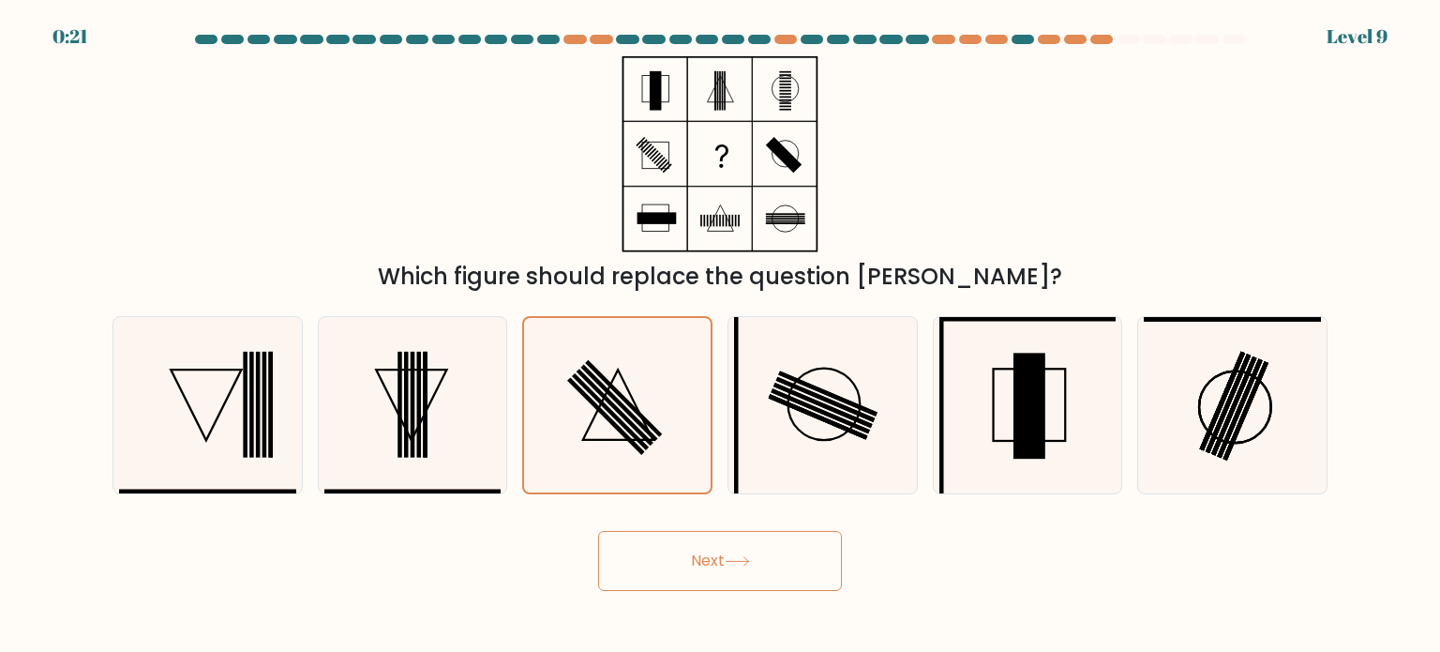
click at [786, 569] on button "Next" at bounding box center [720, 561] width 244 height 60
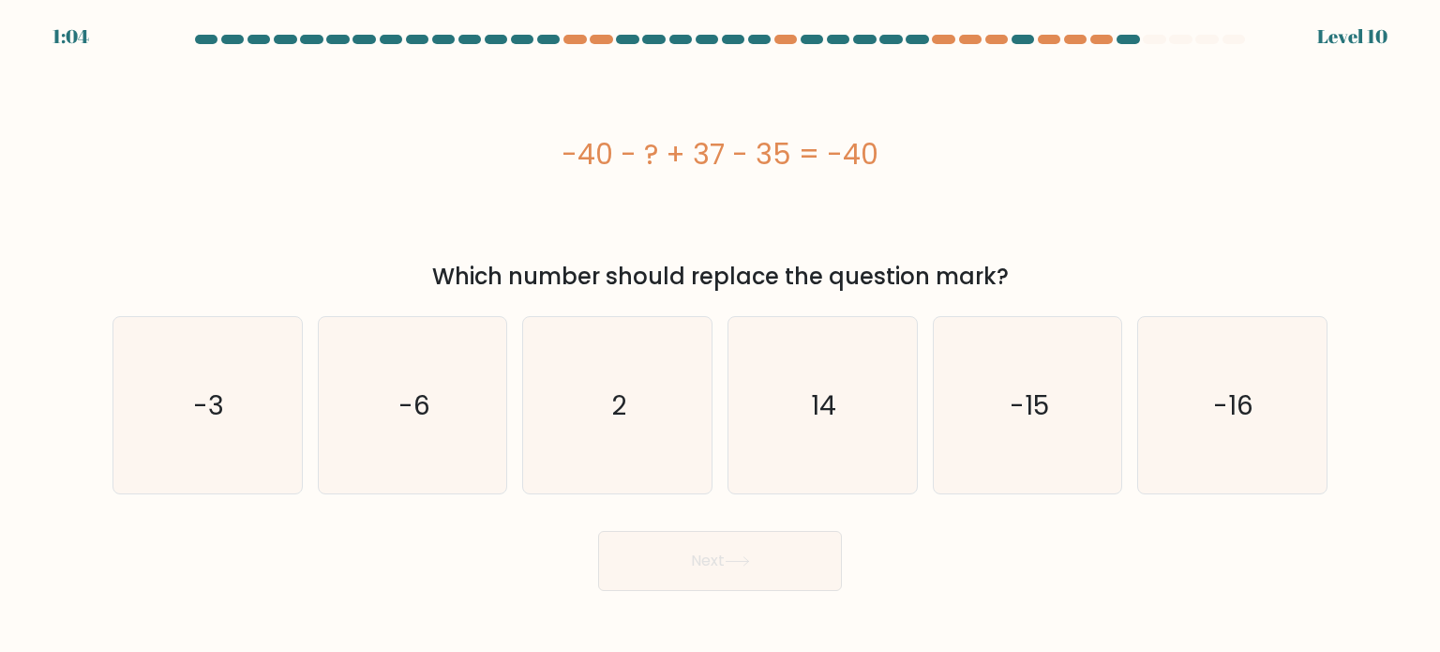
click at [764, 290] on div "Which number should replace the question mark?" at bounding box center [720, 277] width 1192 height 34
click at [585, 411] on icon "2" at bounding box center [617, 405] width 176 height 176
click at [720, 336] on input "c. 2" at bounding box center [720, 330] width 1 height 9
radio input "true"
click at [761, 240] on div "-40 - ? + 37 - 35 = -40" at bounding box center [719, 154] width 1215 height 196
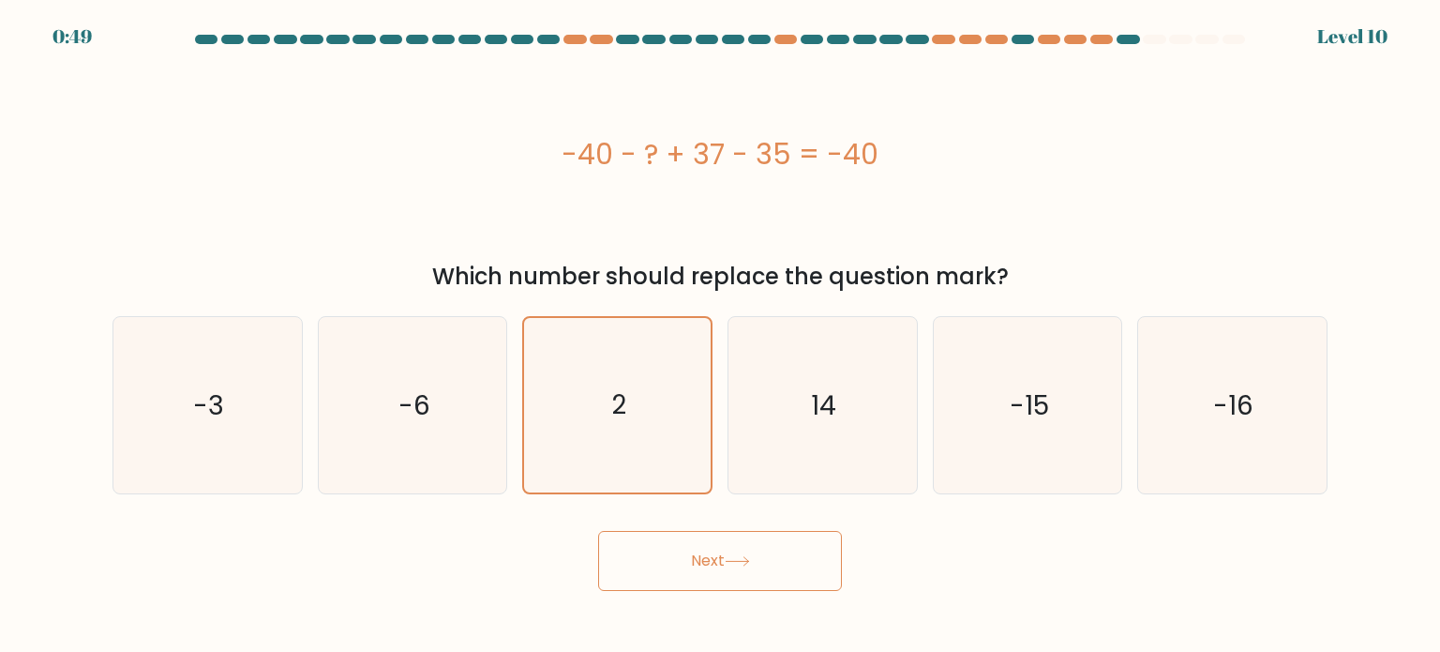
click at [802, 575] on button "Next" at bounding box center [720, 561] width 244 height 60
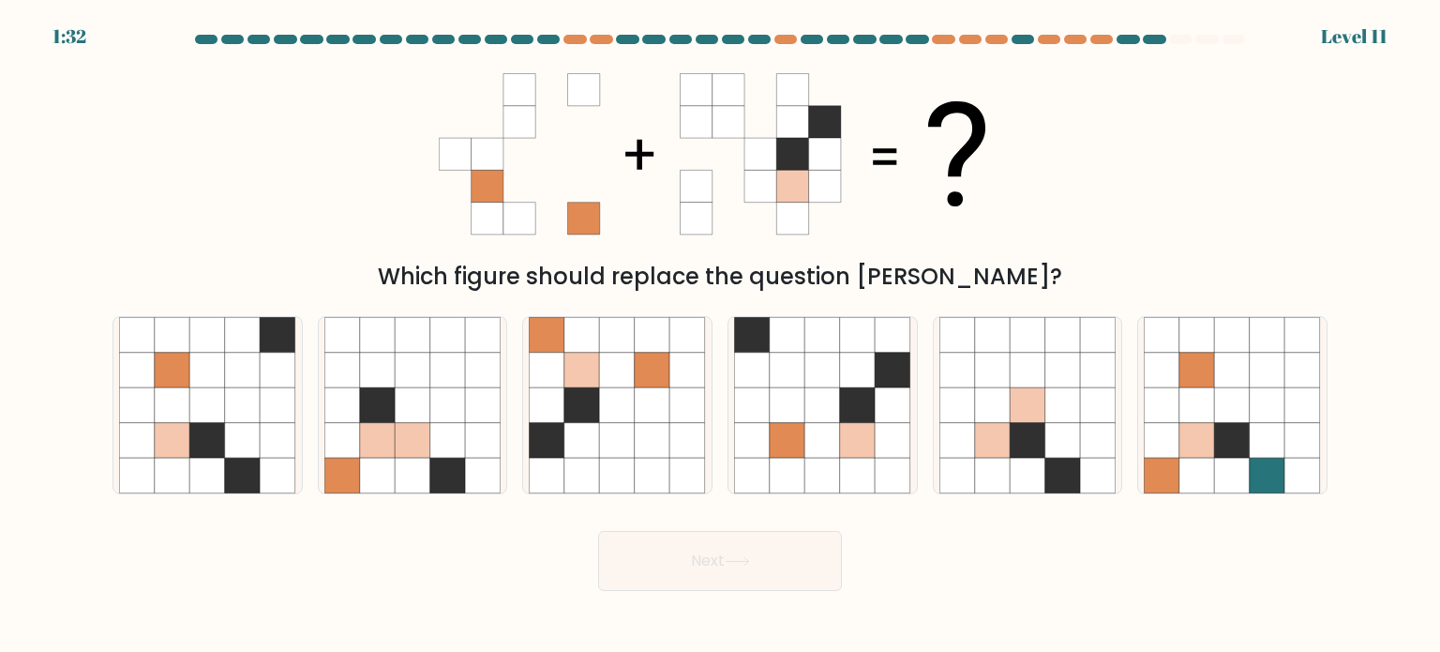
click at [893, 248] on icon at bounding box center [720, 154] width 562 height 196
click at [607, 390] on icon at bounding box center [618, 405] width 36 height 36
click at [720, 336] on input "c." at bounding box center [720, 330] width 1 height 9
radio input "true"
click at [738, 558] on icon at bounding box center [737, 561] width 25 height 10
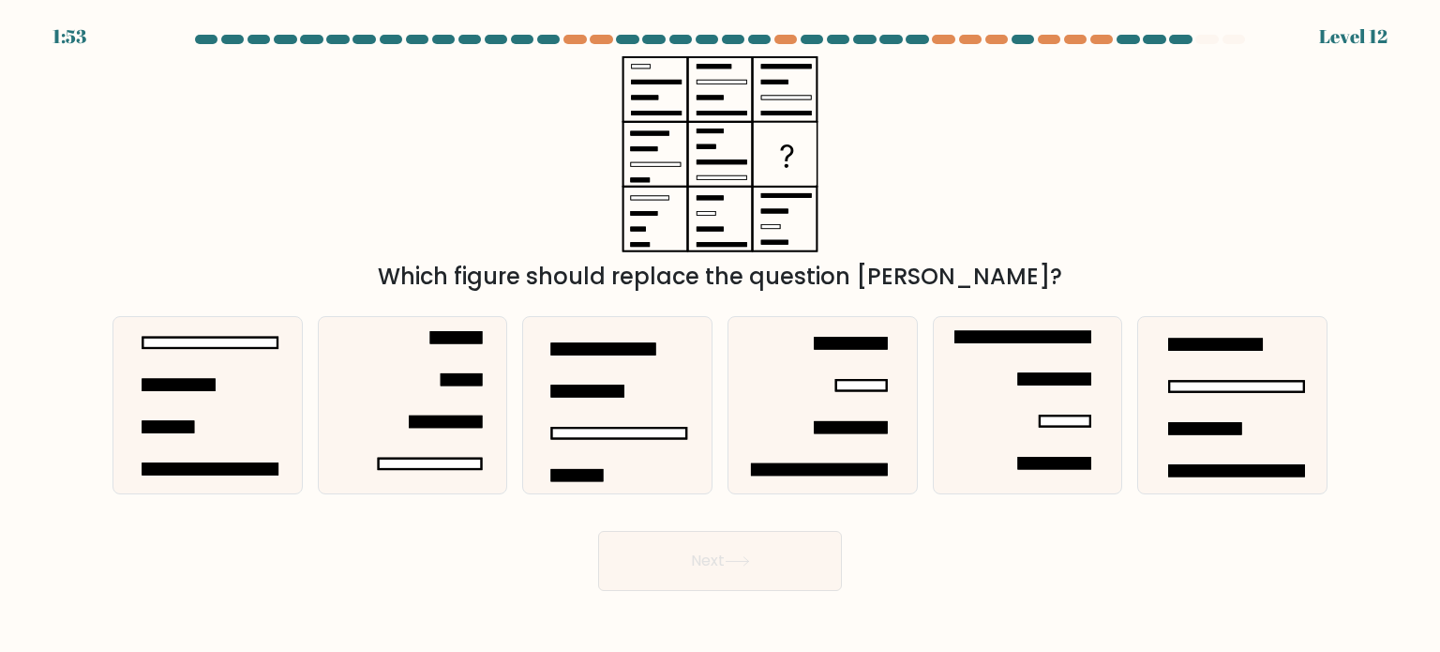
click at [1009, 242] on div "Which figure should replace the question mark?" at bounding box center [719, 174] width 1237 height 237
click at [1182, 466] on rect at bounding box center [1237, 470] width 135 height 10
click at [721, 336] on input "f." at bounding box center [720, 330] width 1 height 9
radio input "true"
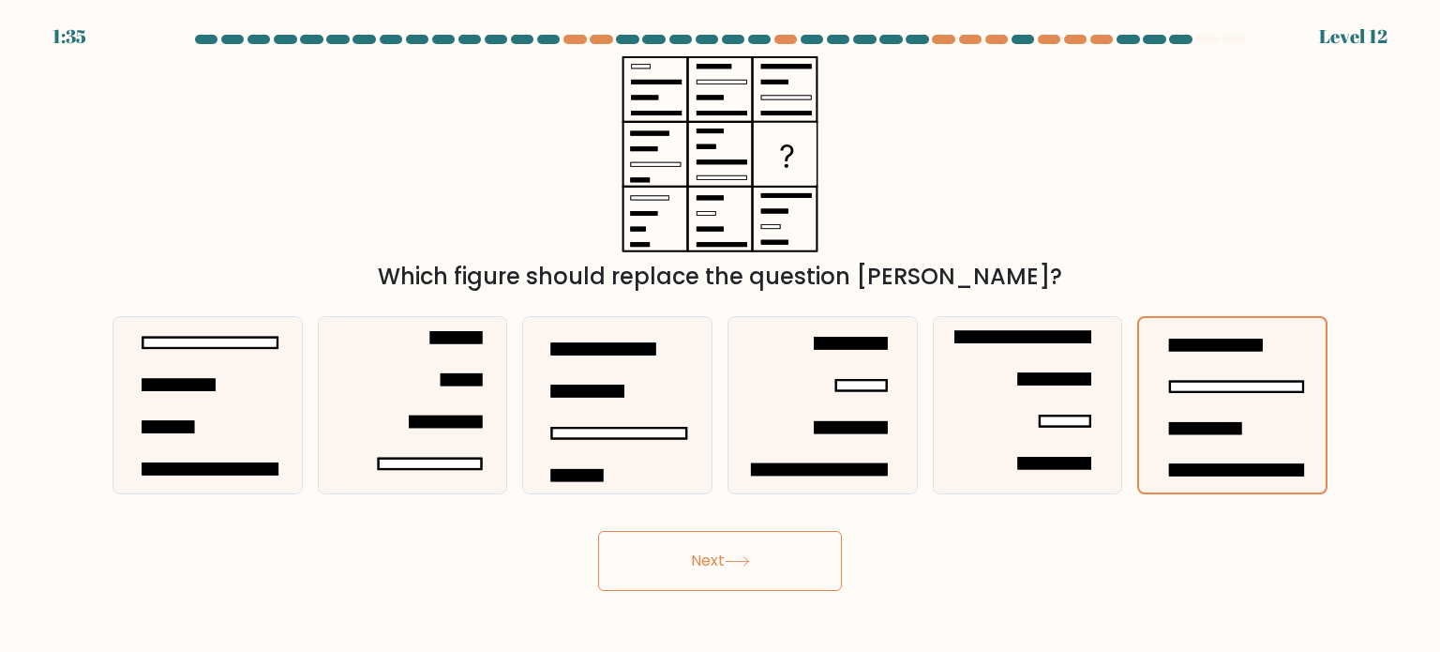
click at [804, 559] on button "Next" at bounding box center [720, 561] width 244 height 60
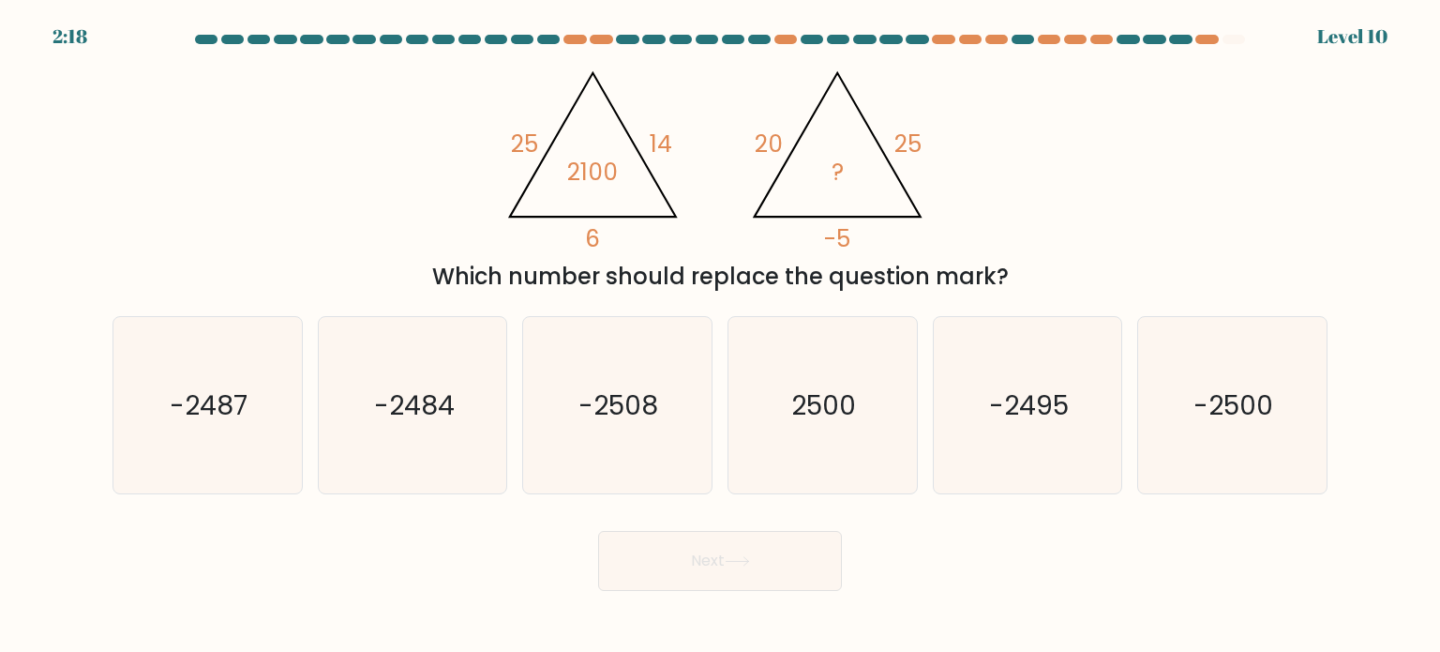
click at [979, 148] on div "@import url('https://fonts.googleapis.com/css?family=Abril+Fatface:400,100,100i…" at bounding box center [719, 174] width 1237 height 237
click at [1165, 472] on icon "-2500" at bounding box center [1232, 405] width 176 height 176
click at [721, 336] on input "f. -2500" at bounding box center [720, 330] width 1 height 9
radio input "true"
click at [642, 573] on button "Next" at bounding box center [720, 561] width 244 height 60
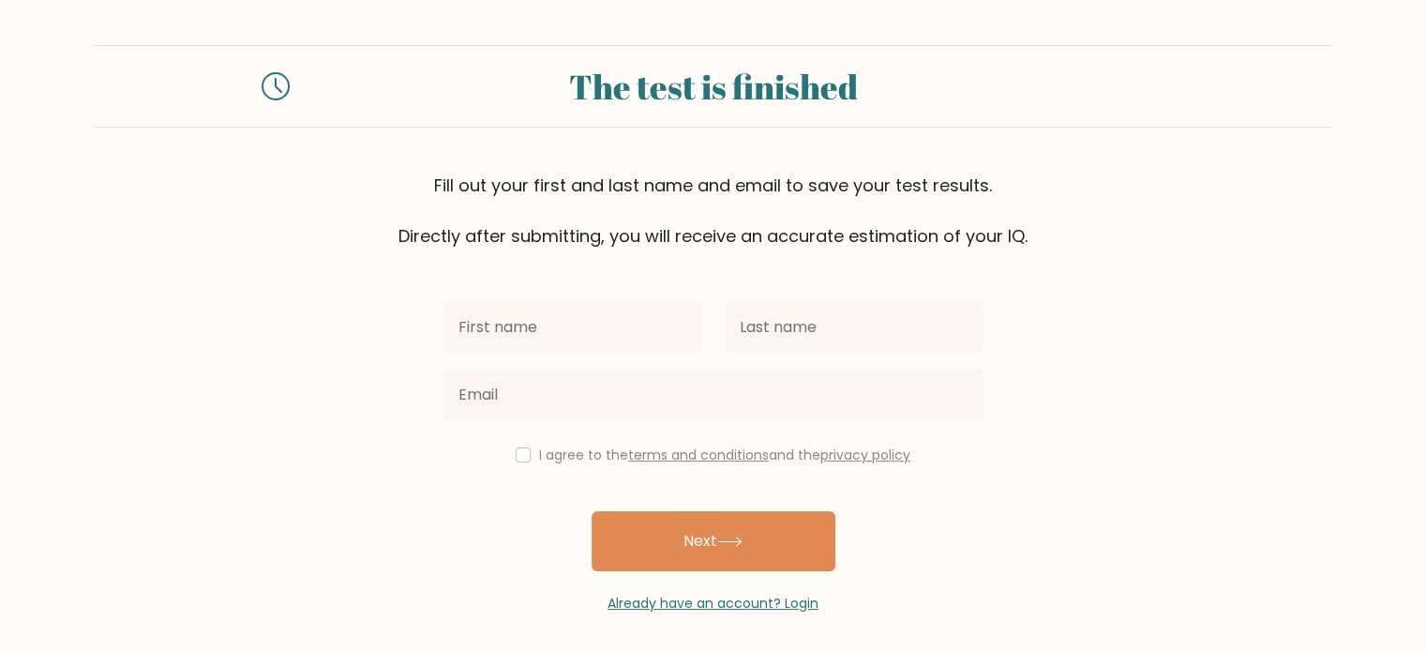
click at [584, 333] on input "text" at bounding box center [572, 327] width 259 height 52
type input "Aditya"
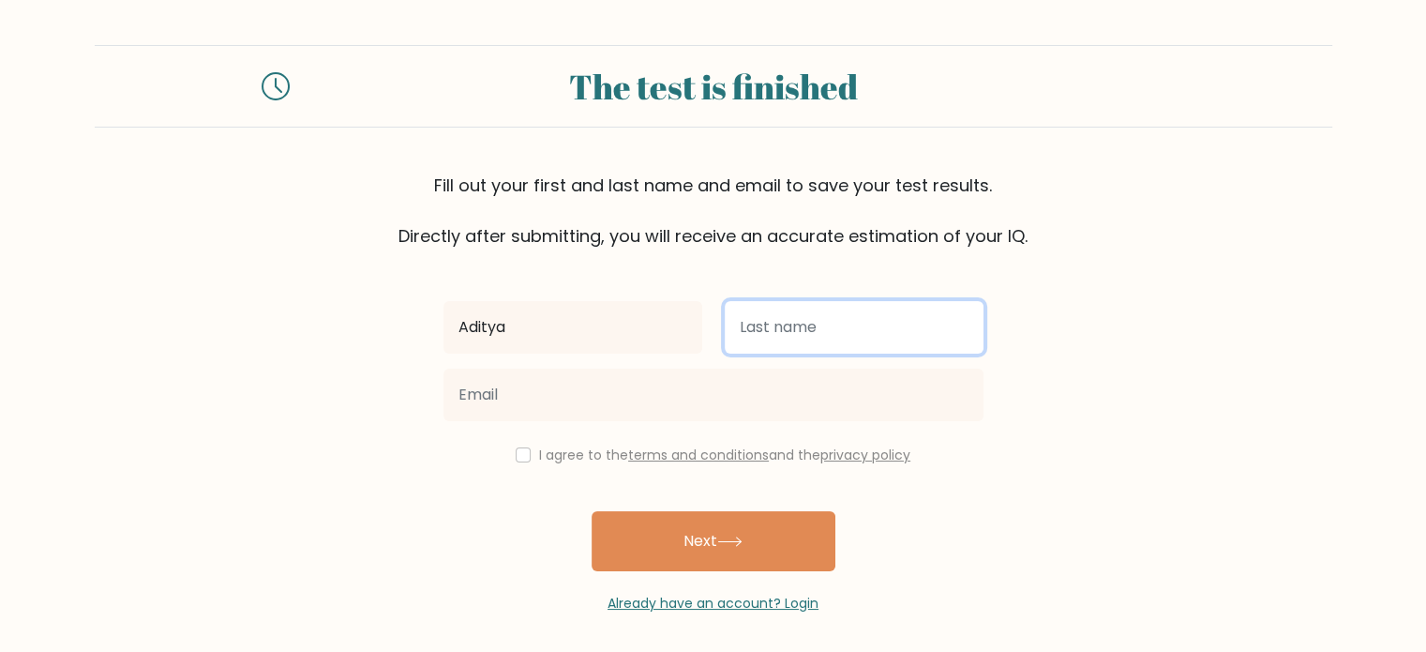
click at [770, 344] on input "text" at bounding box center [854, 327] width 259 height 52
type input "YADAV"
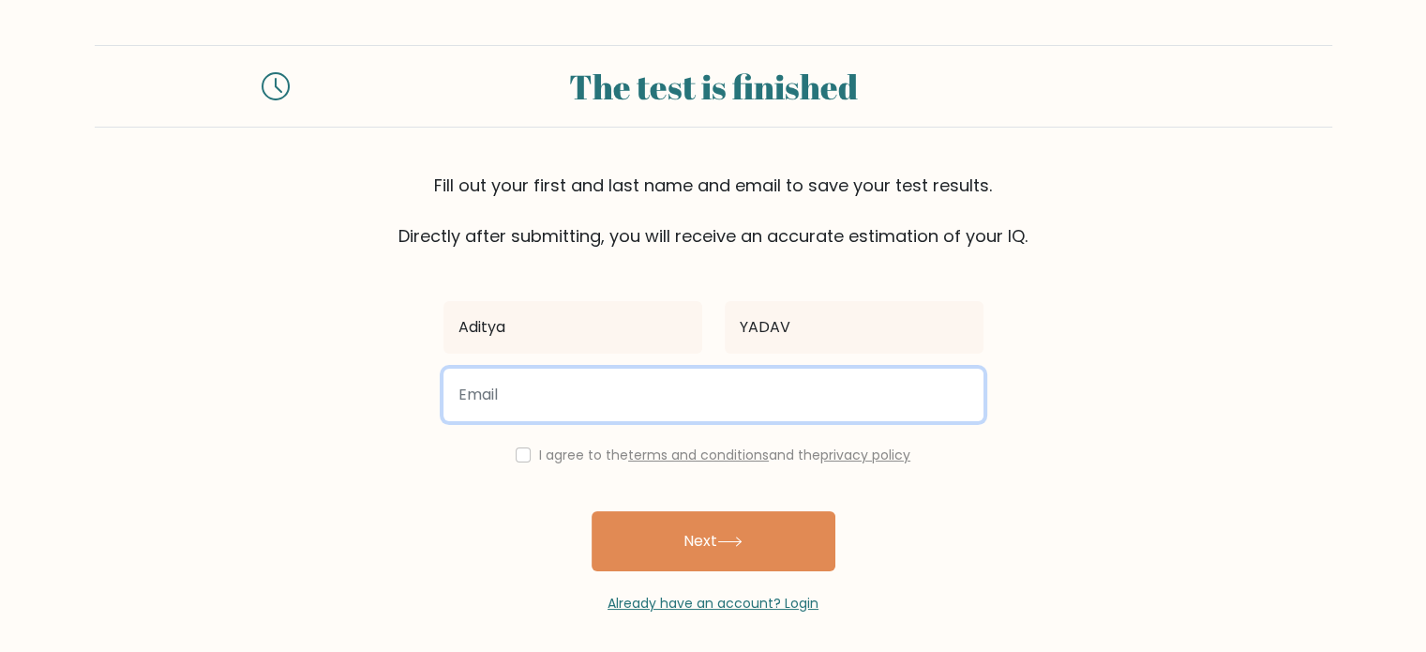
click at [731, 395] on input "email" at bounding box center [713, 394] width 540 height 52
type input "[EMAIL_ADDRESS][DOMAIN_NAME]"
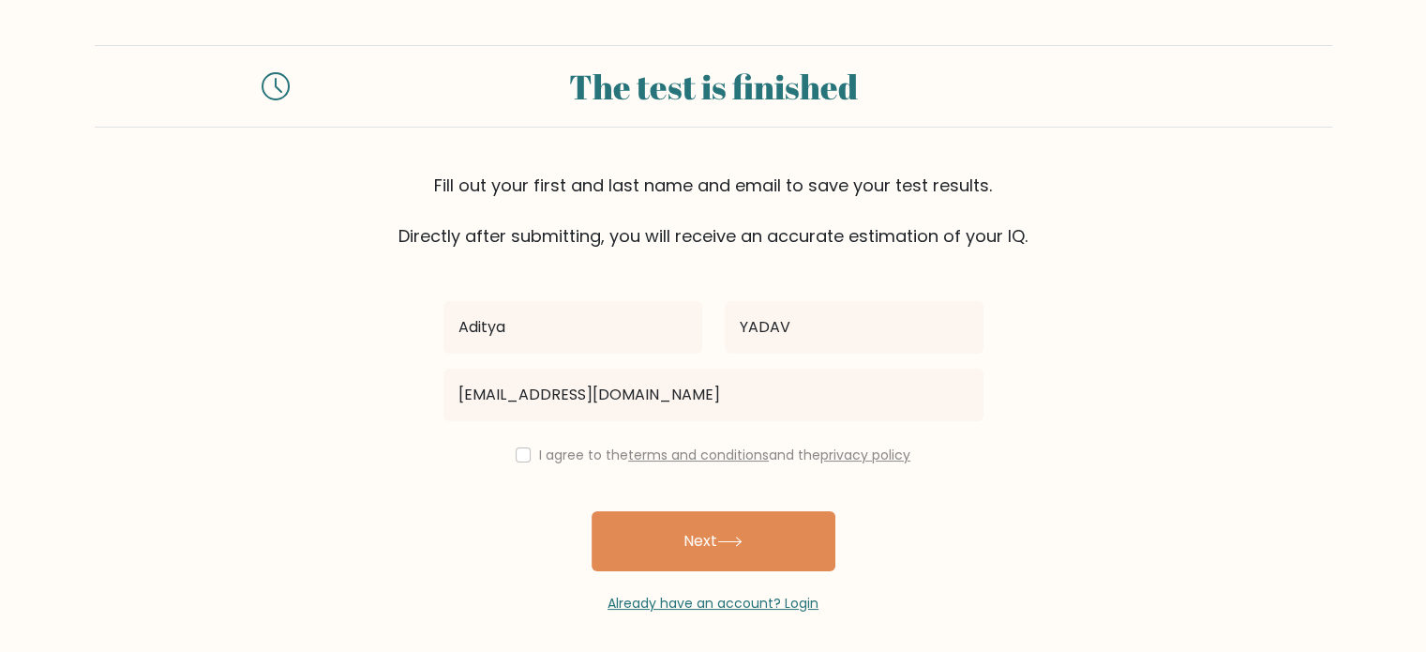
click at [509, 447] on div "I agree to the terms and conditions and the privacy policy" at bounding box center [713, 454] width 562 height 22
click at [519, 455] on input "checkbox" at bounding box center [523, 454] width 15 height 15
checkbox input "true"
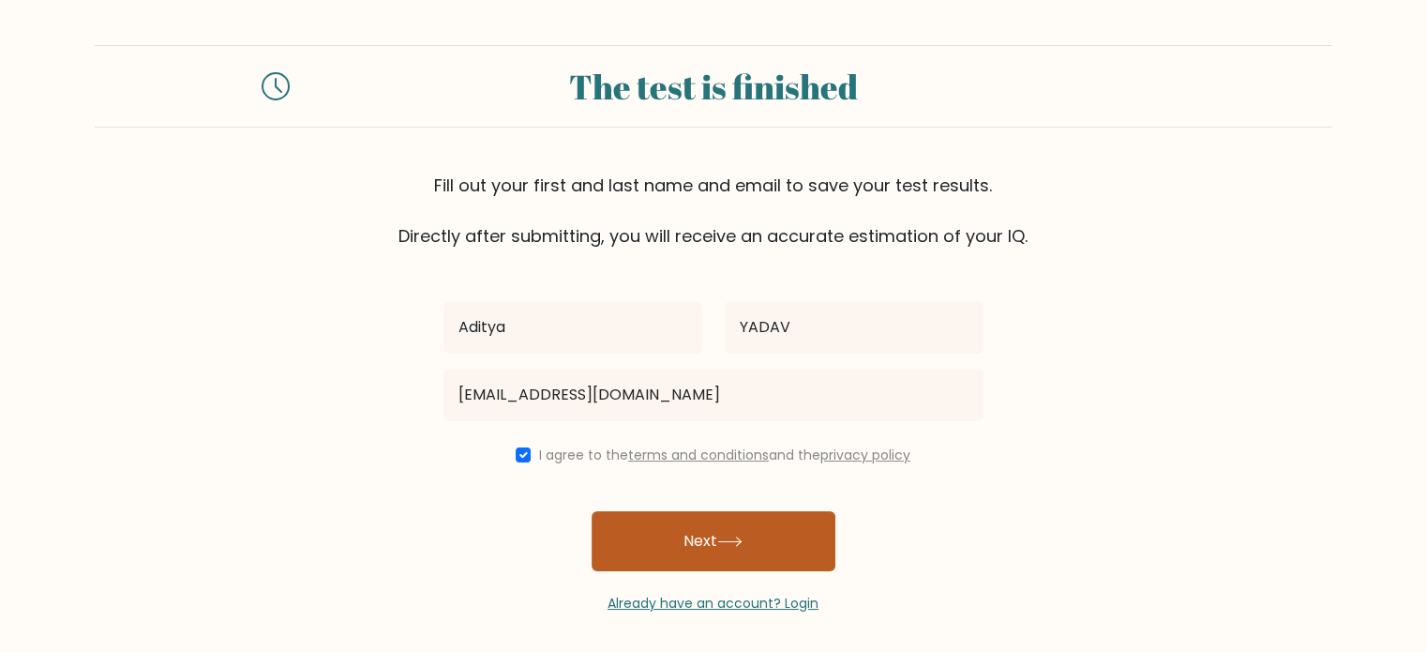
click at [625, 512] on button "Next" at bounding box center [714, 541] width 244 height 60
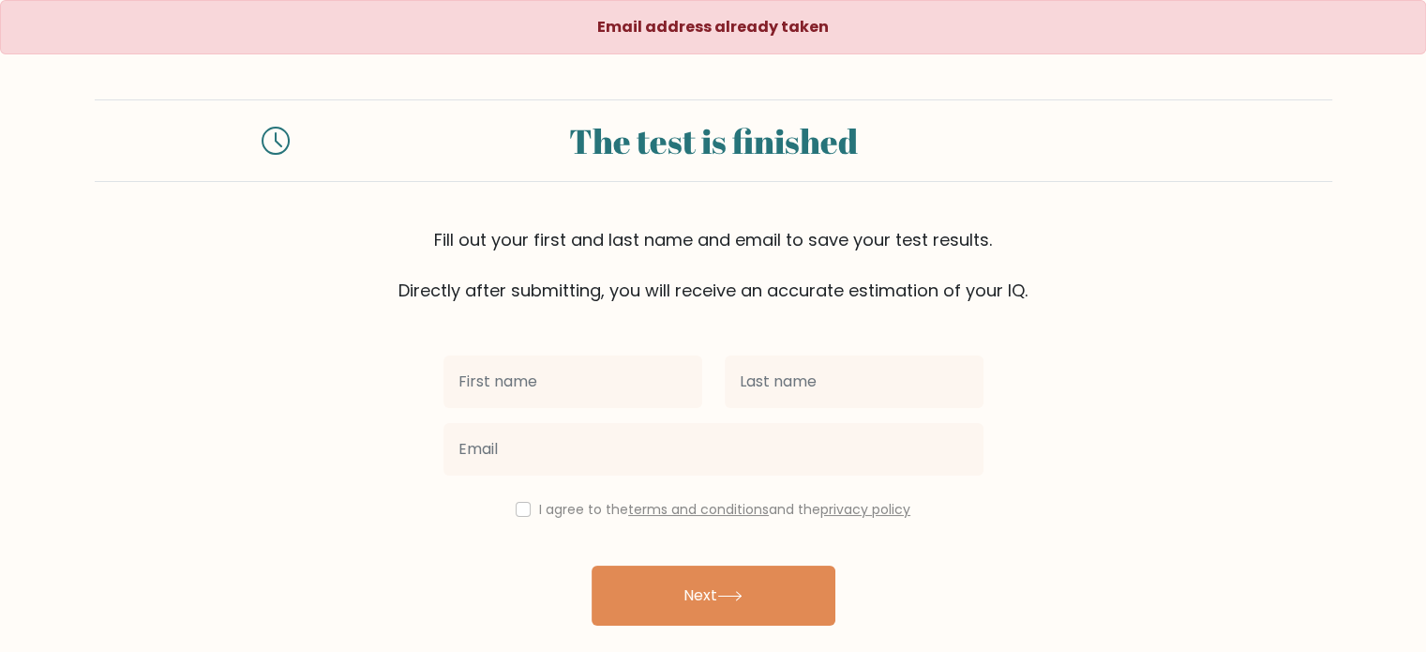
click at [544, 393] on input "text" at bounding box center [572, 381] width 259 height 52
type input "Aditya"
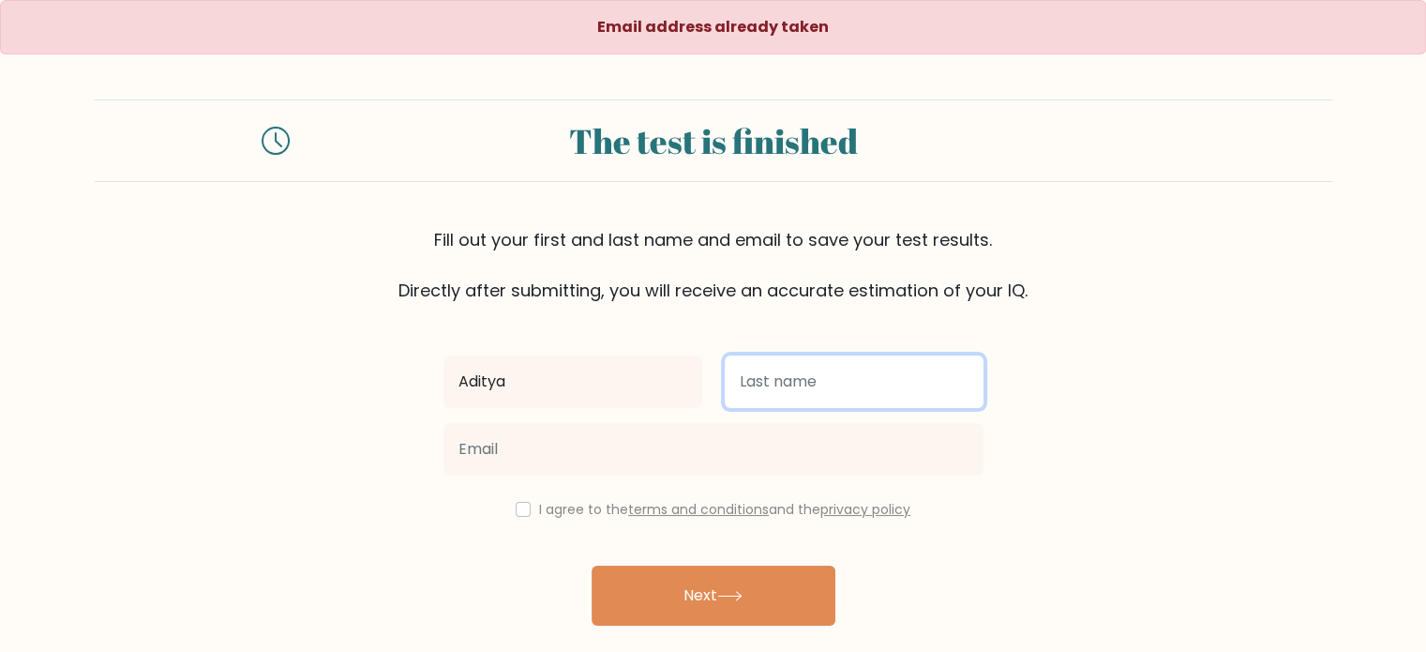
click at [742, 391] on input "text" at bounding box center [854, 381] width 259 height 52
type input "YADAV"
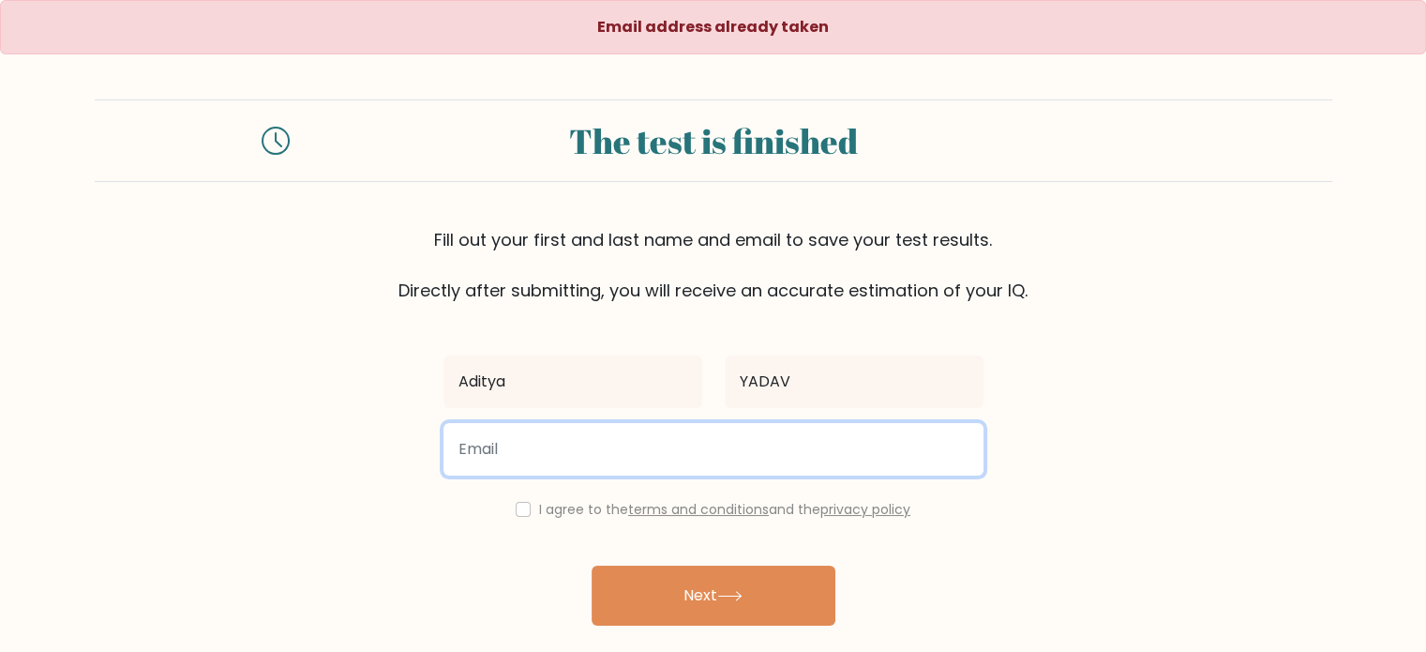
click at [712, 445] on input "email" at bounding box center [713, 449] width 540 height 52
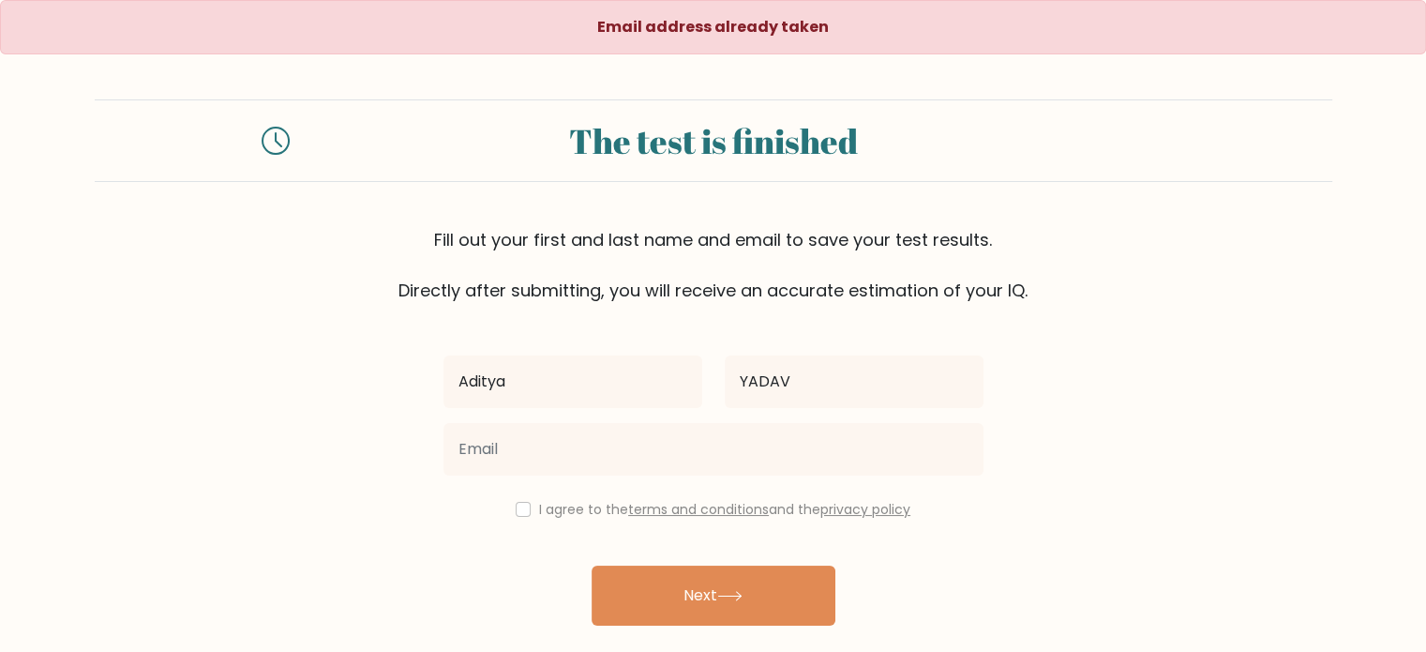
click at [326, 433] on form "The test is finished Fill out your first and last name and email to save your t…" at bounding box center [713, 383] width 1426 height 568
click at [289, 217] on div "The test is finished Fill out your first and last name and email to save your t…" at bounding box center [713, 200] width 1237 height 203
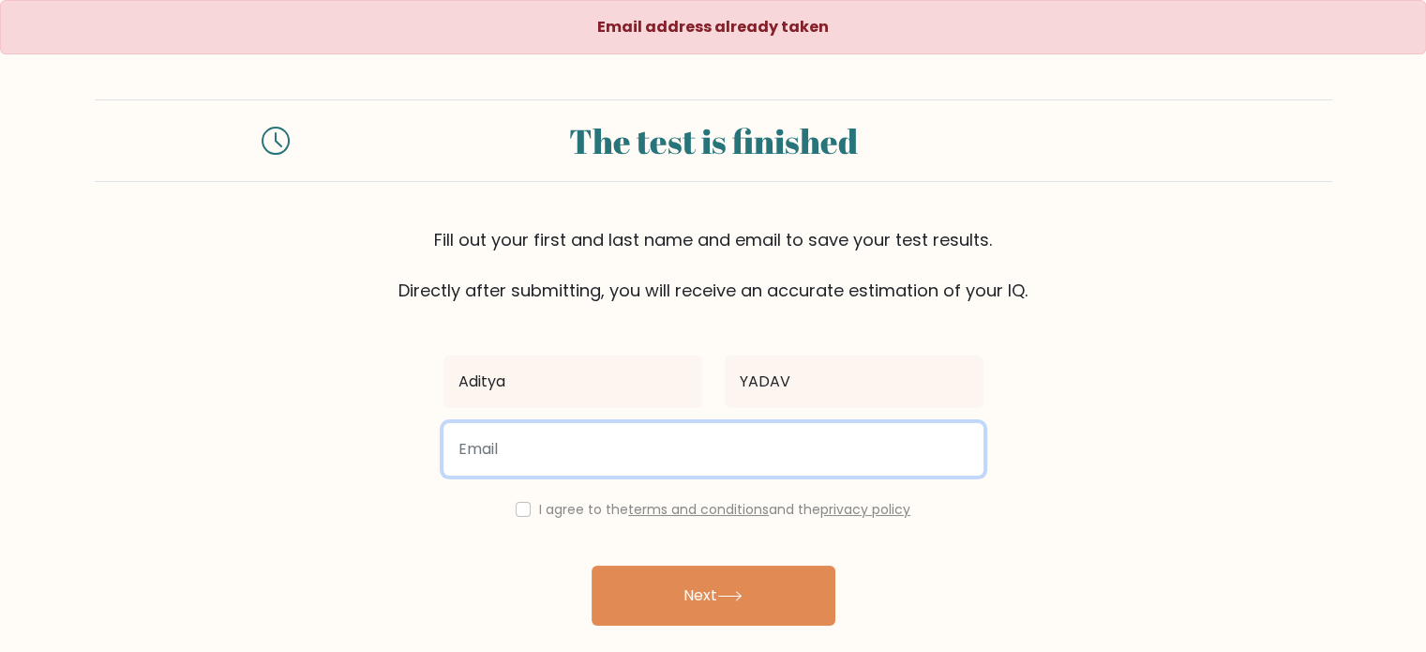
click at [581, 464] on input "email" at bounding box center [713, 449] width 540 height 52
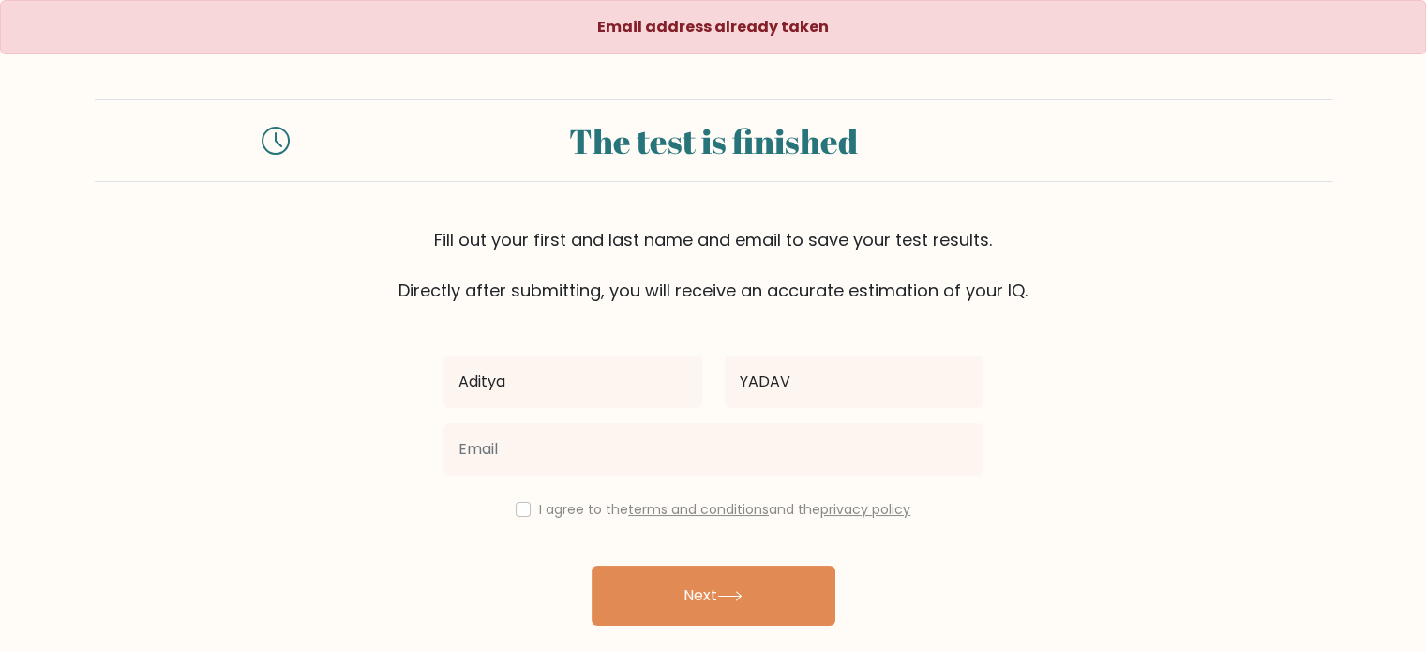
click at [290, 480] on form "The test is finished Fill out your first and last name and email to save your t…" at bounding box center [713, 383] width 1426 height 568
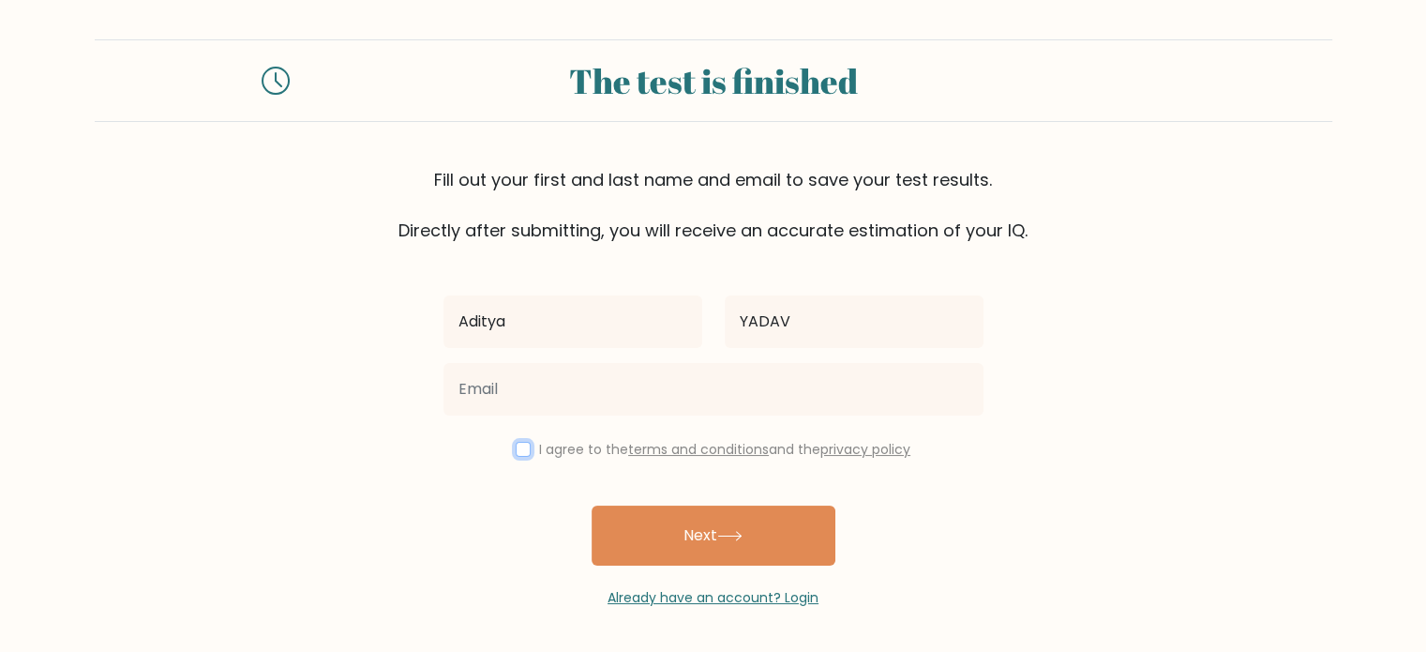
click at [516, 455] on input "checkbox" at bounding box center [523, 449] width 15 height 15
checkbox input "true"
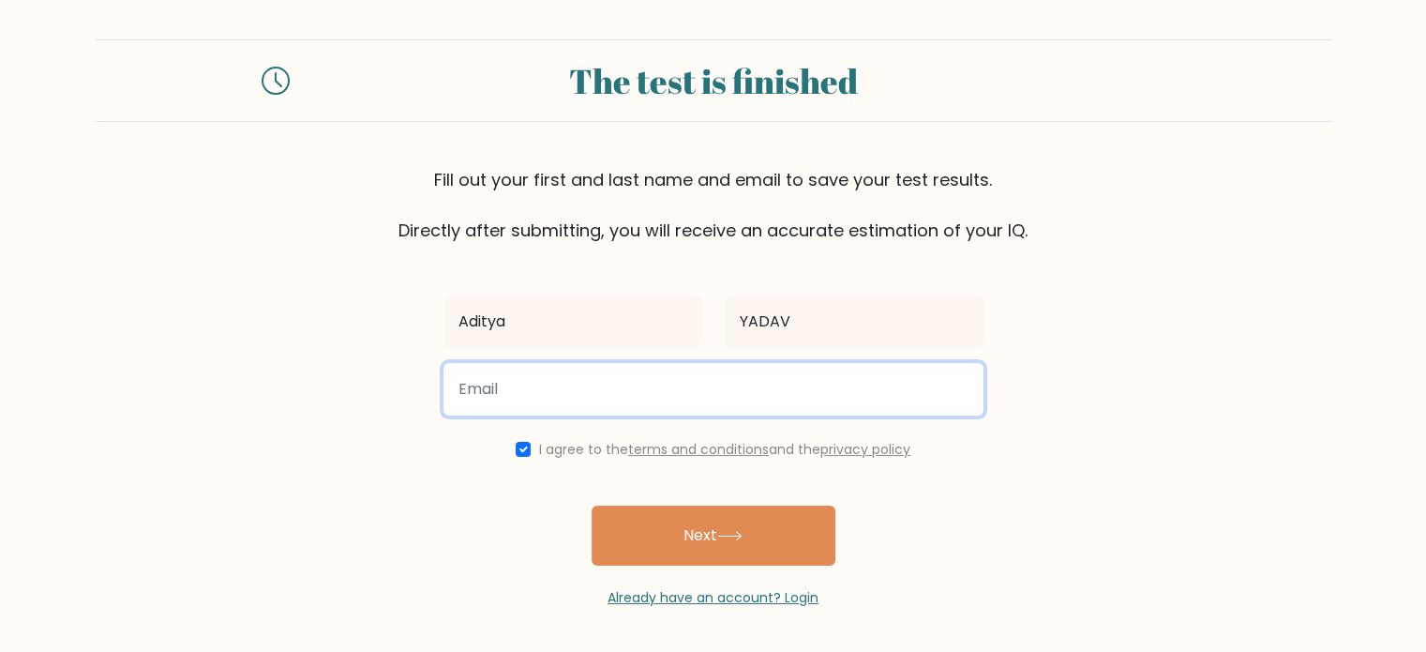
click at [563, 397] on input "email" at bounding box center [713, 389] width 540 height 52
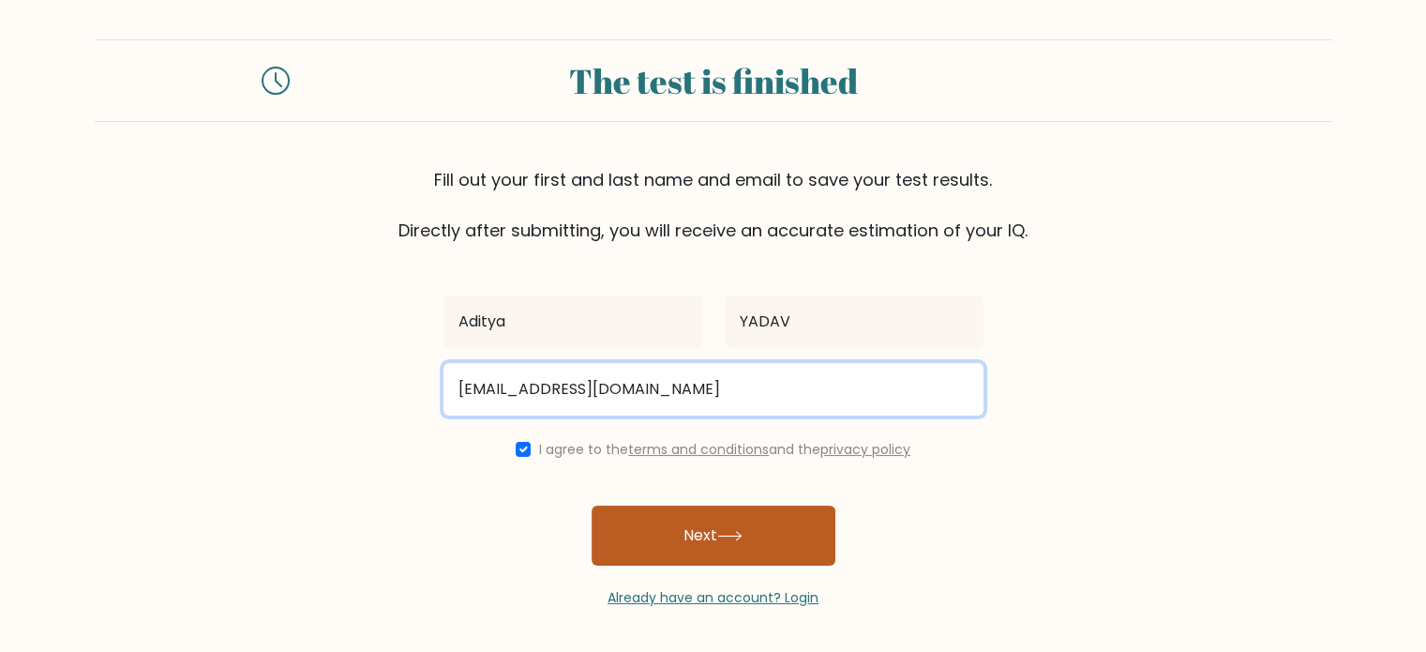
type input "[EMAIL_ADDRESS][DOMAIN_NAME]"
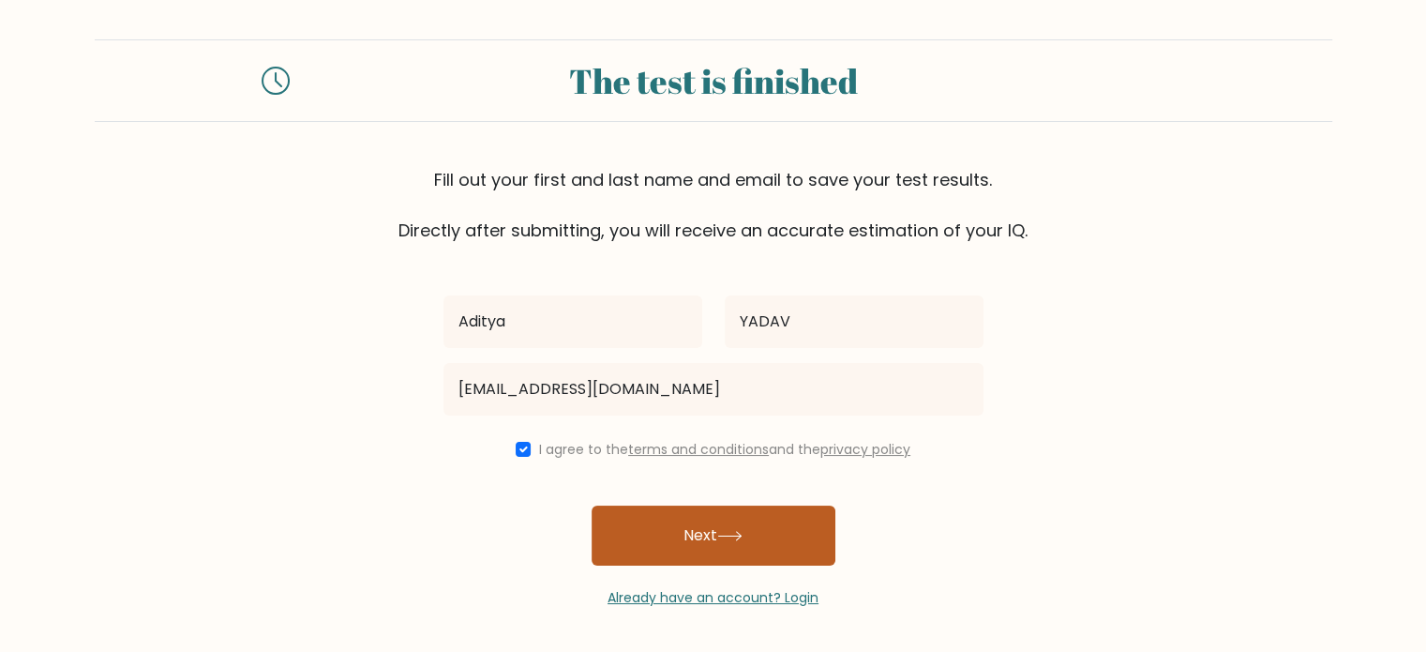
click at [691, 527] on button "Next" at bounding box center [714, 535] width 244 height 60
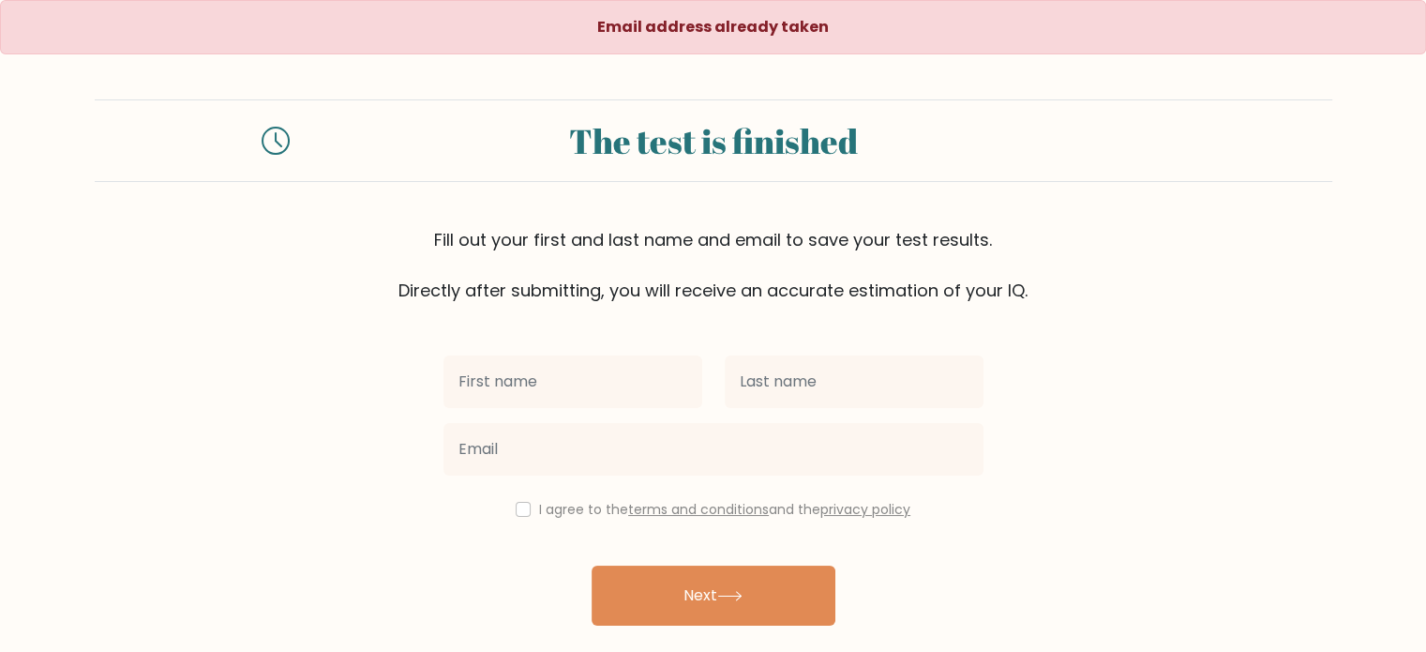
click at [572, 370] on input "text" at bounding box center [572, 381] width 259 height 52
type input "Aditya"
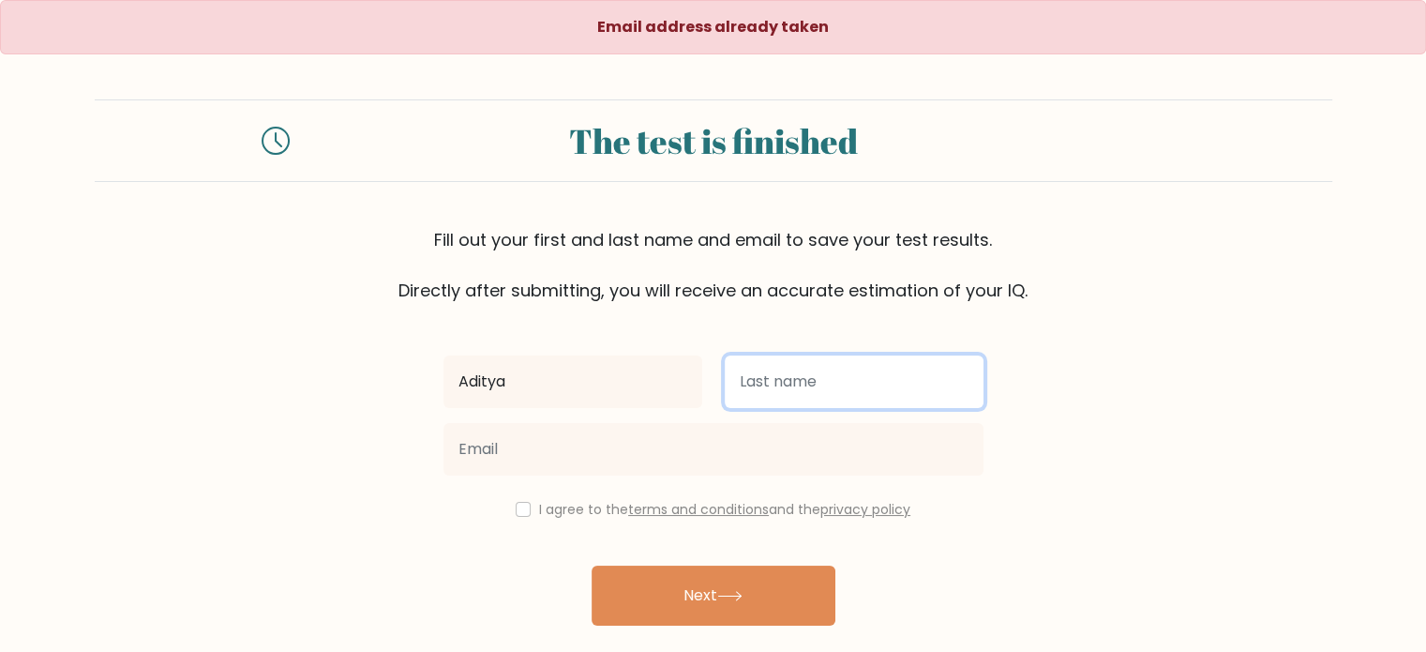
click at [772, 395] on input "text" at bounding box center [854, 381] width 259 height 52
type input "yadav"
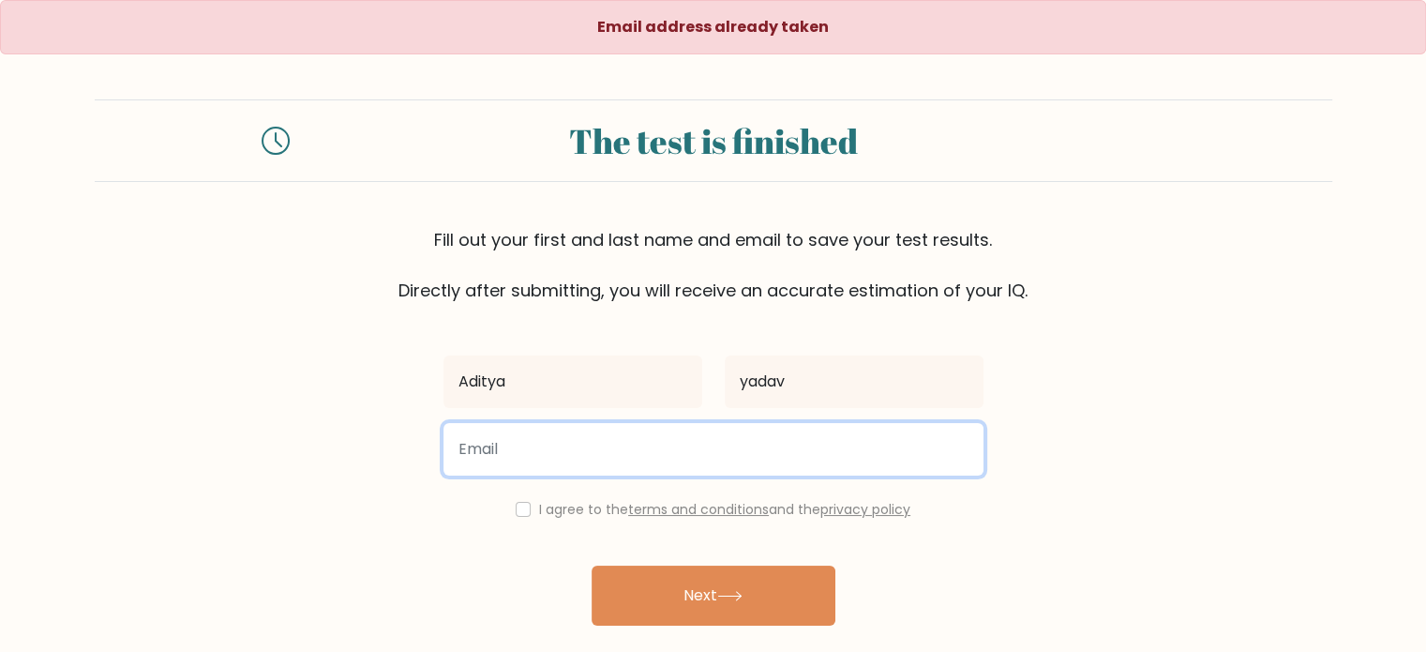
click at [661, 451] on input "email" at bounding box center [713, 449] width 540 height 52
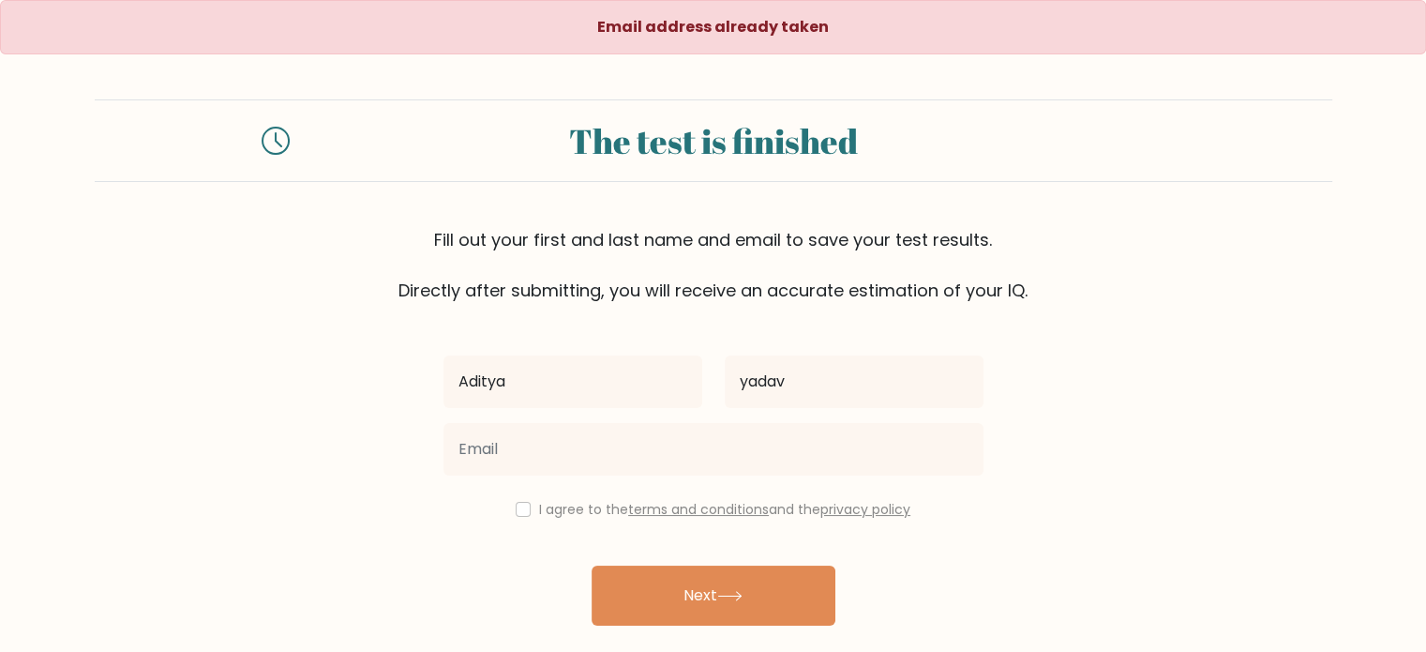
click at [401, 453] on form "The test is finished Fill out your first and last name and email to save your t…" at bounding box center [713, 383] width 1426 height 568
click at [277, 139] on icon at bounding box center [276, 141] width 28 height 28
click at [270, 153] on icon at bounding box center [276, 141] width 28 height 28
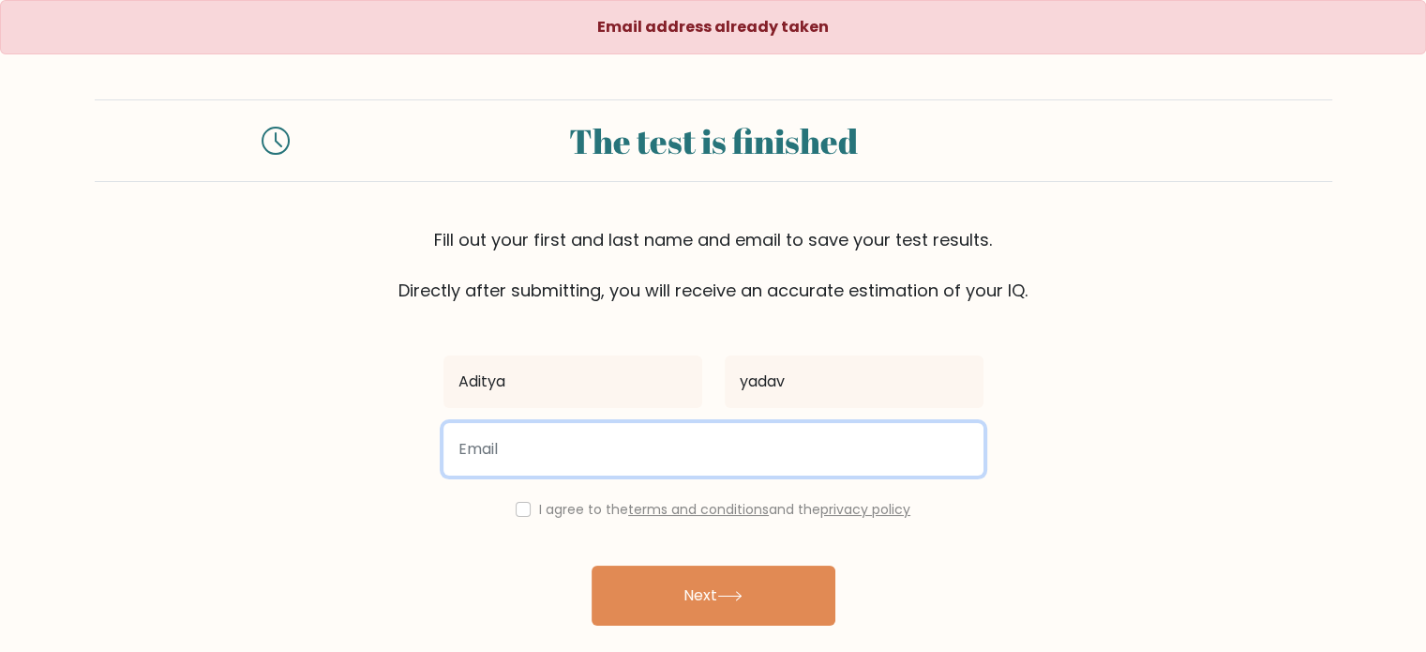
click at [543, 448] on input "email" at bounding box center [713, 449] width 540 height 52
type input "[EMAIL_ADDRESS][DOMAIN_NAME]"
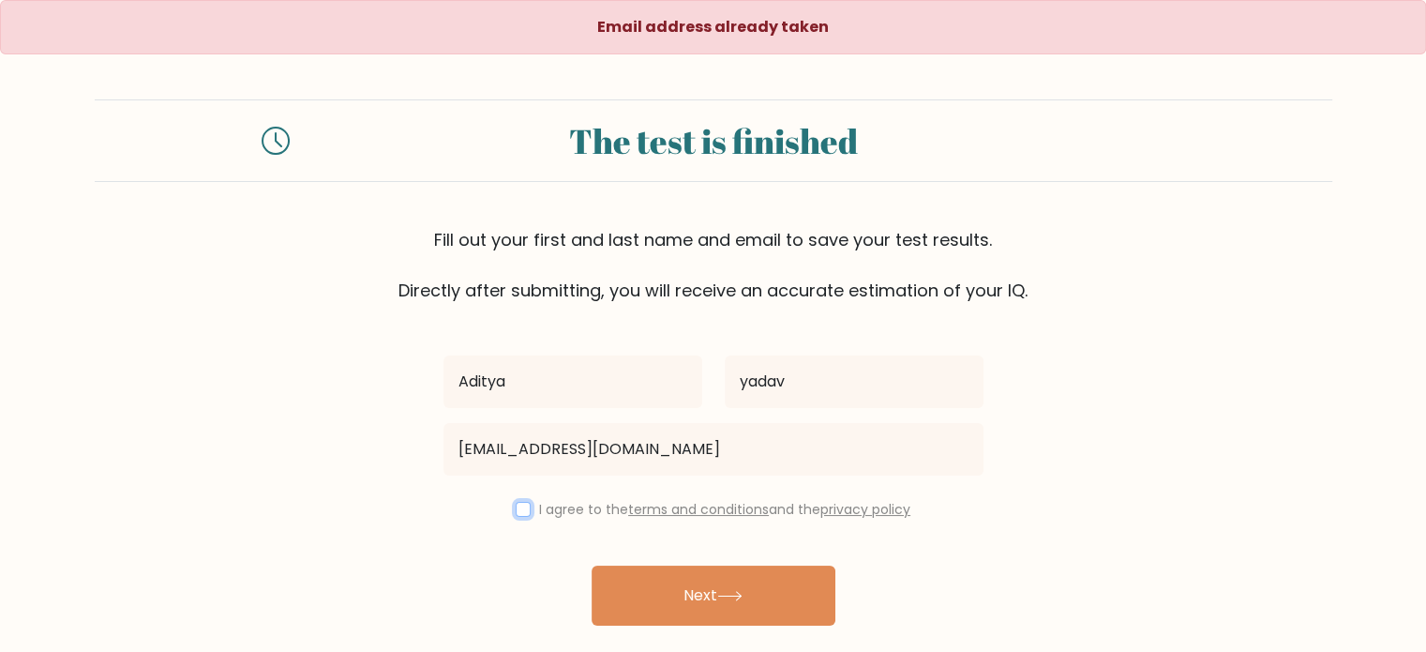
click at [524, 513] on input "checkbox" at bounding box center [523, 509] width 15 height 15
checkbox input "true"
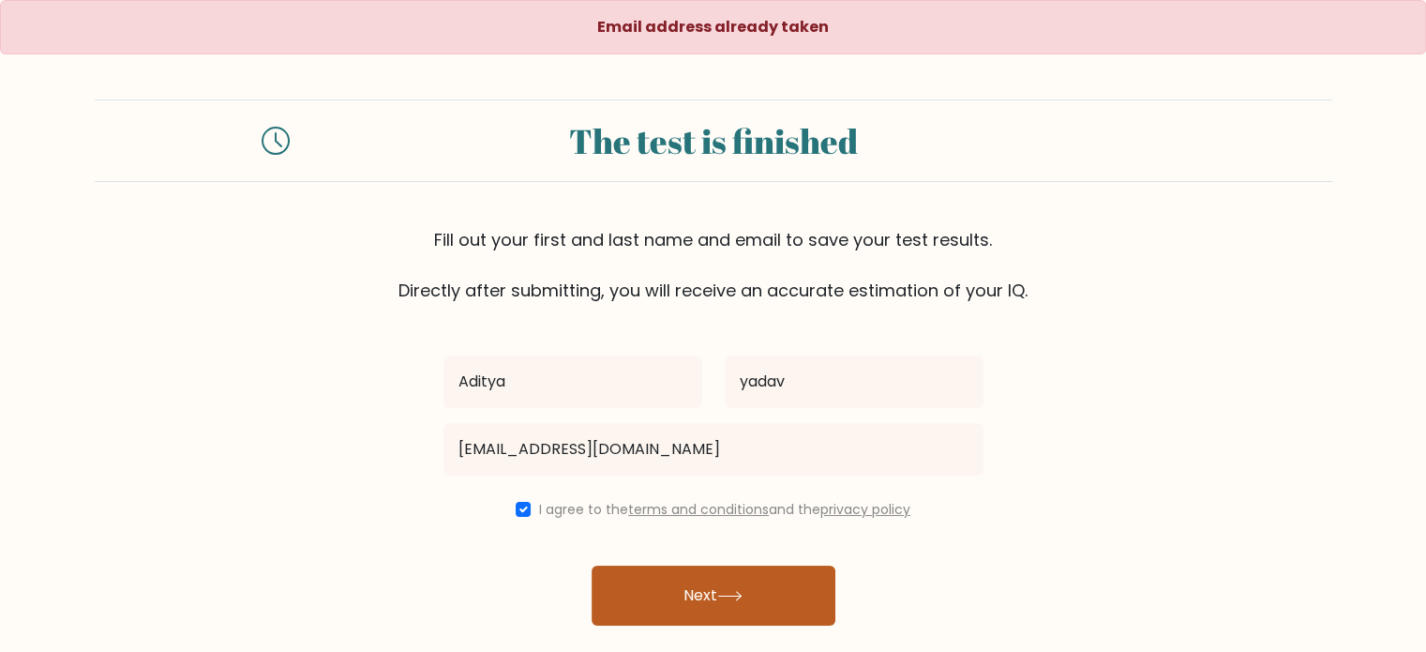
click at [682, 603] on button "Next" at bounding box center [714, 595] width 244 height 60
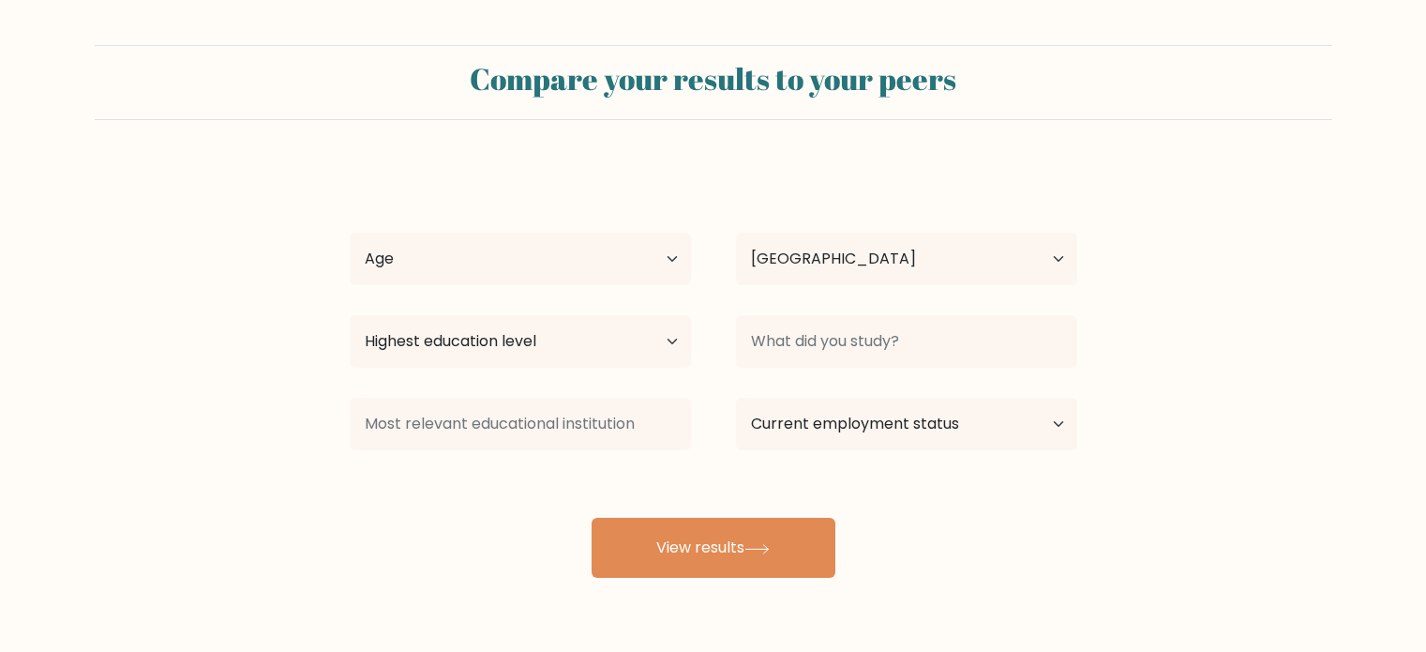
select select "IN"
click at [544, 282] on select "Age Under [DEMOGRAPHIC_DATA] [DEMOGRAPHIC_DATA] [DEMOGRAPHIC_DATA] [DEMOGRAPHIC…" at bounding box center [520, 258] width 341 height 52
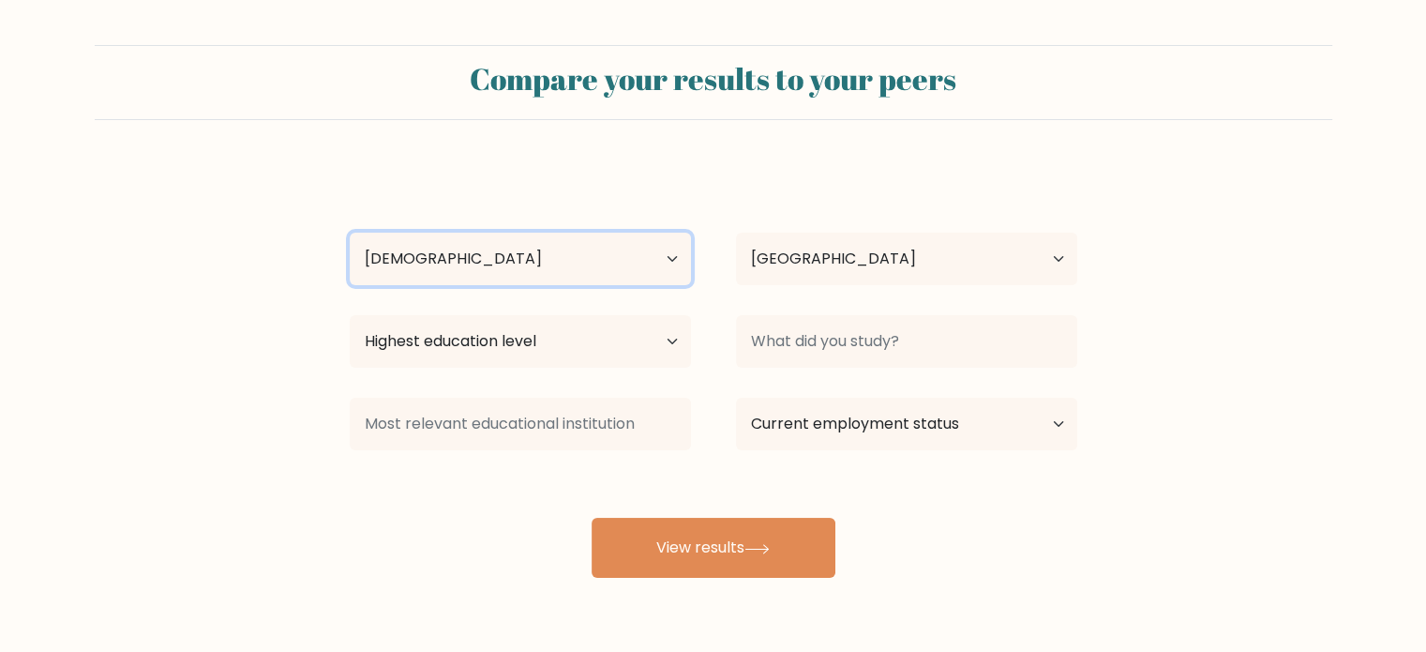
click at [350, 232] on select "Age Under [DEMOGRAPHIC_DATA] [DEMOGRAPHIC_DATA] [DEMOGRAPHIC_DATA] [DEMOGRAPHIC…" at bounding box center [520, 258] width 341 height 52
click at [559, 370] on div "Highest education level No schooling Primary Lower Secondary Upper Secondary Oc…" at bounding box center [520, 340] width 386 height 67
click at [473, 250] on select "Age Under 18 years old 18-24 years old 25-34 years old 35-44 years old 45-54 ye…" at bounding box center [520, 258] width 341 height 52
click at [350, 232] on select "Age Under 18 years old 18-24 years old 25-34 years old 35-44 years old 45-54 ye…" at bounding box center [520, 258] width 341 height 52
click at [457, 252] on select "Age Under 18 years old 18-24 years old 25-34 years old 35-44 years old 45-54 ye…" at bounding box center [520, 258] width 341 height 52
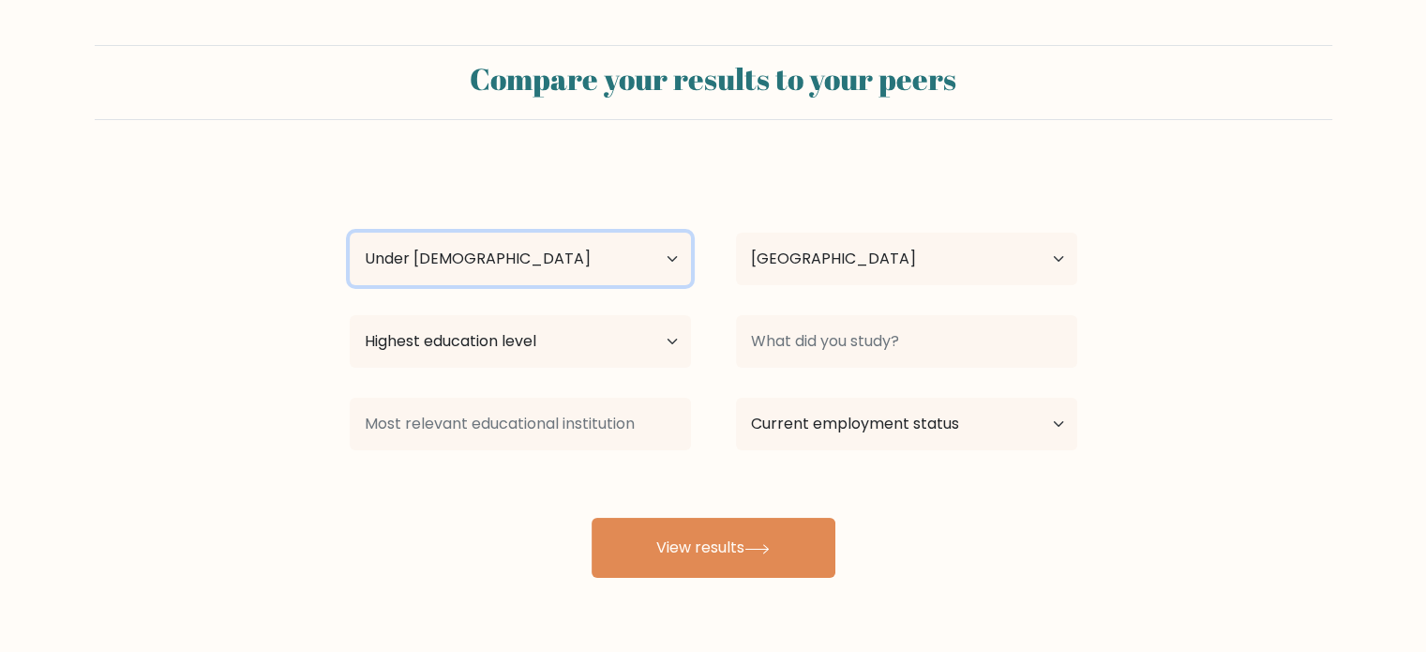
select select "18_24"
click at [350, 232] on select "Age Under 18 years old 18-24 years old 25-34 years old 35-44 years old 45-54 ye…" at bounding box center [520, 258] width 341 height 52
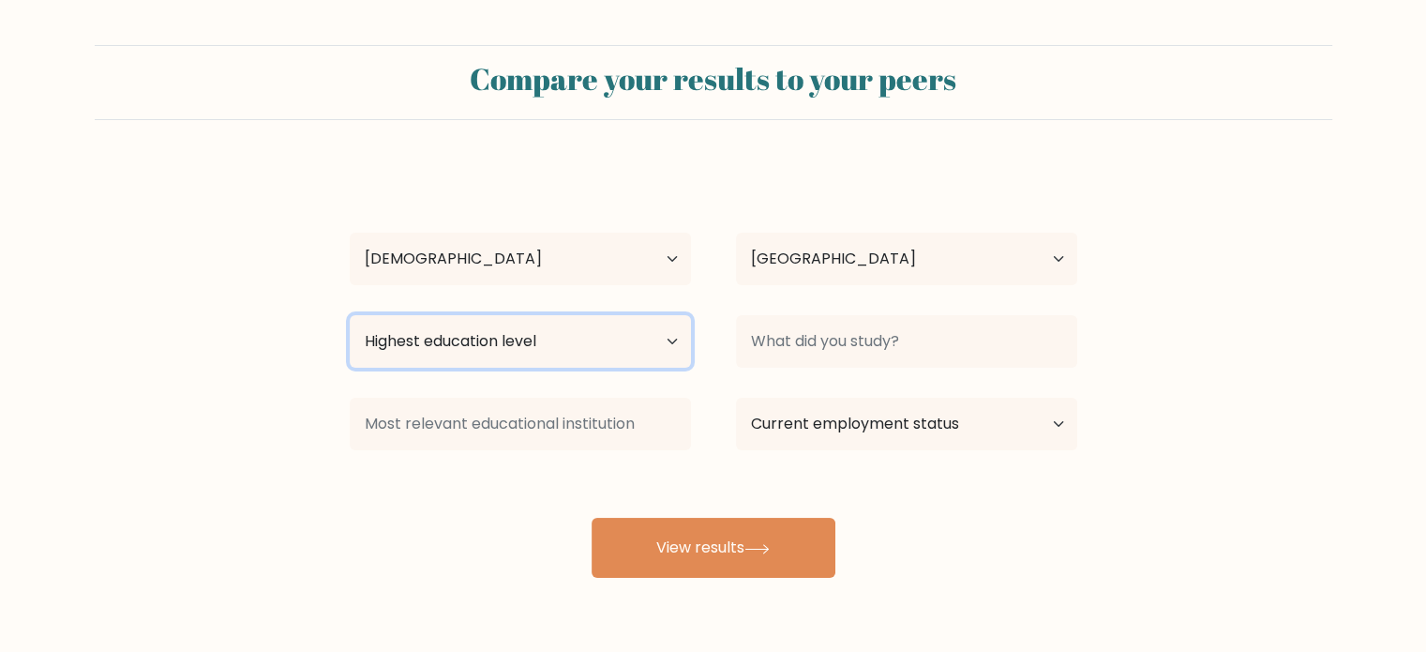
click at [442, 333] on select "Highest education level No schooling Primary Lower Secondary Upper Secondary Oc…" at bounding box center [520, 341] width 341 height 52
select select "upper_secondary"
click at [350, 315] on select "Highest education level No schooling Primary Lower Secondary Upper Secondary Oc…" at bounding box center [520, 341] width 341 height 52
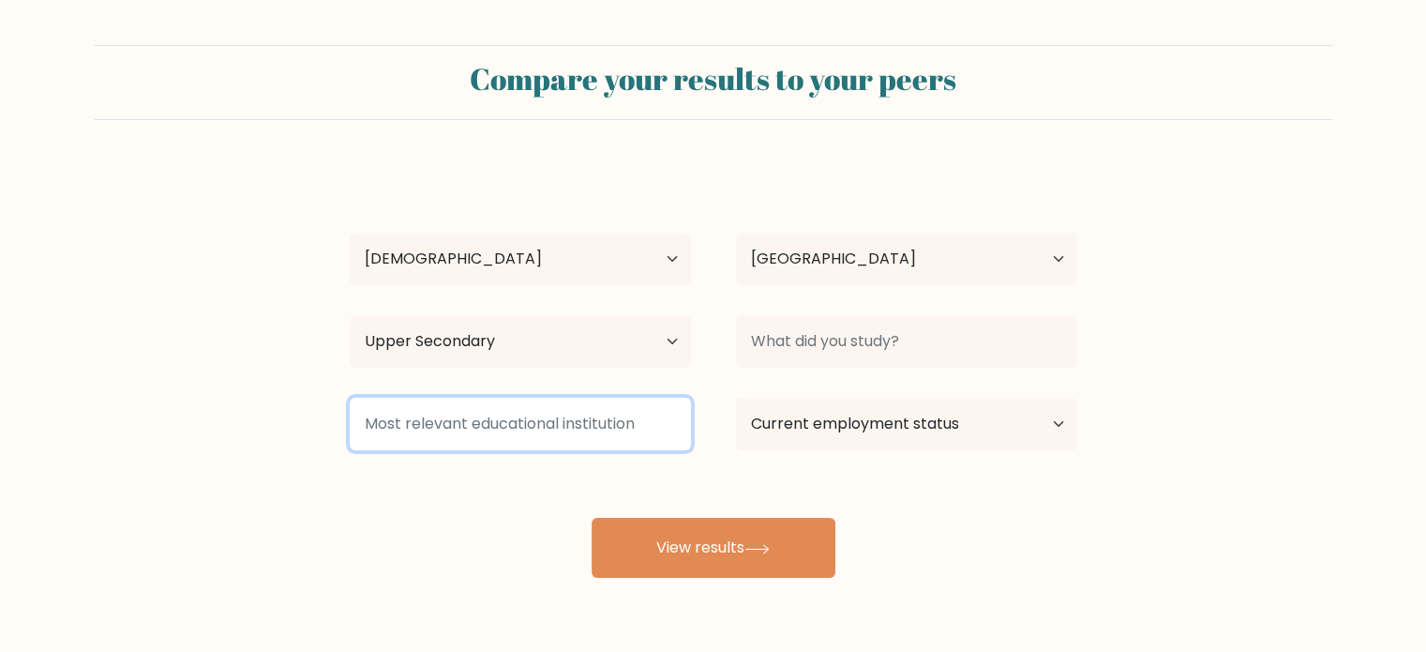
click at [459, 439] on input at bounding box center [520, 423] width 341 height 52
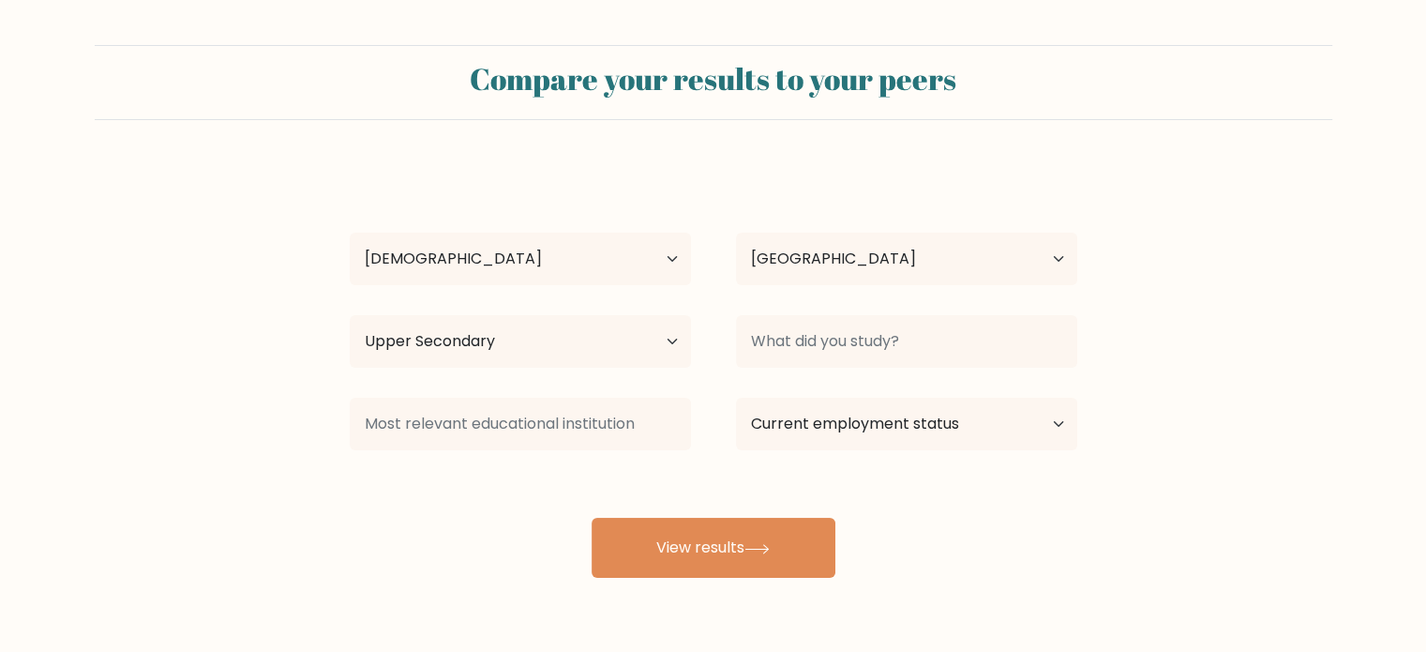
click at [801, 368] on div at bounding box center [906, 340] width 386 height 67
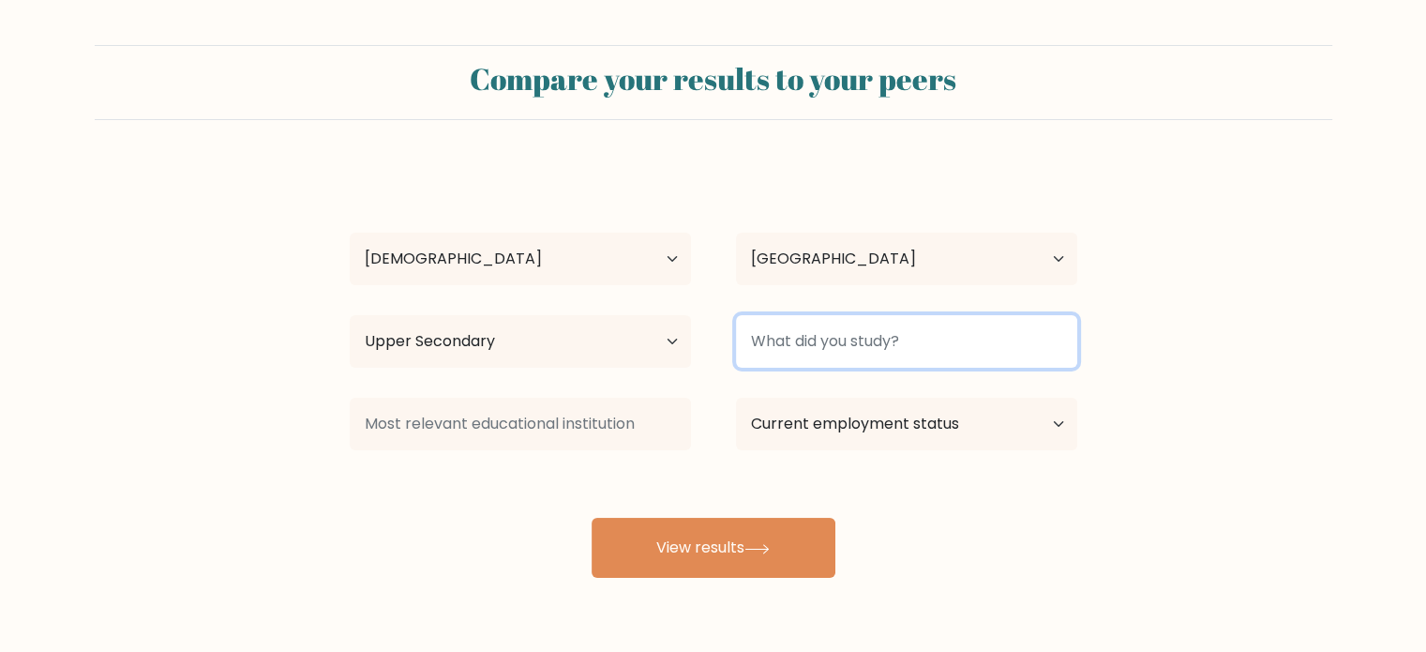
click at [798, 358] on input at bounding box center [906, 341] width 341 height 52
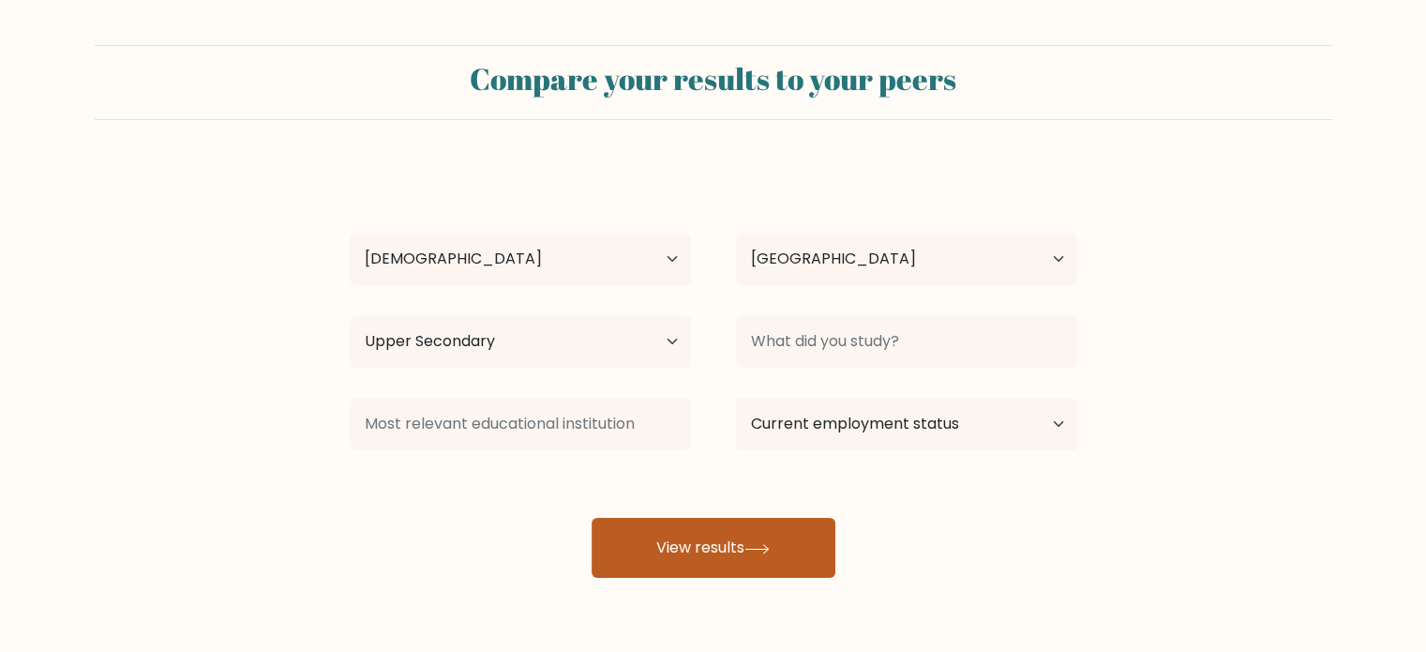
click at [789, 558] on button "View results" at bounding box center [714, 547] width 244 height 60
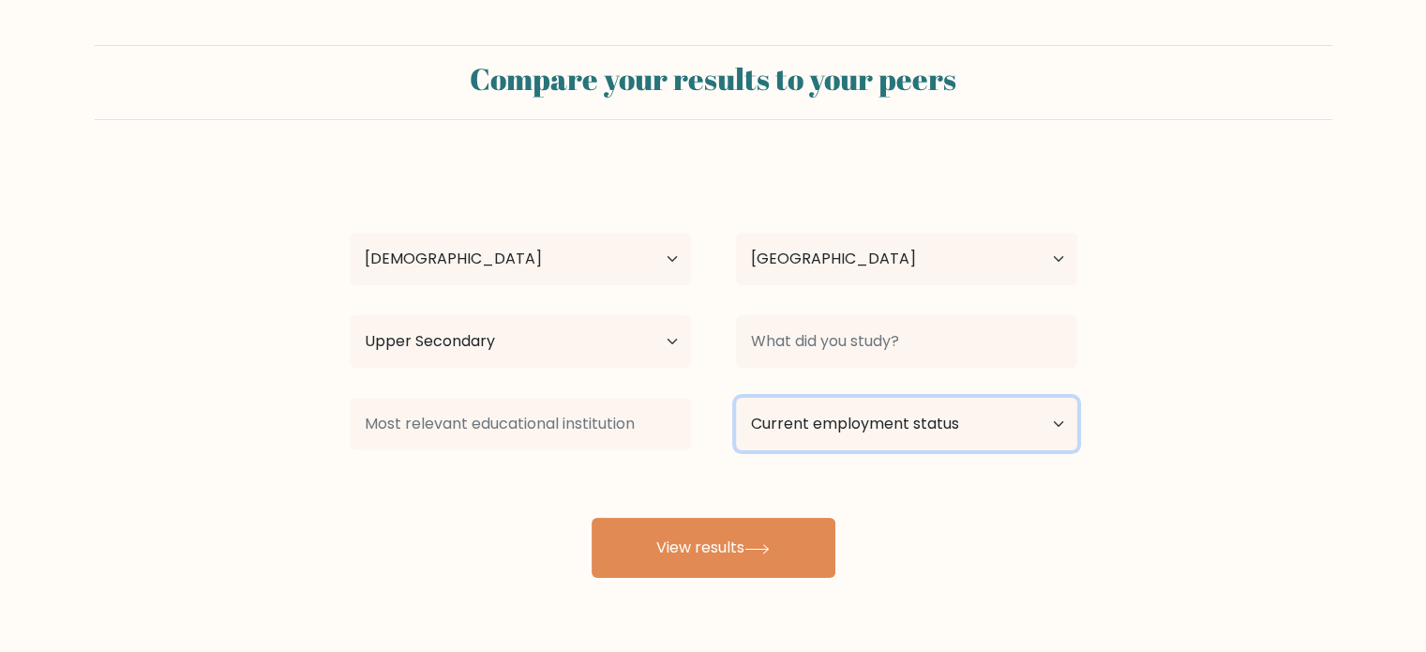
click at [839, 447] on select "Current employment status Employed Student Retired Other / prefer not to answer" at bounding box center [906, 423] width 341 height 52
select select "student"
click at [736, 397] on select "Current employment status Employed Student Retired Other / prefer not to answer" at bounding box center [906, 423] width 341 height 52
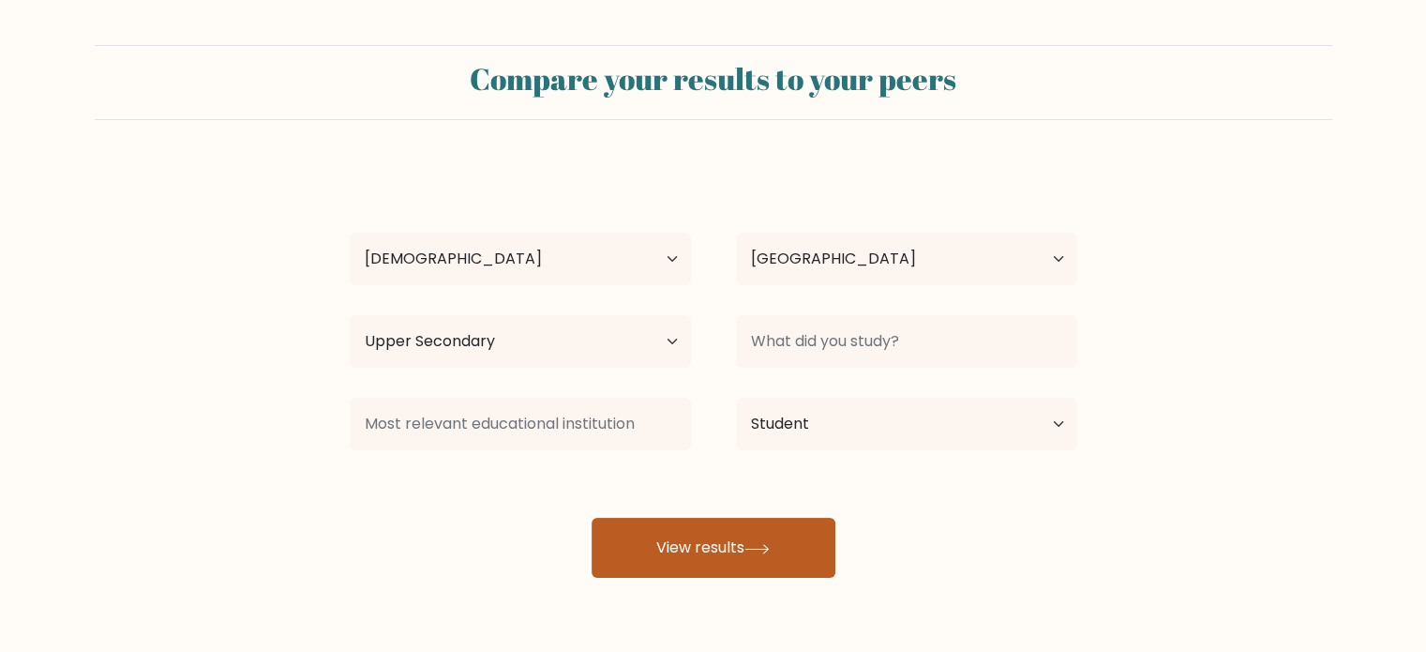
click at [732, 565] on button "View results" at bounding box center [714, 547] width 244 height 60
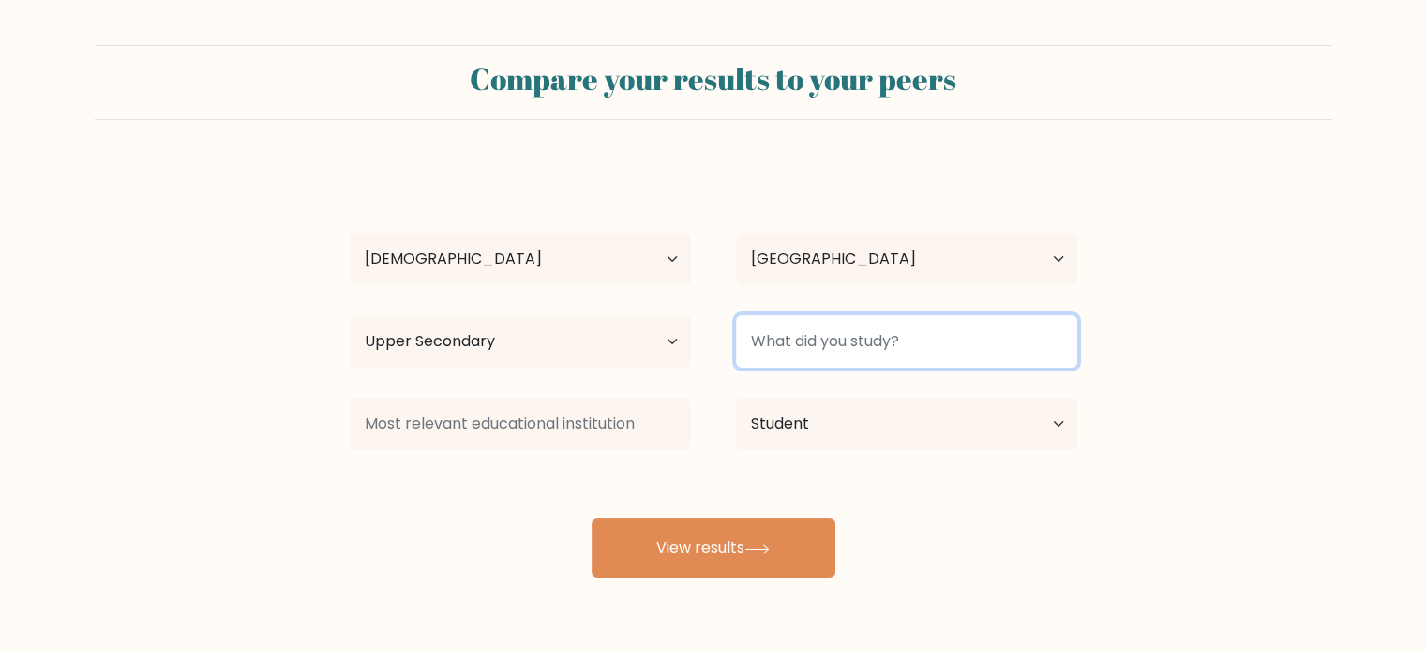
click at [805, 351] on input at bounding box center [906, 341] width 341 height 52
type input "h"
click at [805, 351] on input at bounding box center [906, 341] width 341 height 52
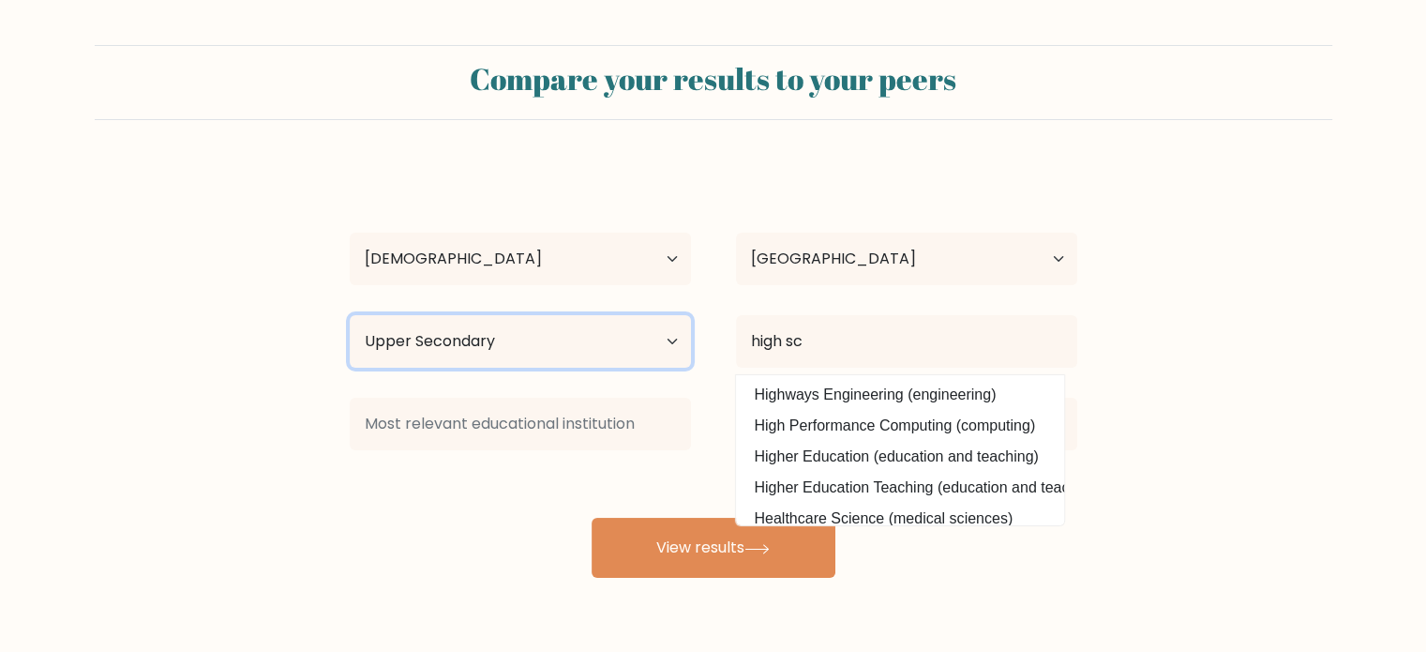
click at [585, 360] on select "Highest education level No schooling Primary Lower Secondary Upper Secondary Oc…" at bounding box center [520, 341] width 341 height 52
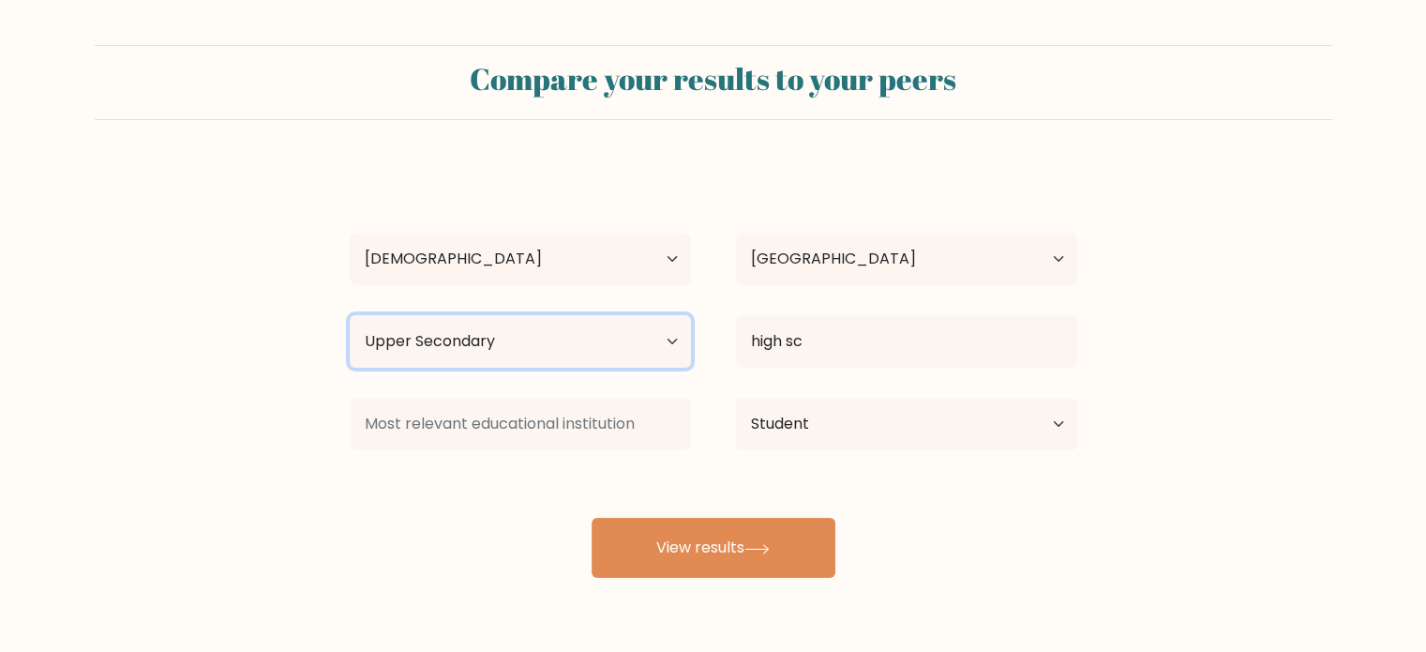
click at [350, 315] on select "Highest education level No schooling Primary Lower Secondary Upper Secondary Oc…" at bounding box center [520, 341] width 341 height 52
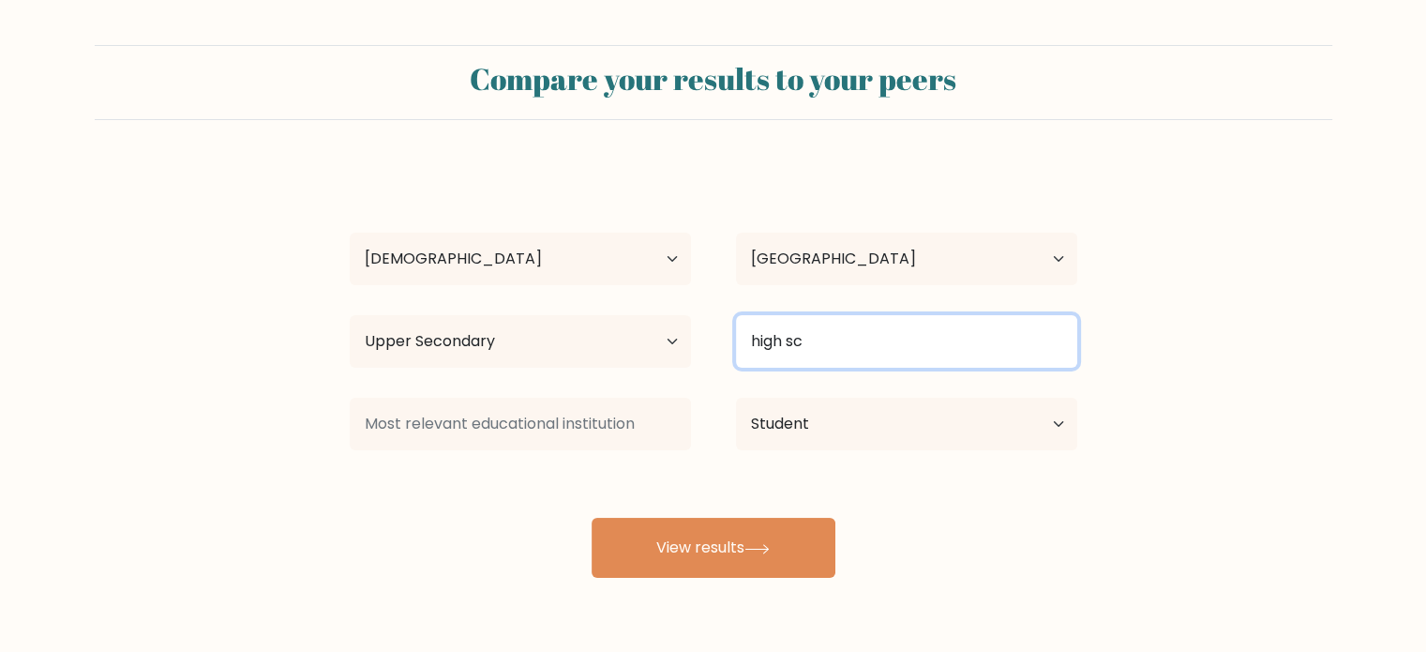
click at [798, 353] on input "high sc" at bounding box center [906, 341] width 341 height 52
click at [834, 357] on input "high sc" at bounding box center [906, 341] width 341 height 52
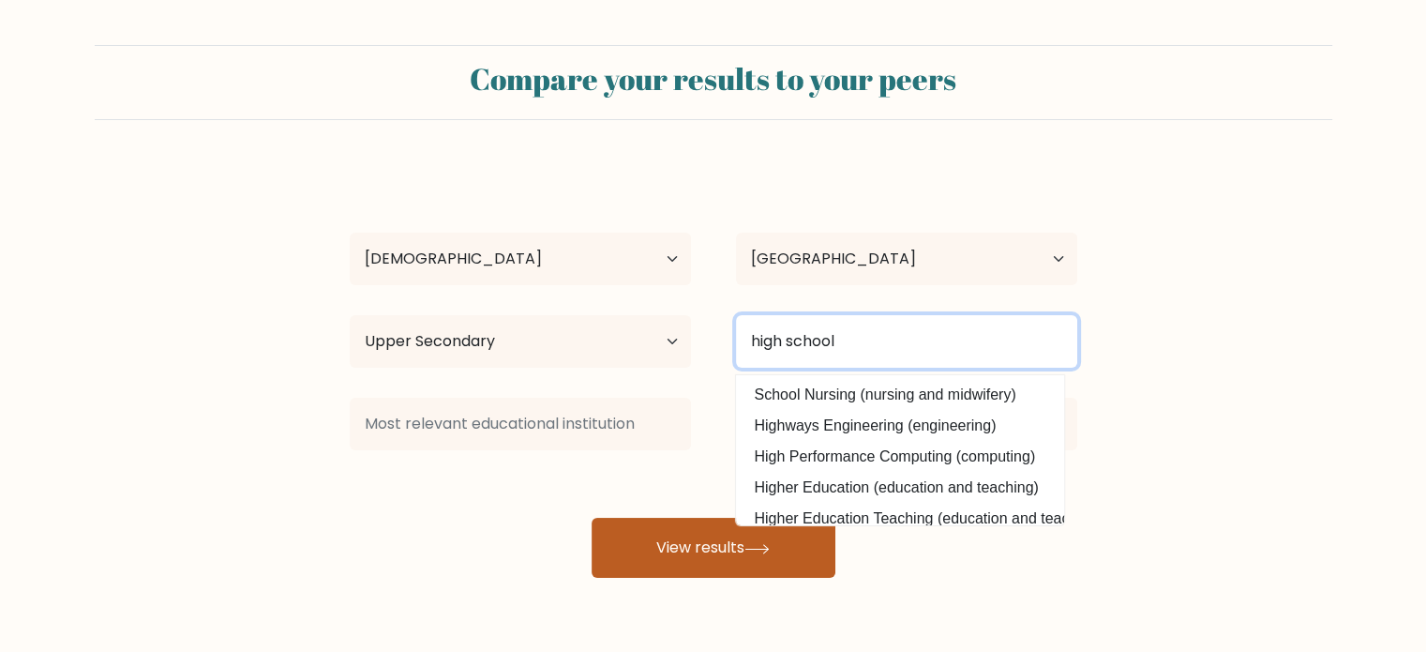
type input "high school"
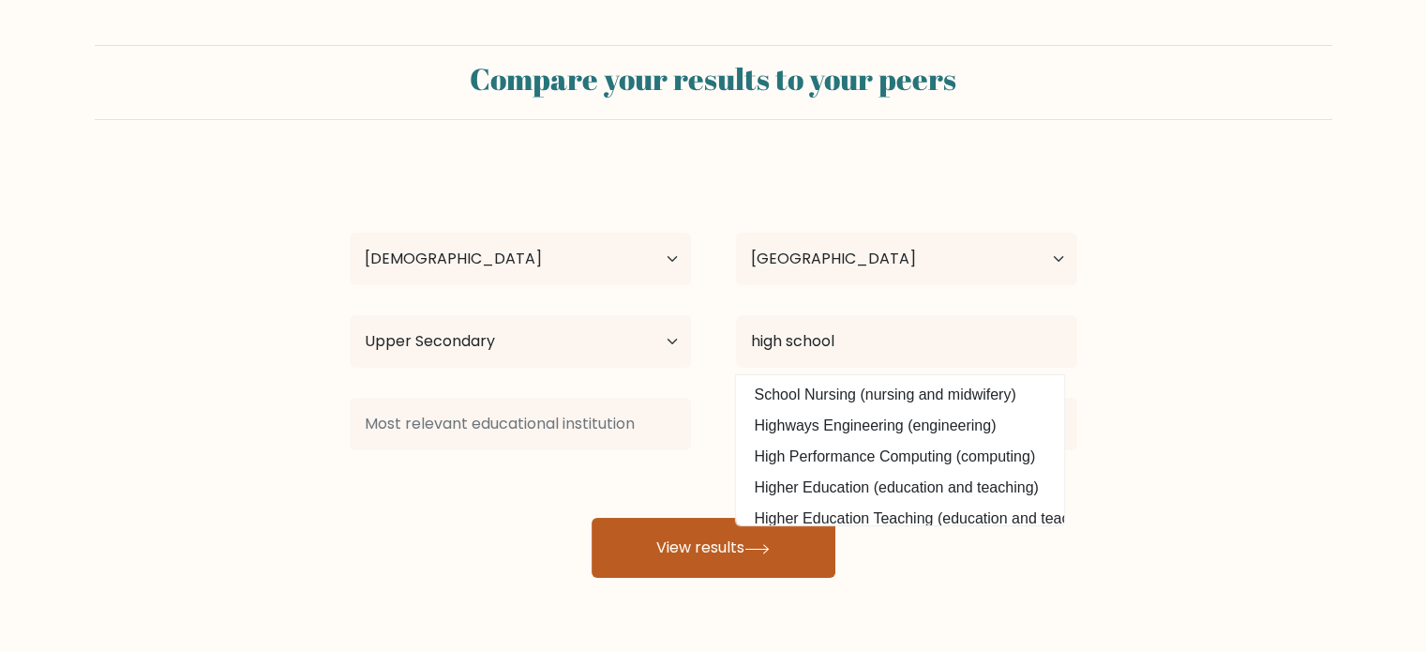
click at [709, 550] on button "View results" at bounding box center [714, 547] width 244 height 60
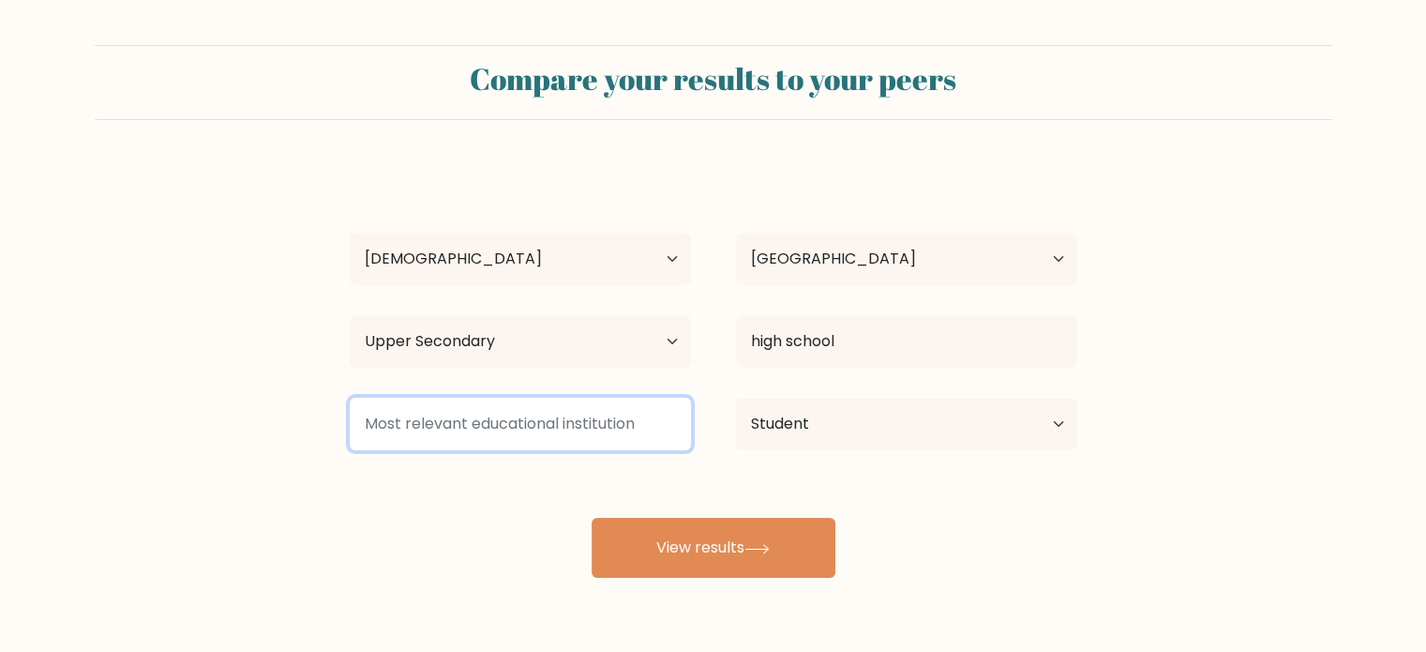
click at [526, 430] on input at bounding box center [520, 423] width 341 height 52
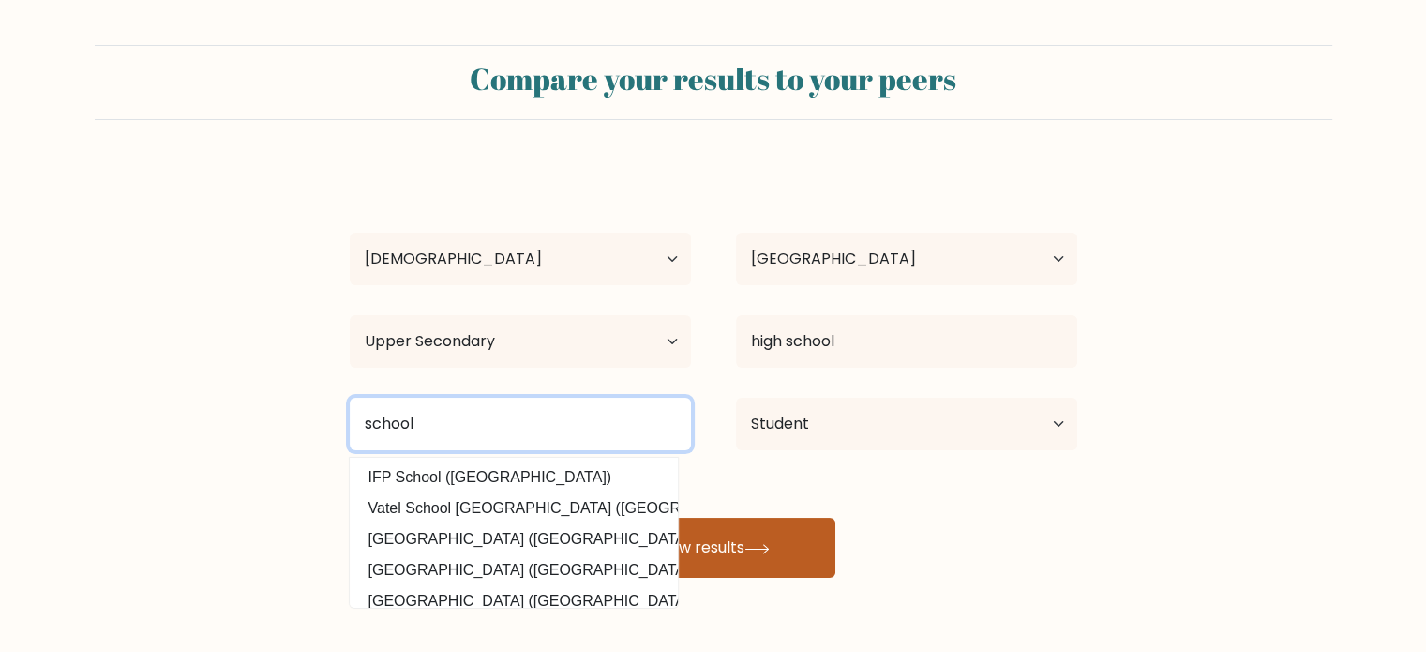
type input "school"
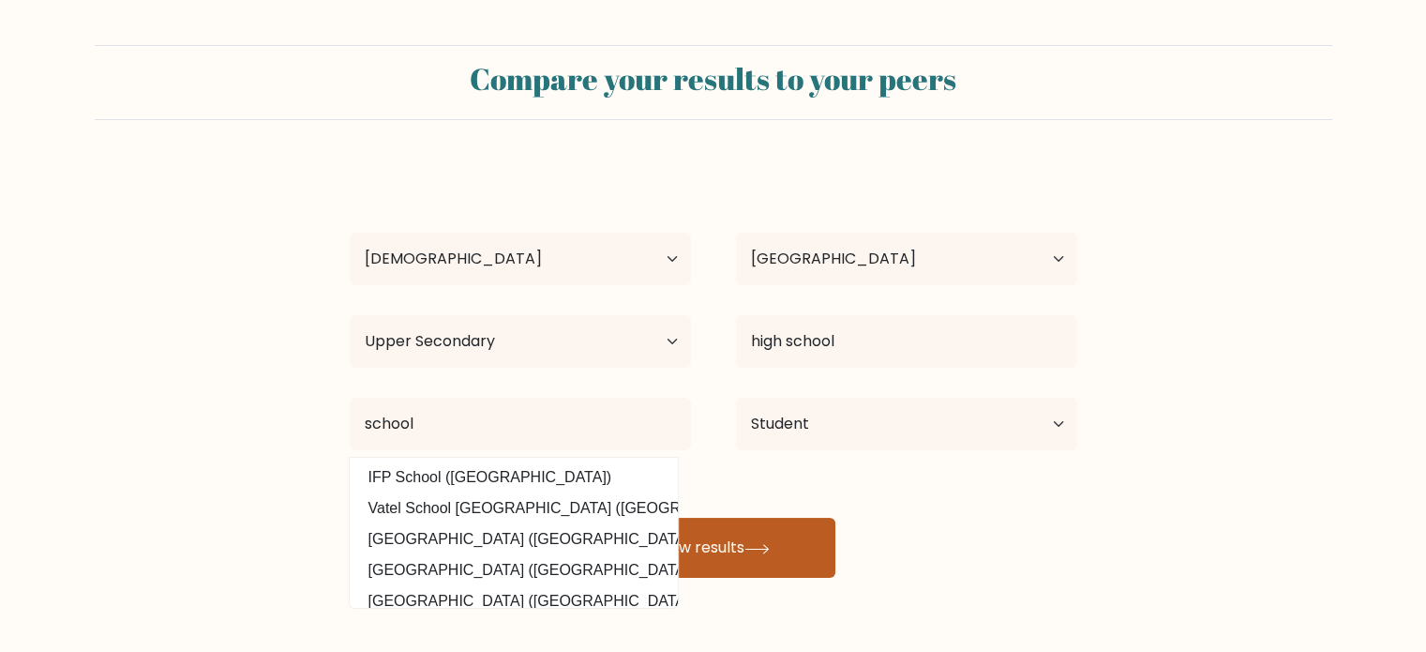
click at [780, 570] on button "View results" at bounding box center [714, 547] width 244 height 60
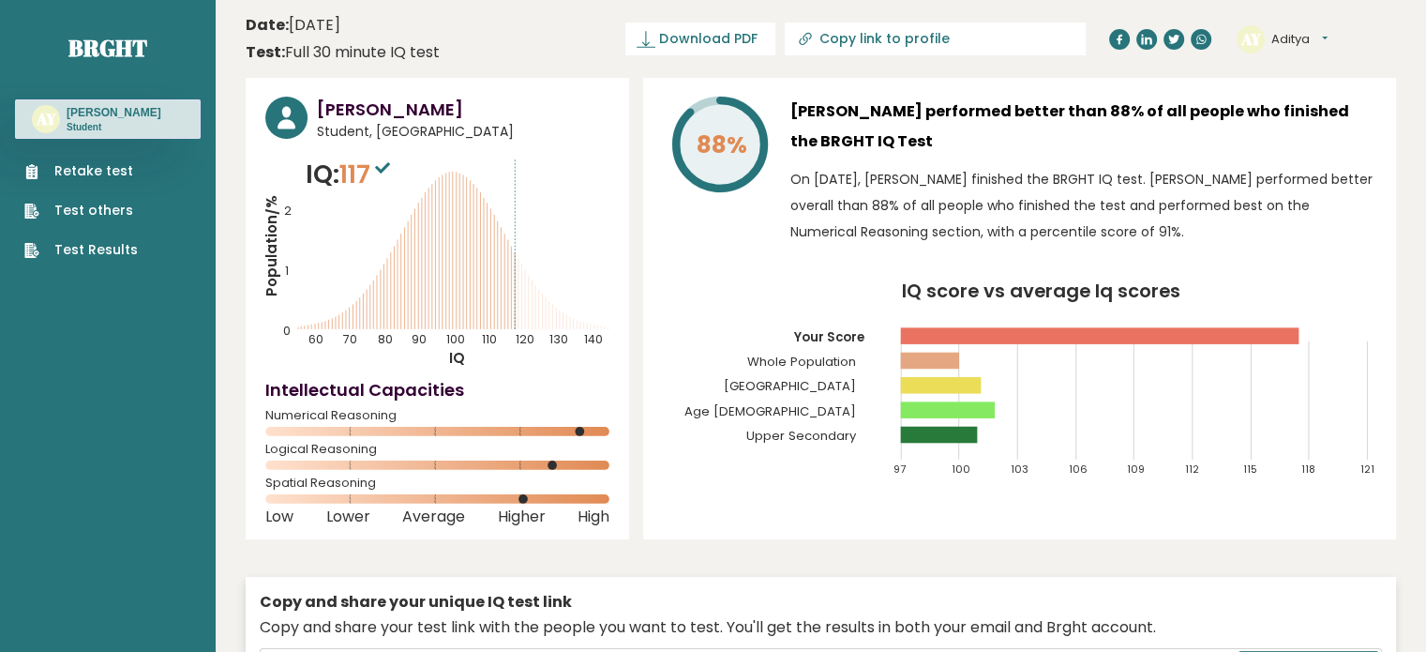
click at [690, 409] on icon "IQ score vs average Iq scores 97 100 103 106 109 112 115 118 121 Your Score Who…" at bounding box center [1019, 387] width 713 height 211
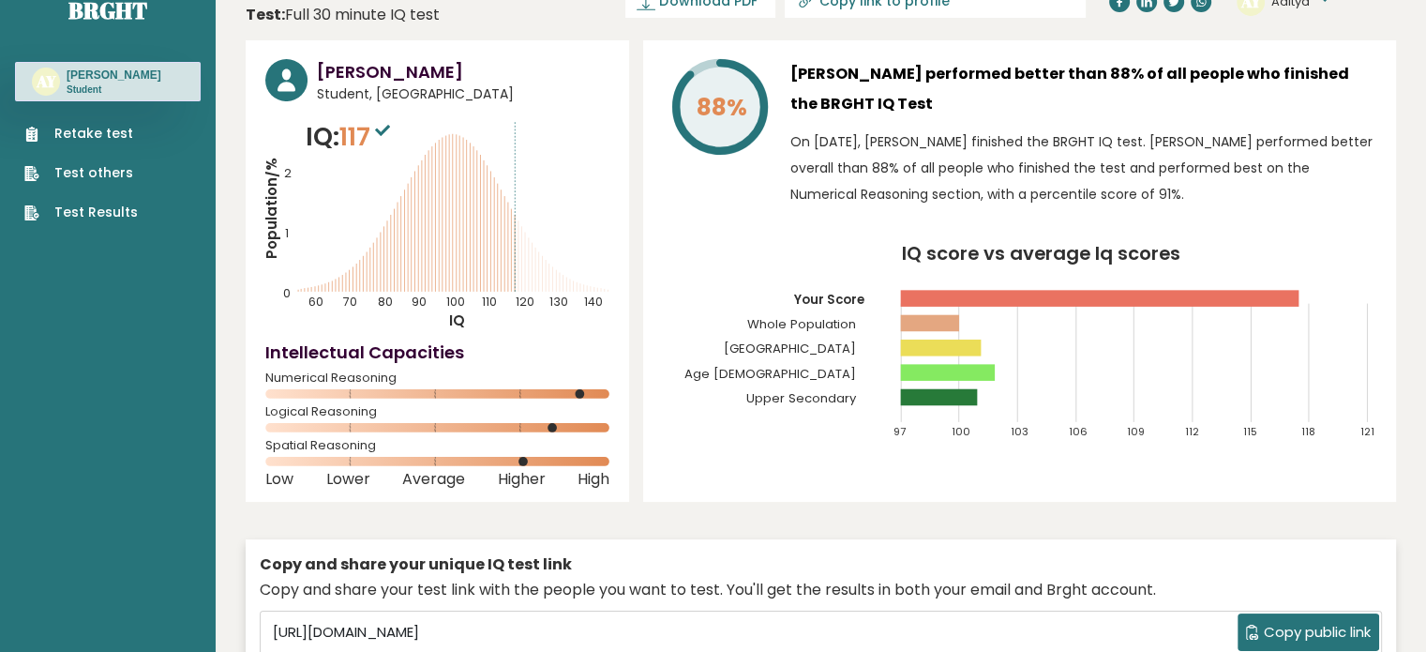
click at [354, 122] on span "117" at bounding box center [366, 136] width 55 height 35
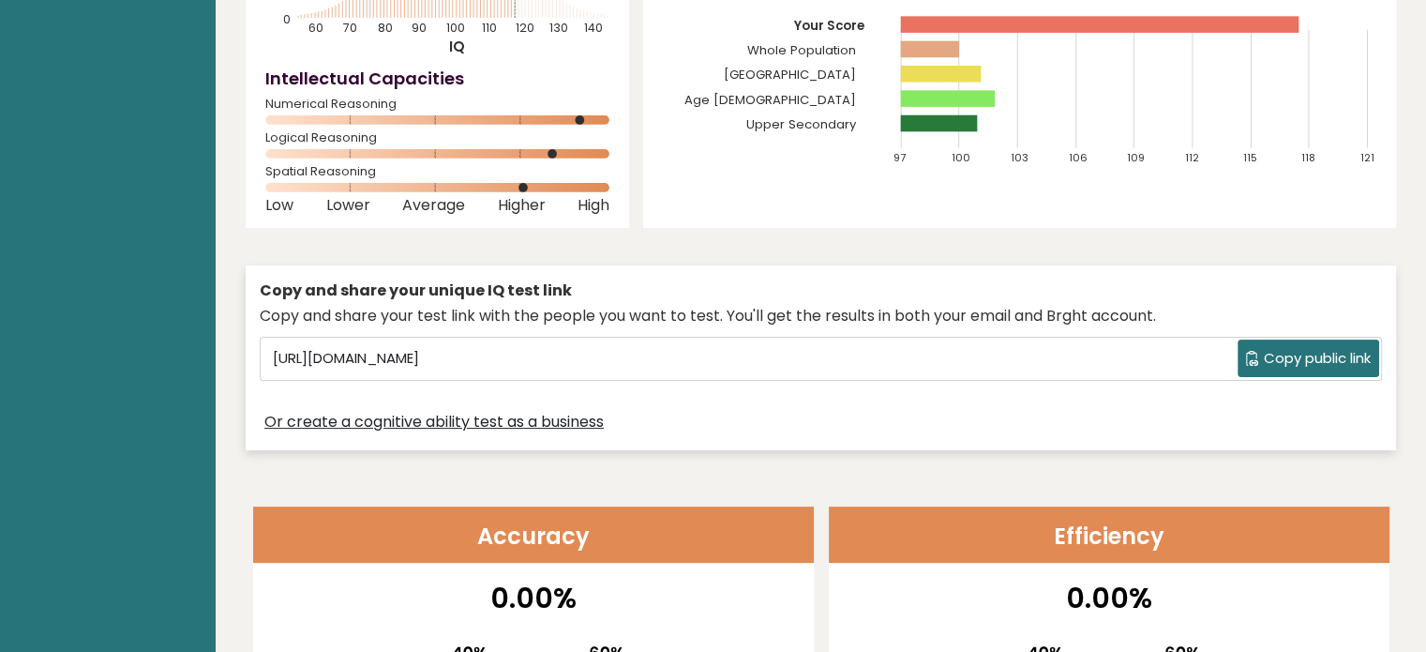
scroll to position [0, 0]
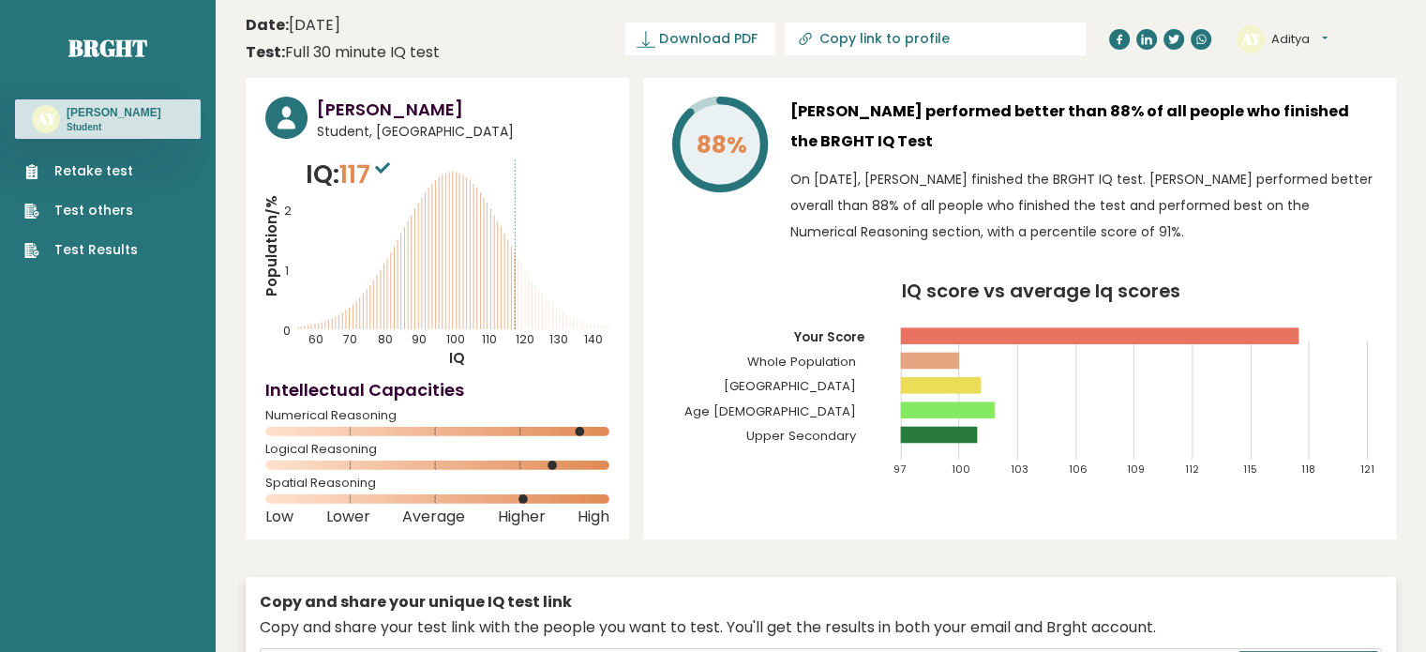
click at [1335, 50] on div "AY Aditya Dashboard Profile Settings Logout" at bounding box center [1315, 39] width 159 height 37
click at [1319, 37] on button "Aditya" at bounding box center [1299, 39] width 56 height 19
click at [1309, 148] on link "Logout" at bounding box center [1320, 146] width 96 height 26
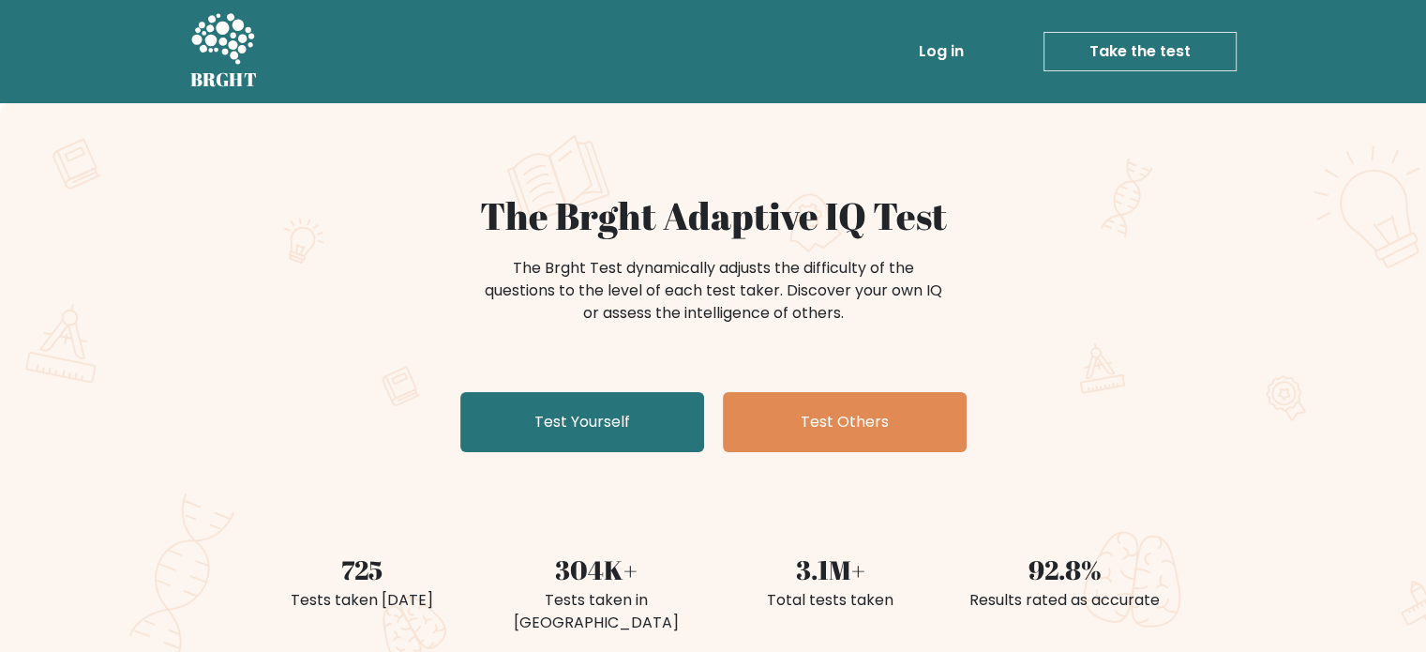
click at [959, 44] on link "Log in" at bounding box center [941, 51] width 60 height 37
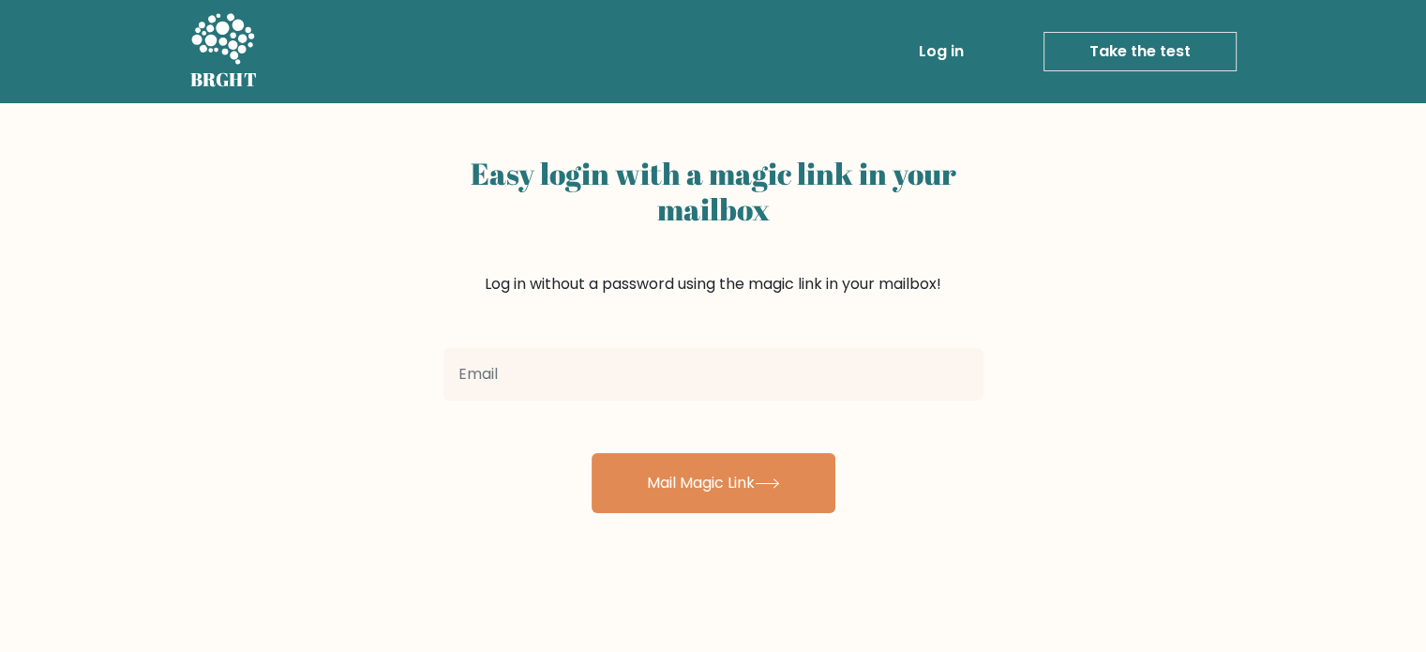
click at [553, 378] on input "email" at bounding box center [713, 374] width 540 height 52
type input "[EMAIL_ADDRESS][DOMAIN_NAME]"
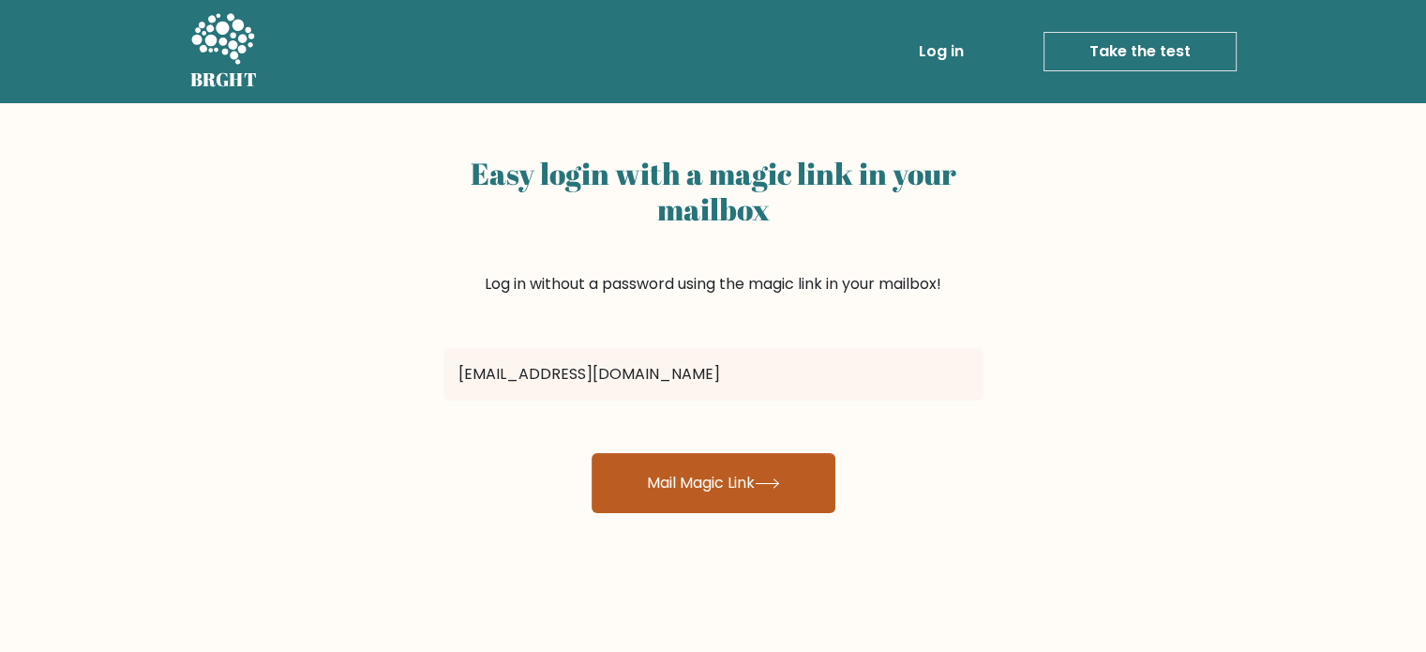
click at [643, 465] on button "Mail Magic Link" at bounding box center [714, 483] width 244 height 60
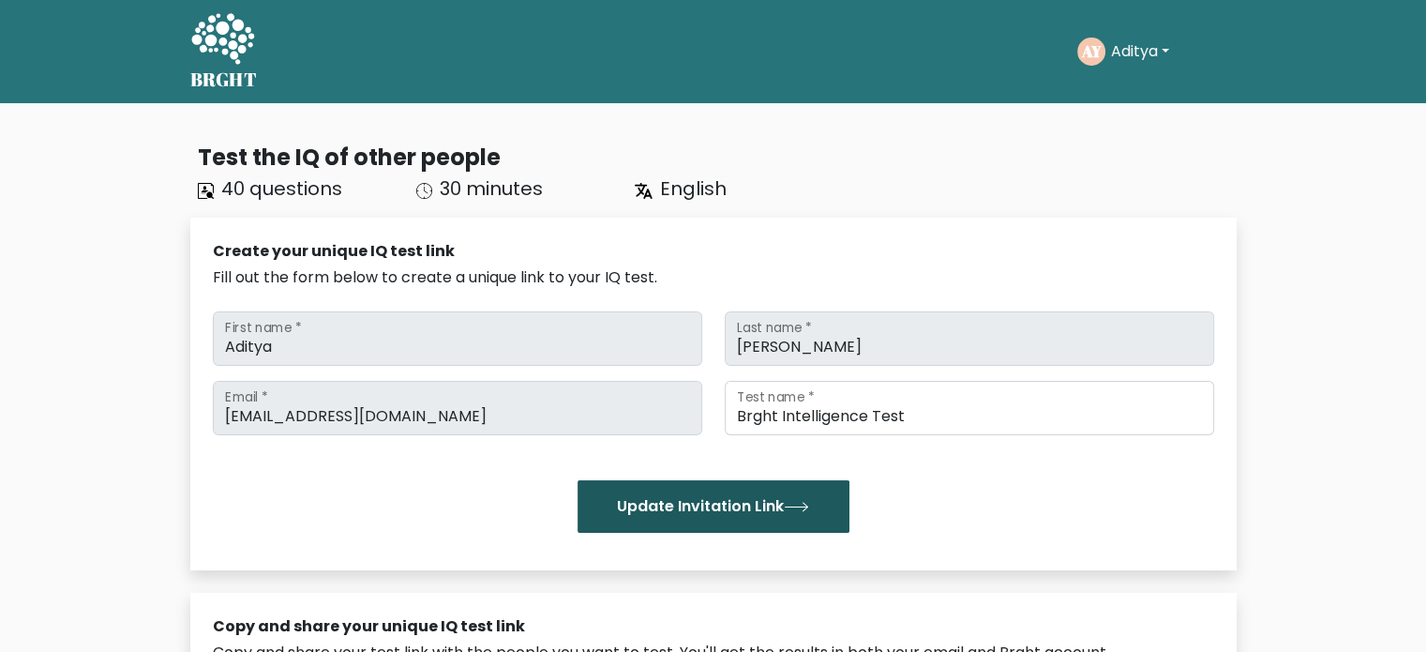
click at [641, 517] on button "Update Invitation Link" at bounding box center [713, 506] width 272 height 52
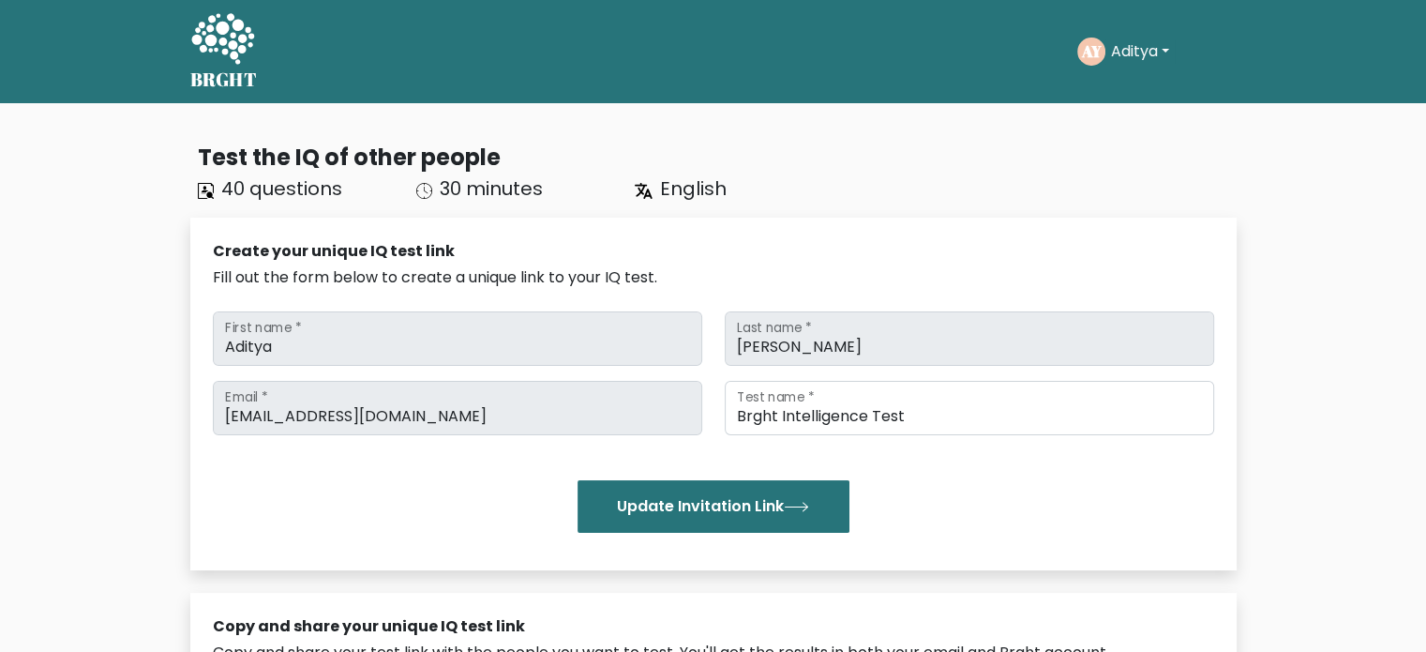
click at [727, 182] on div "English" at bounding box center [732, 188] width 218 height 28
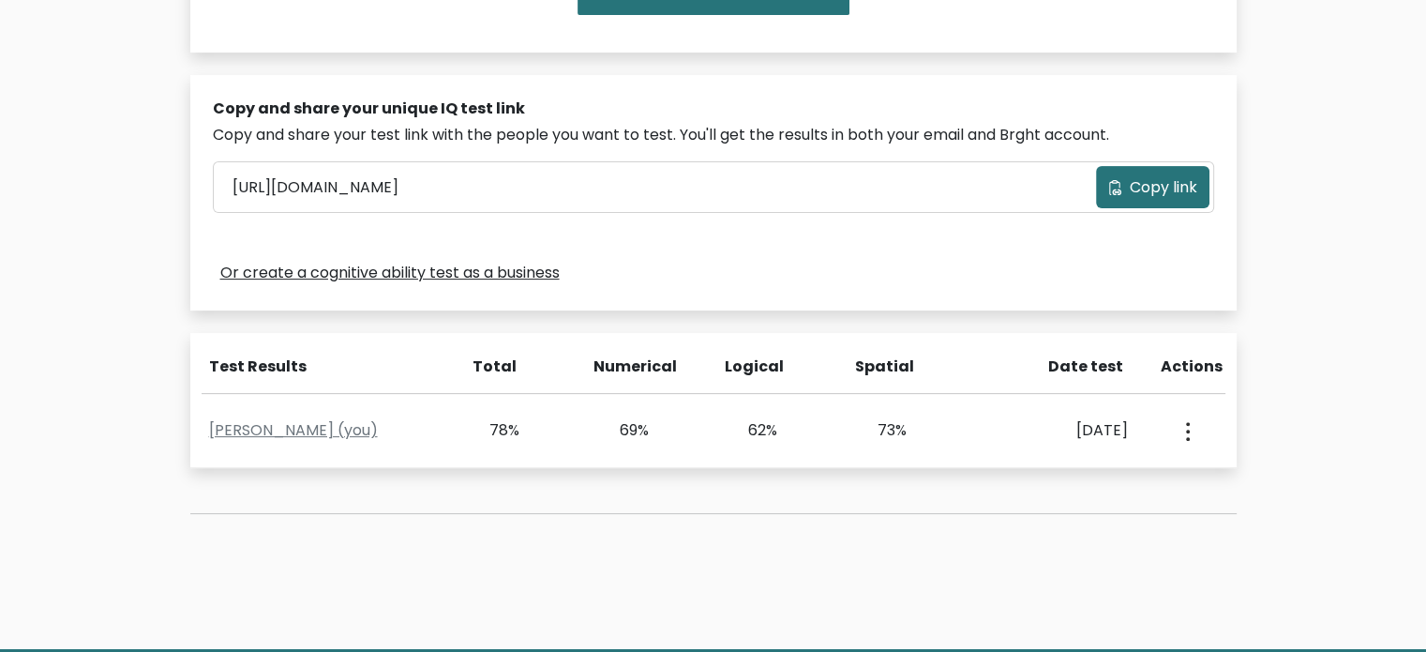
scroll to position [570, 0]
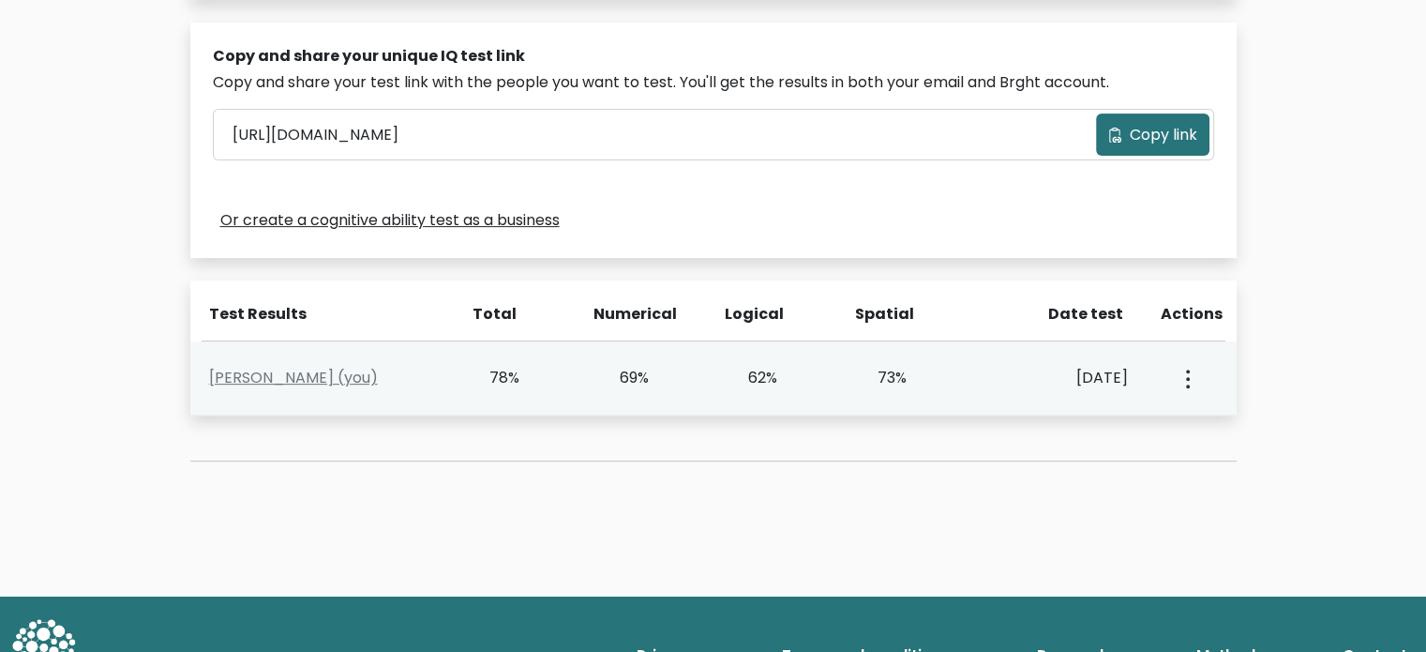
click at [312, 402] on div "[PERSON_NAME] (you) 78% 69% 62% 73% [DATE] View Profile" at bounding box center [713, 378] width 1046 height 74
click at [401, 382] on div "[PERSON_NAME] (you)" at bounding box center [327, 378] width 258 height 22
click at [594, 391] on div "[PERSON_NAME] (you) 78% 69% 62% 73% [DATE] View Profile" at bounding box center [713, 378] width 1046 height 74
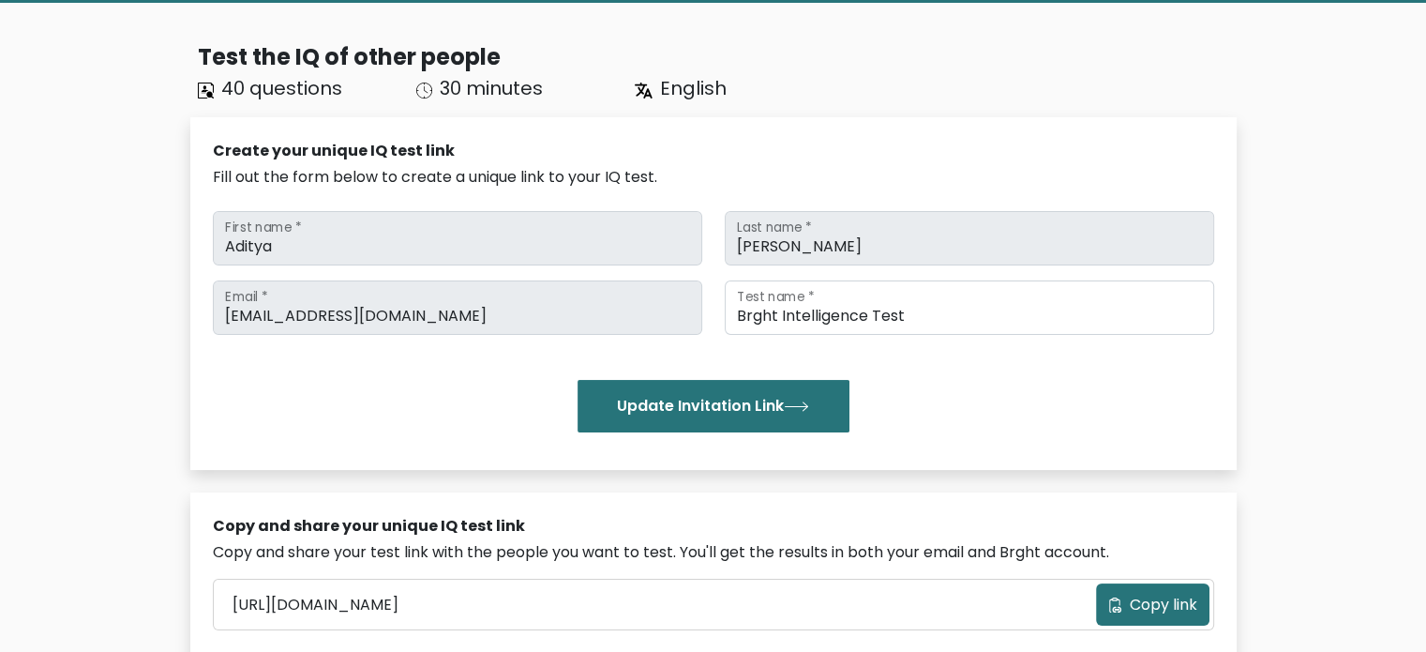
scroll to position [0, 0]
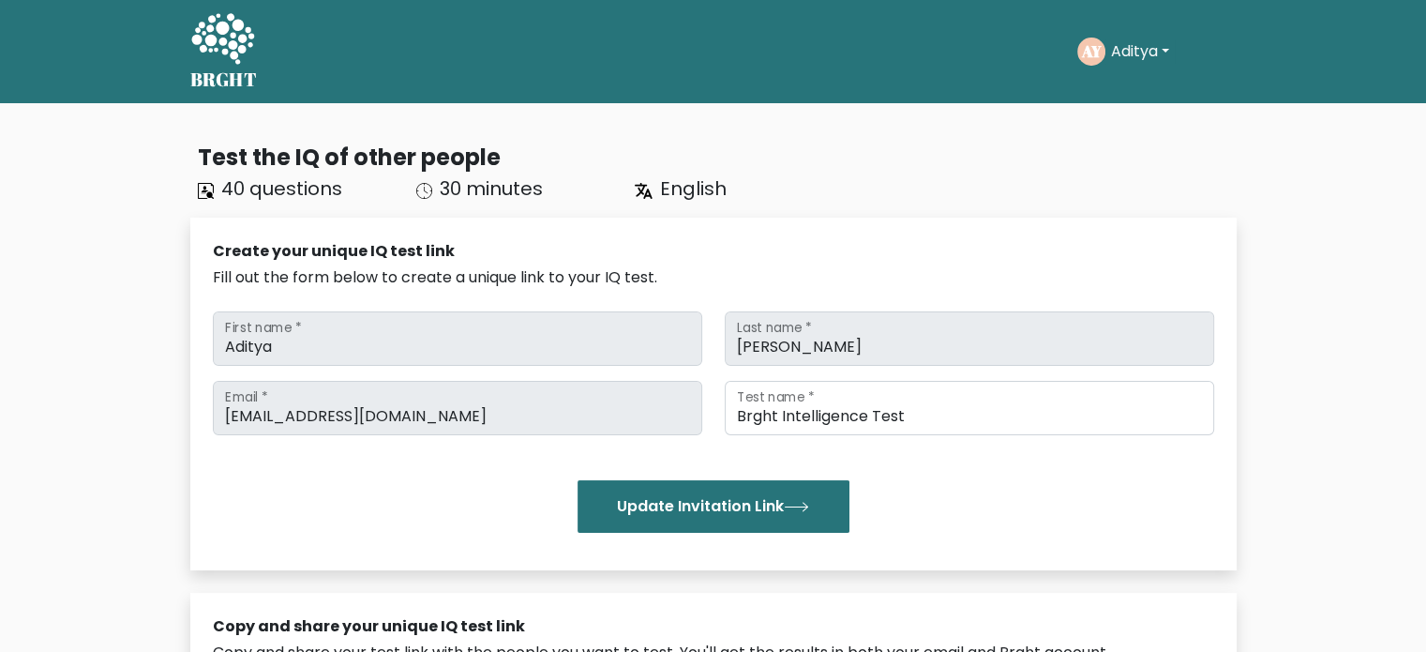
click at [241, 72] on h5 "BRGHT" at bounding box center [223, 79] width 67 height 22
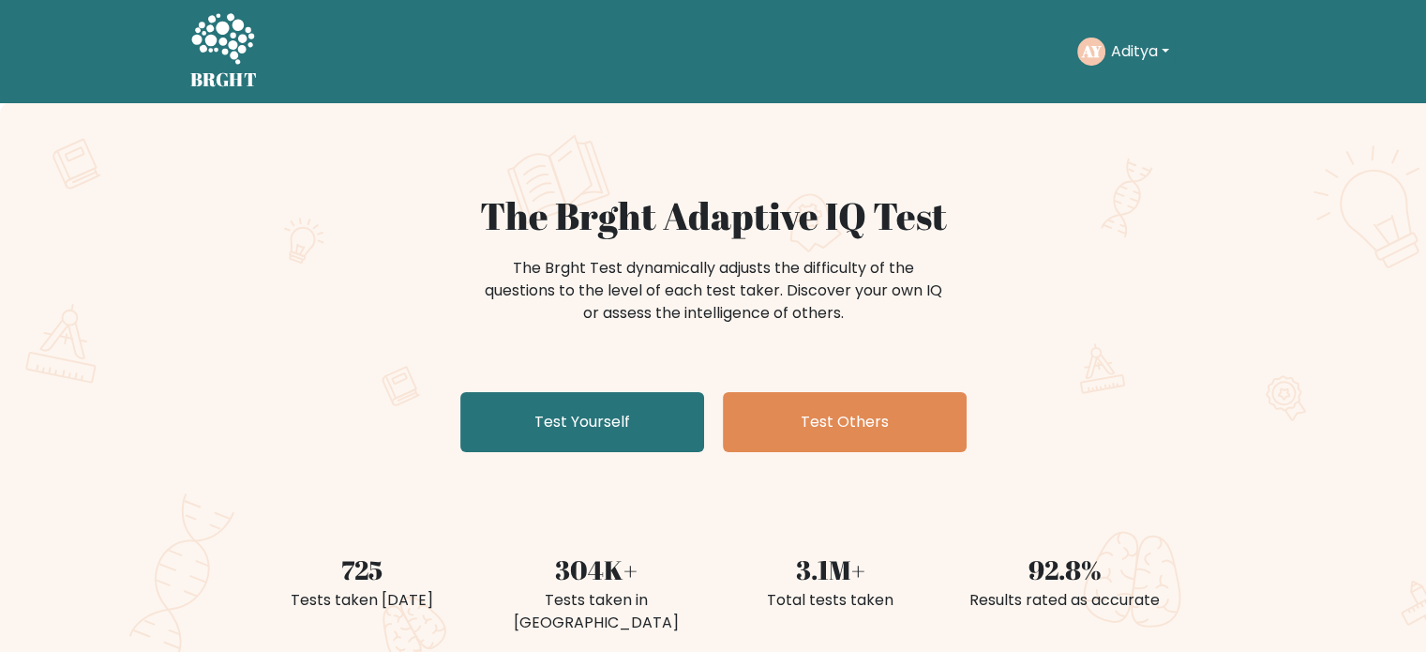
click at [341, 213] on h1 "The Brght Adaptive IQ Test" at bounding box center [713, 215] width 915 height 45
click at [1128, 53] on button "Aditya" at bounding box center [1139, 51] width 69 height 24
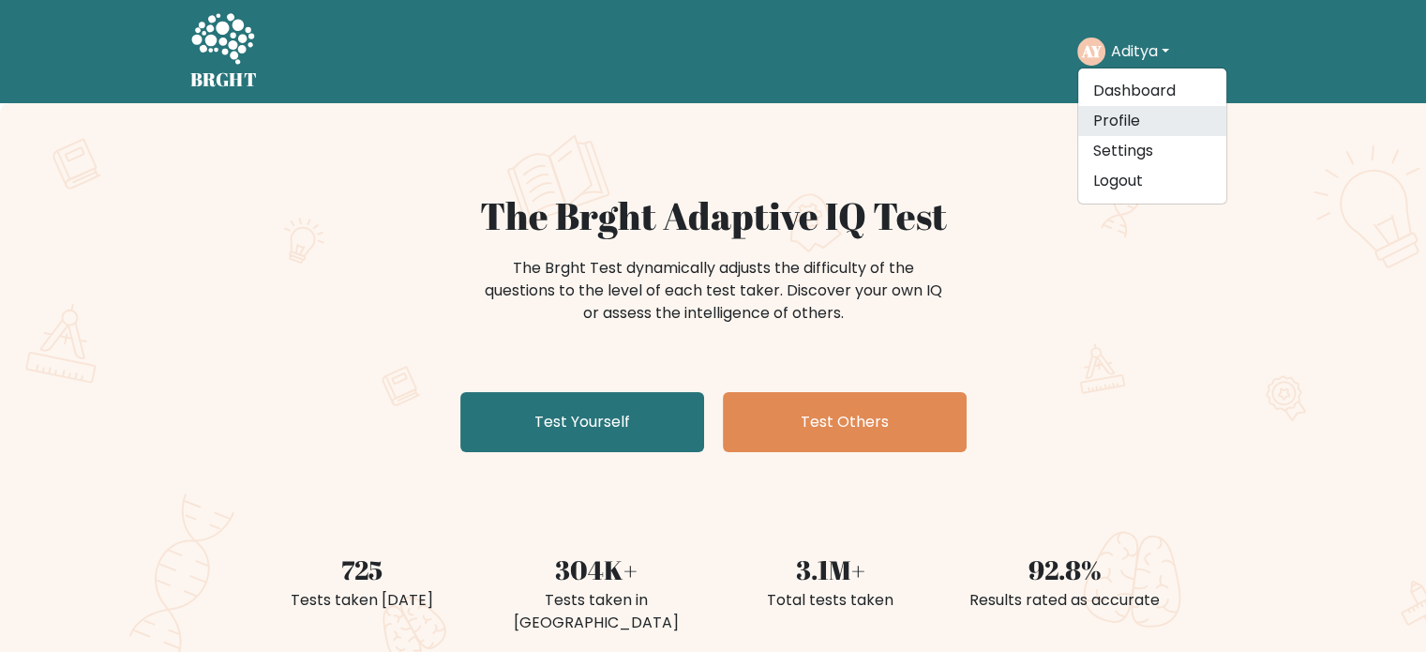
click at [1127, 118] on link "Profile" at bounding box center [1152, 121] width 148 height 30
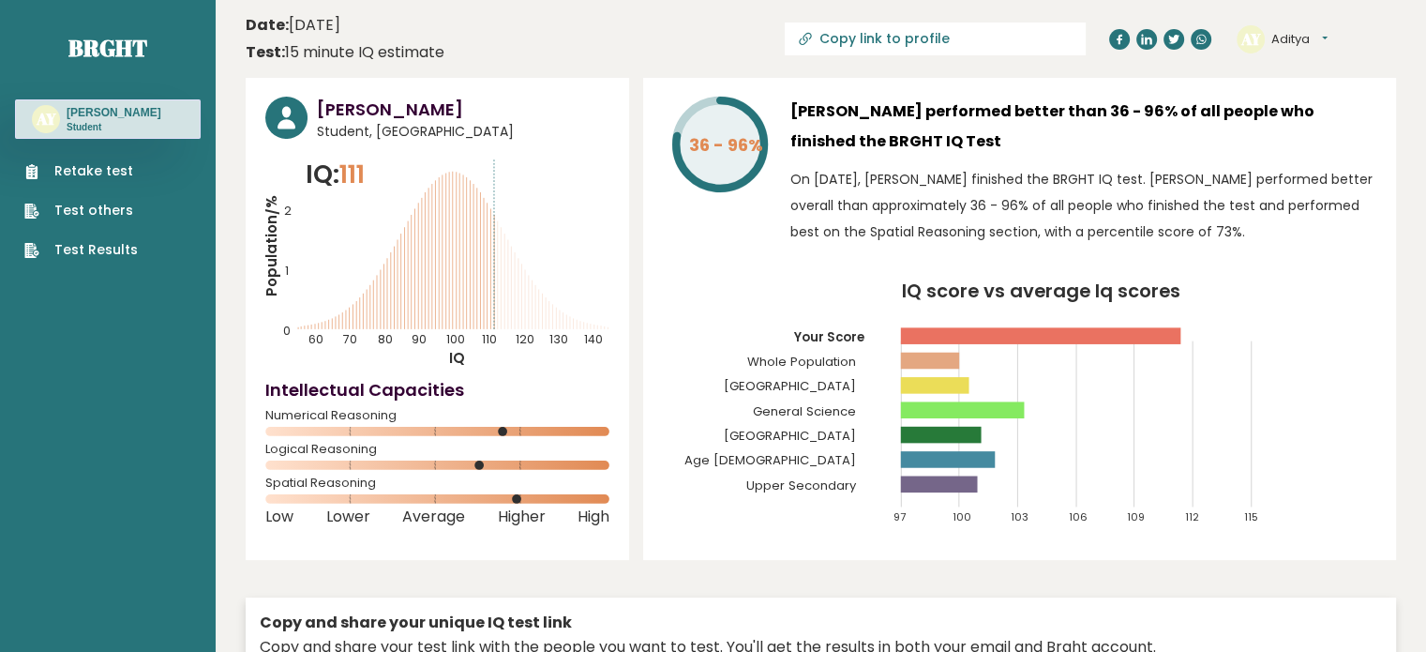
click at [1074, 184] on p "On January 10, 2024, Aditya Yadav finished the BRGHT IQ test. Aditya performed …" at bounding box center [1083, 205] width 586 height 79
click at [1194, 250] on div "36 - 96% Aditya Yadav performed better than 36 - 96% of all people who finished…" at bounding box center [1019, 319] width 753 height 482
click at [71, 52] on link "Brght" at bounding box center [107, 48] width 79 height 30
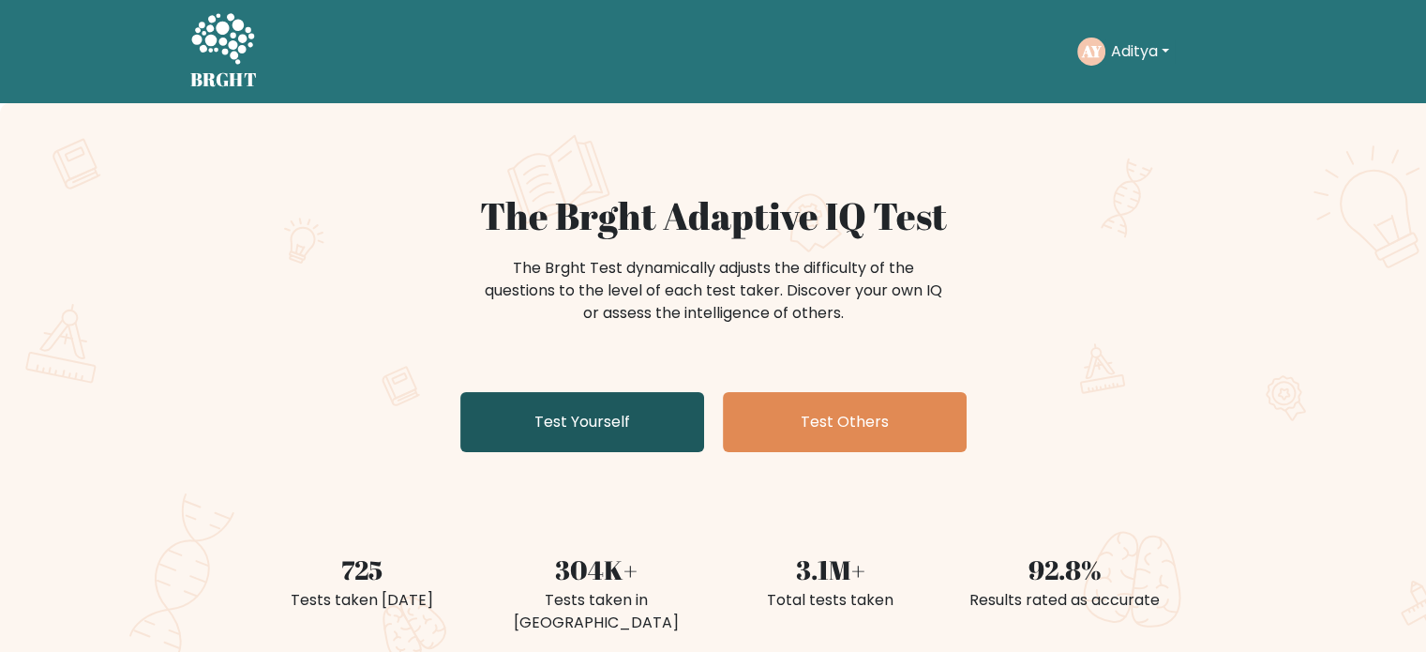
click at [645, 427] on link "Test Yourself" at bounding box center [582, 422] width 244 height 60
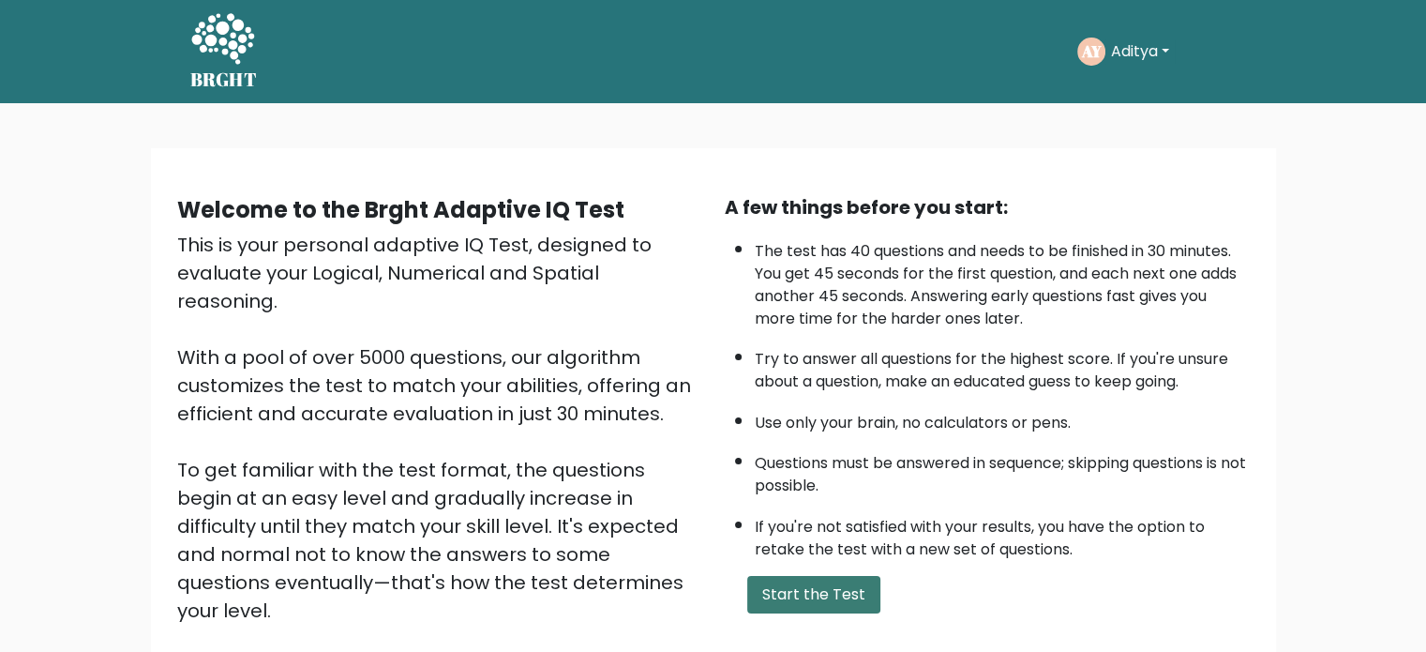
click at [865, 596] on button "Start the Test" at bounding box center [813, 594] width 133 height 37
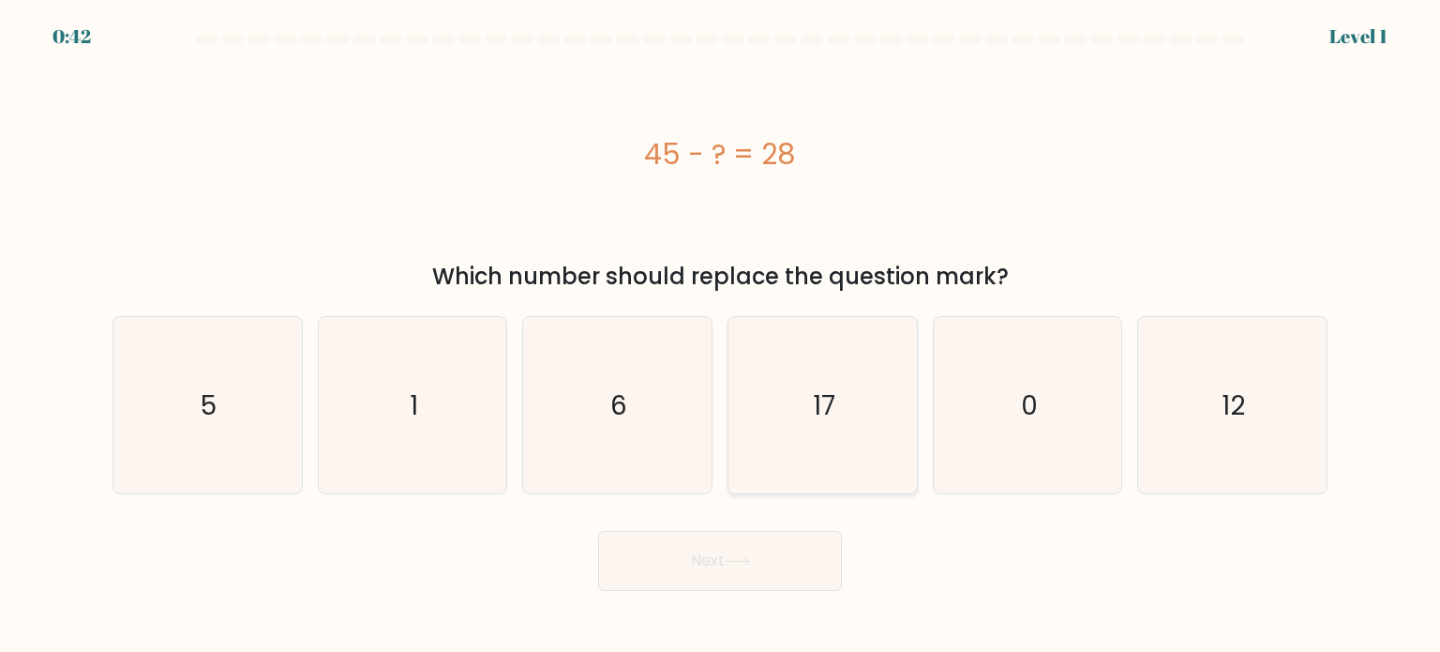
click at [798, 453] on icon "17" at bounding box center [822, 405] width 176 height 176
click at [721, 336] on input "d. 17" at bounding box center [720, 330] width 1 height 9
radio input "true"
